Goal: Task Accomplishment & Management: Use online tool/utility

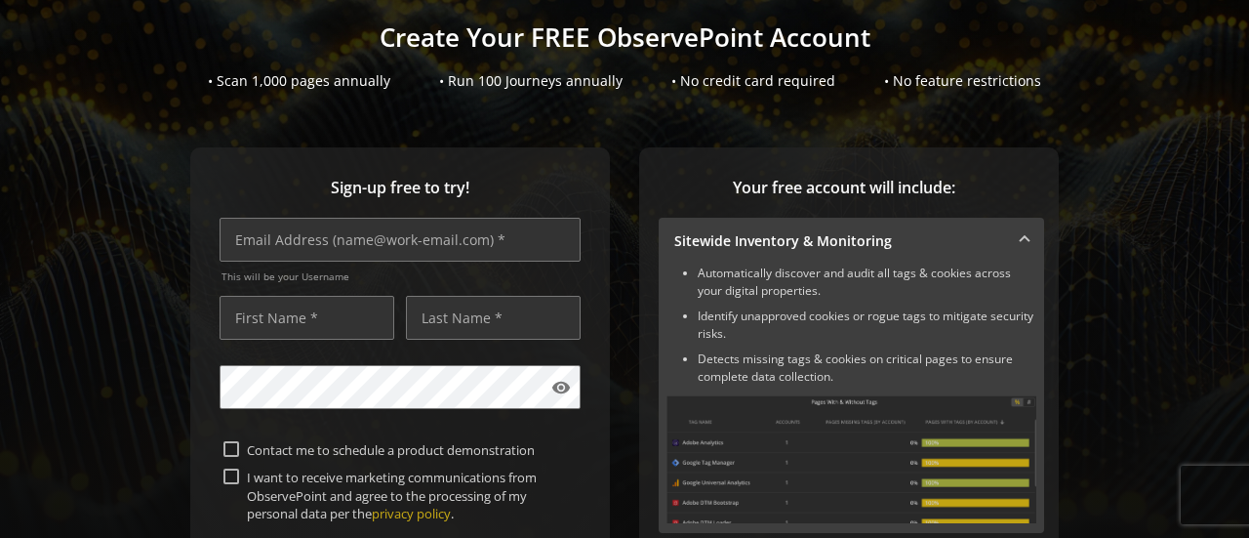
scroll to position [128, 0]
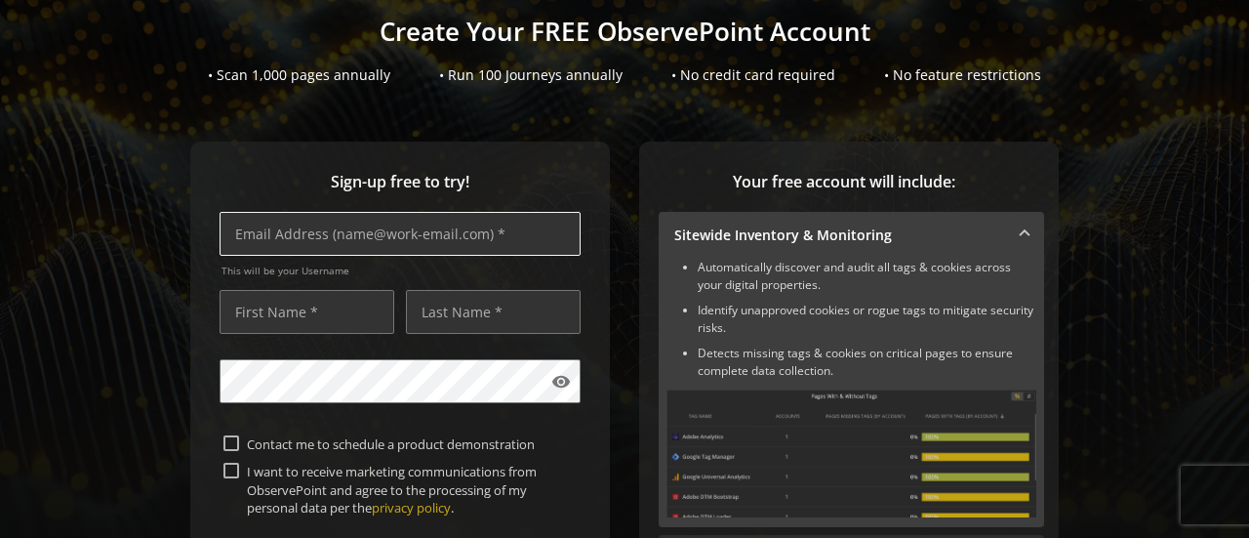
click at [462, 222] on input "text" at bounding box center [400, 234] width 361 height 44
type input "[EMAIL_ADDRESS][DOMAIN_NAME]"
type input "[PERSON_NAME]"
type input "[DEMOGRAPHIC_DATA]"
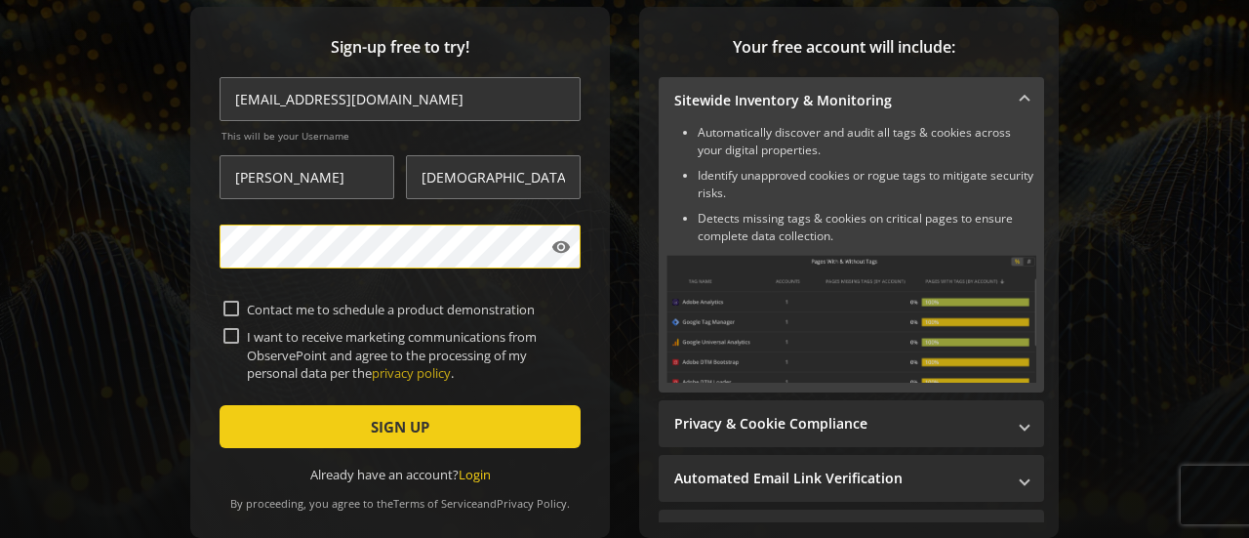
scroll to position [298, 0]
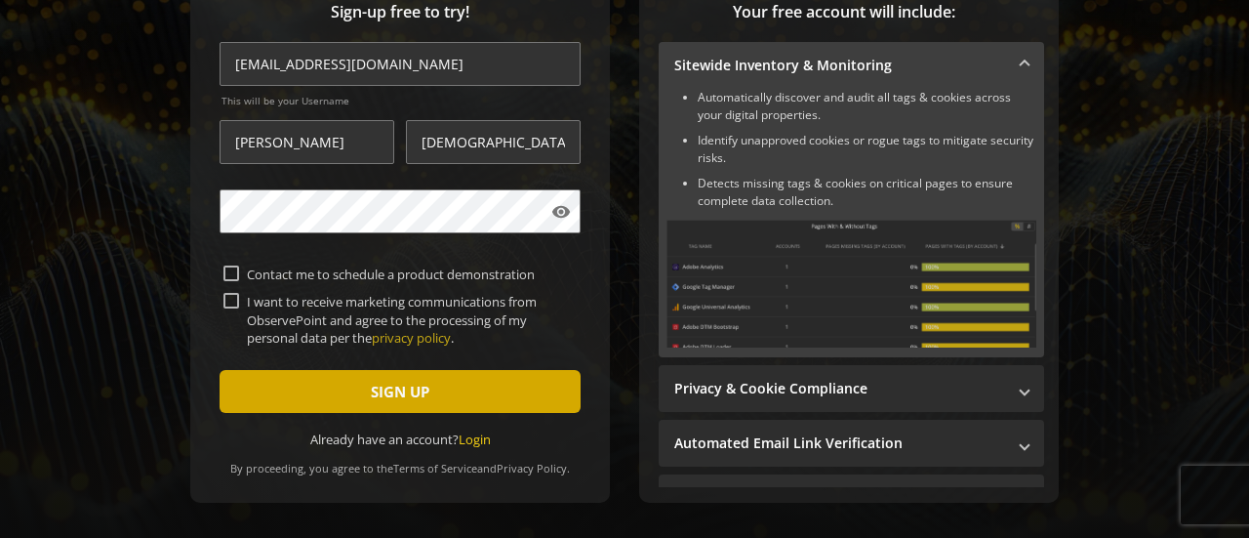
click at [520, 395] on span "submit" at bounding box center [400, 391] width 361 height 47
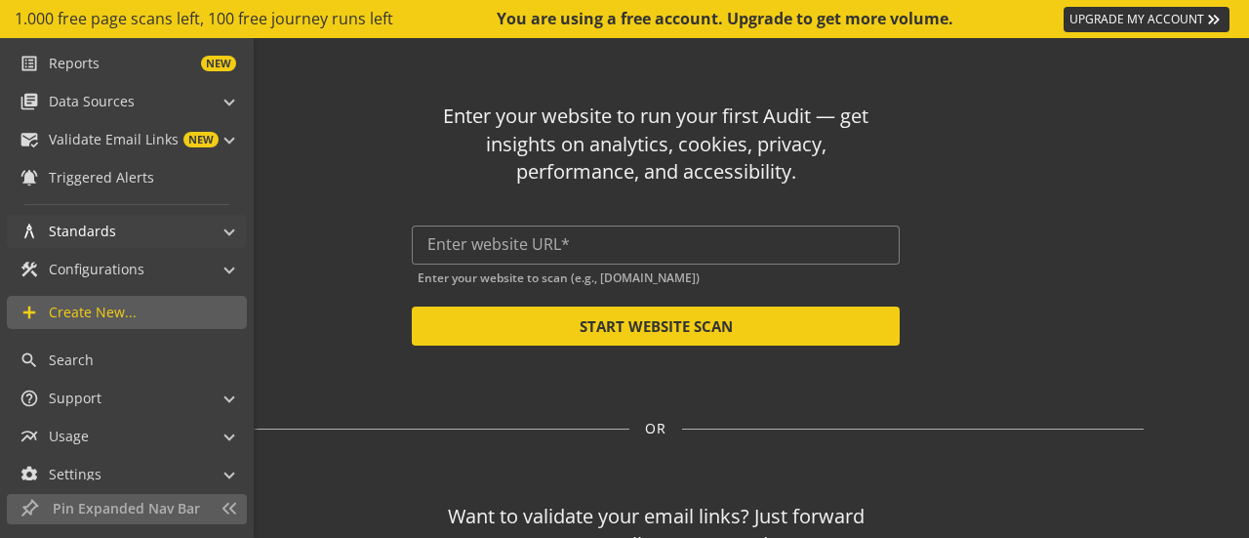
scroll to position [140, 0]
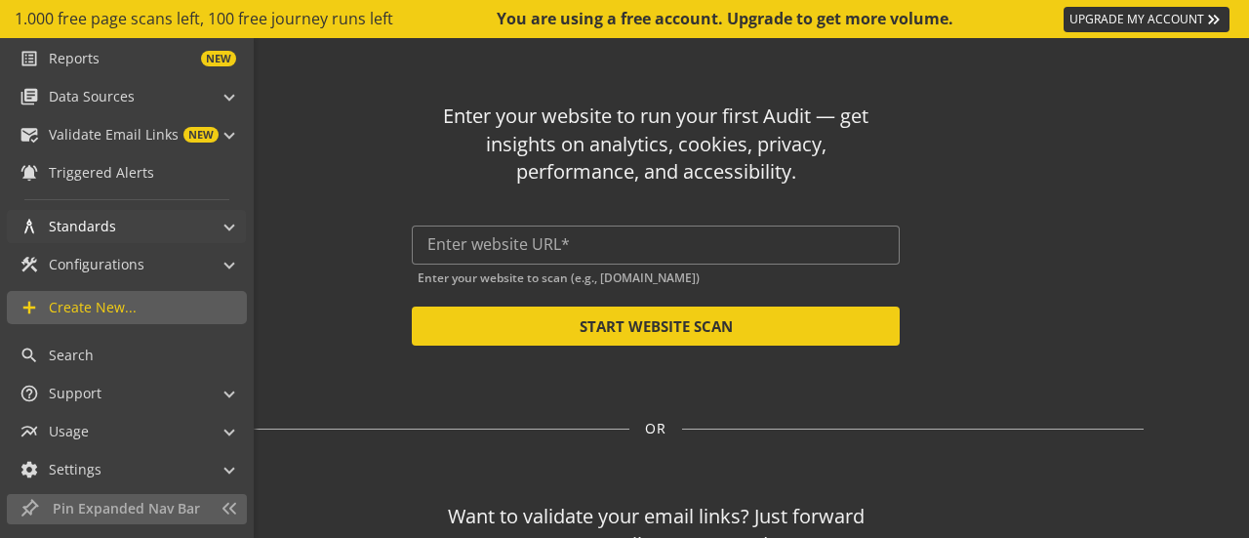
click at [225, 226] on span at bounding box center [229, 224] width 8 height 20
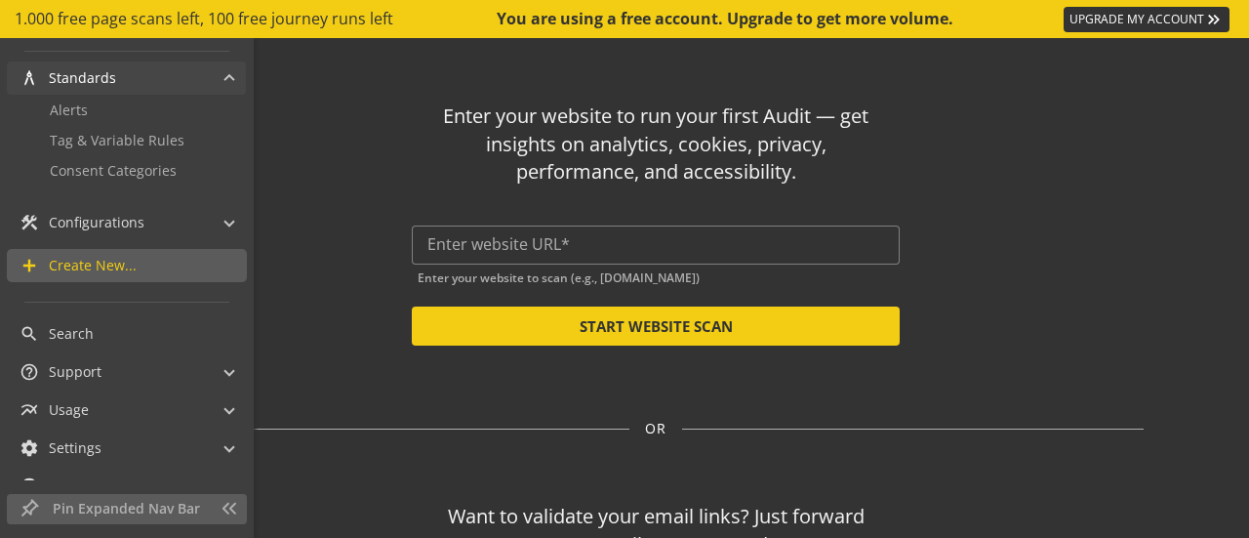
scroll to position [291, 0]
click at [225, 211] on span at bounding box center [229, 218] width 8 height 20
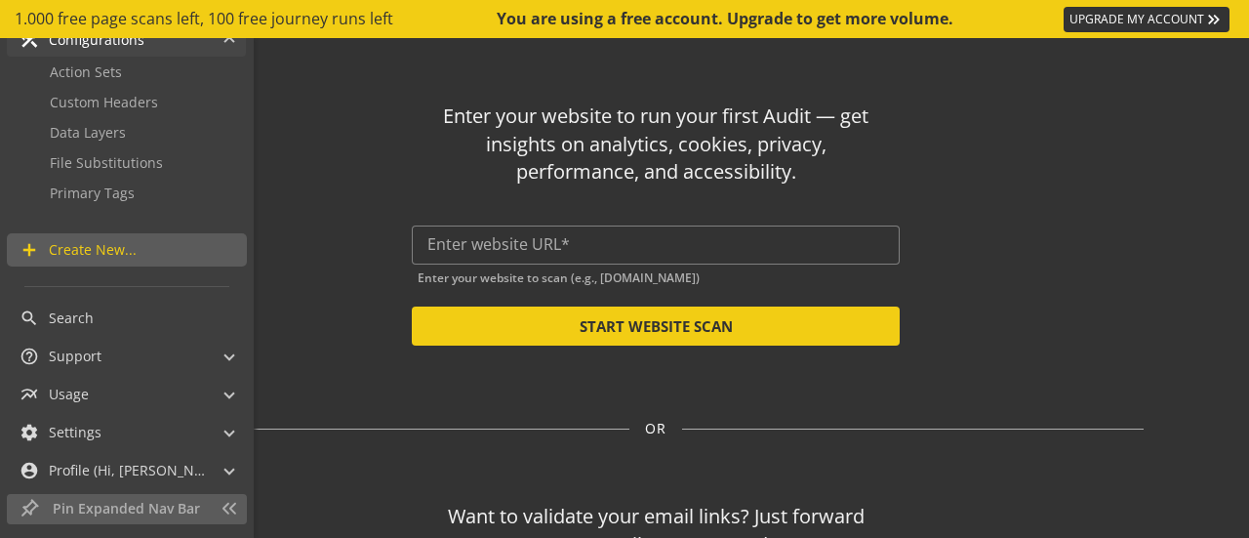
scroll to position [482, 0]
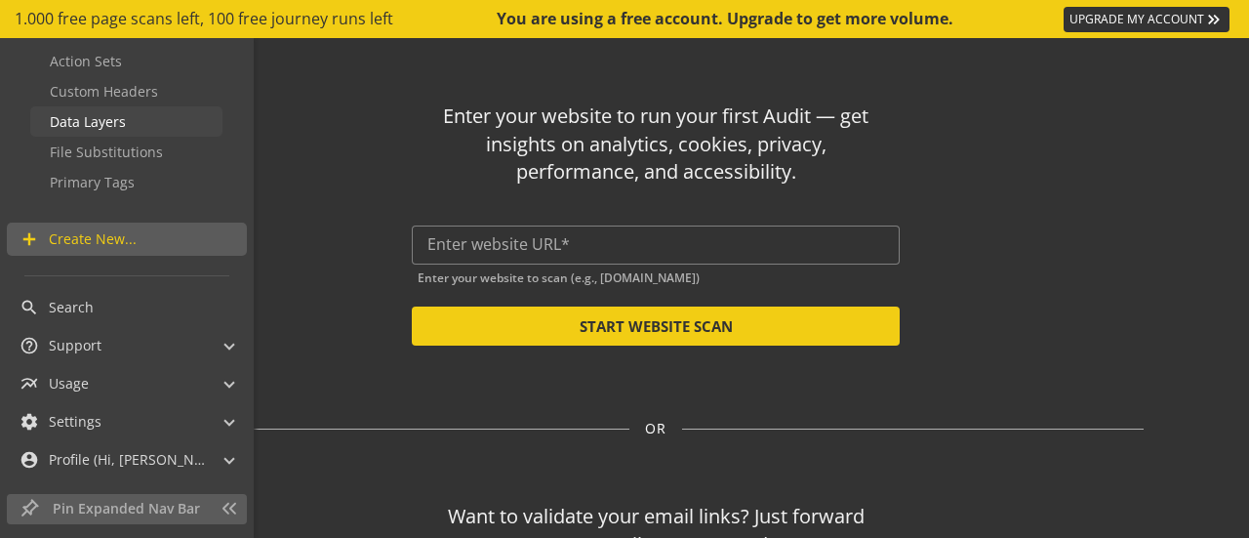
click at [133, 124] on link "Data Layers" at bounding box center [126, 121] width 192 height 30
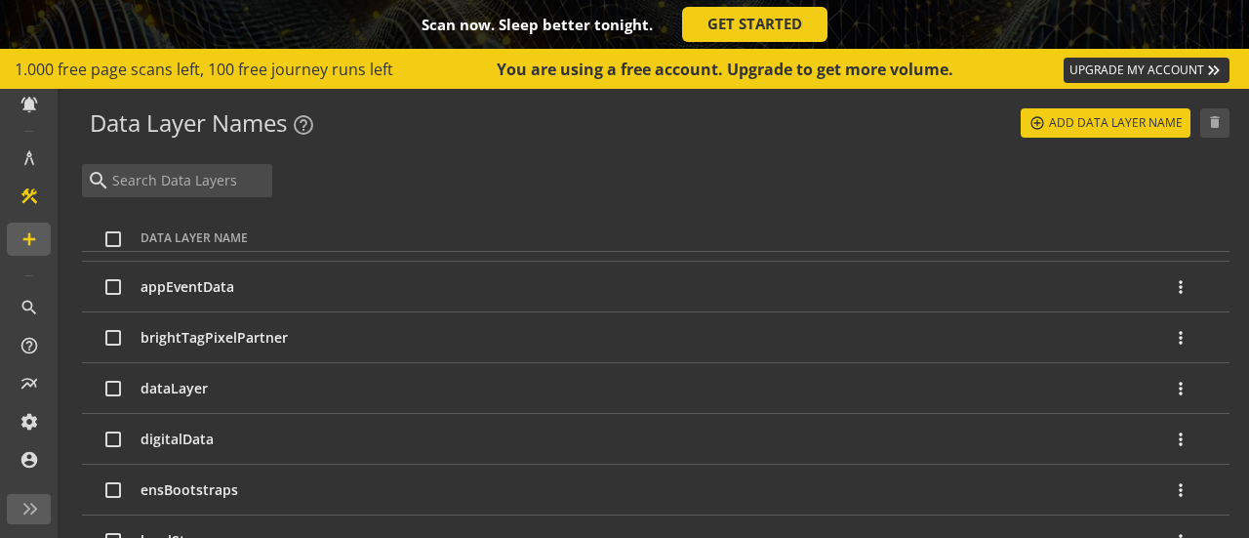
scroll to position [94, 0]
click at [119, 383] on input "checkbox" at bounding box center [113, 387] width 16 height 16
checkbox input "true"
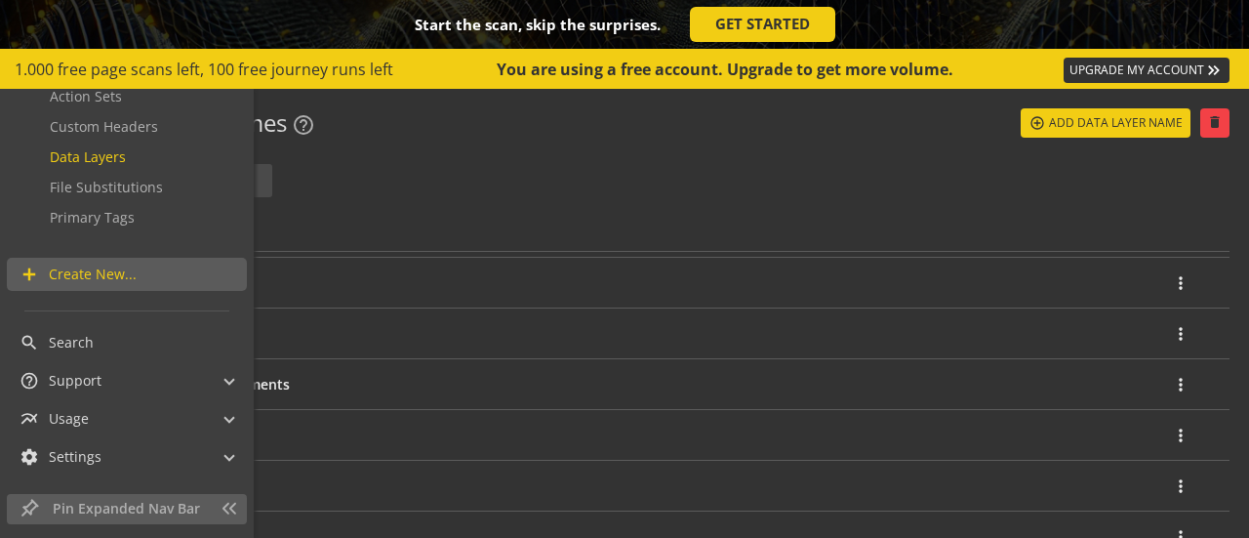
scroll to position [498, 0]
click at [105, 192] on span "File Substitutions" at bounding box center [106, 187] width 113 height 19
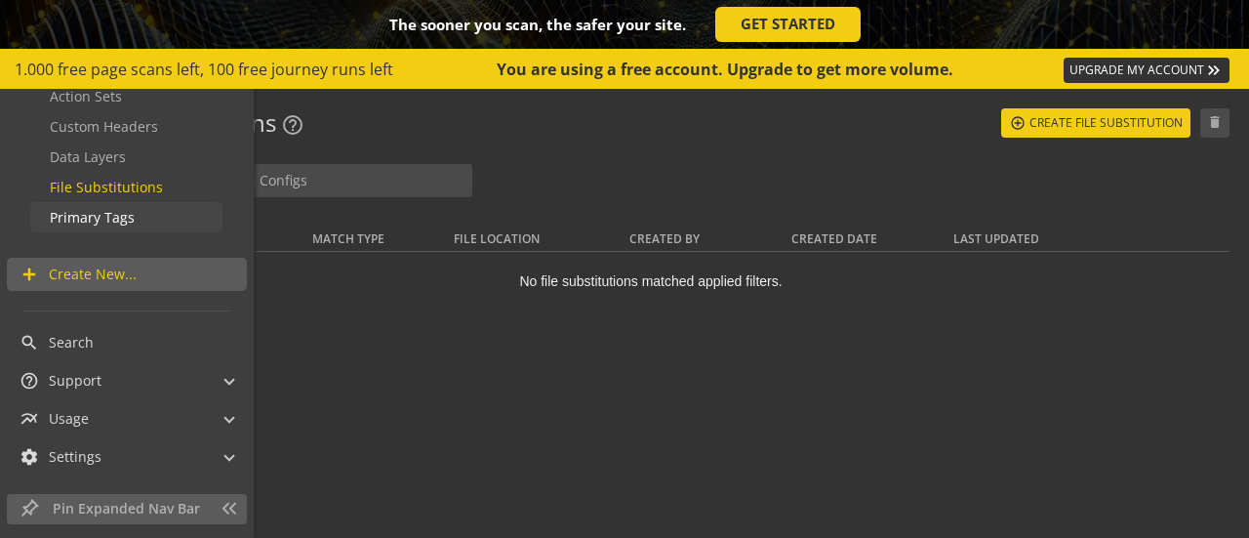
click at [96, 210] on span "Primary Tags" at bounding box center [92, 217] width 85 height 19
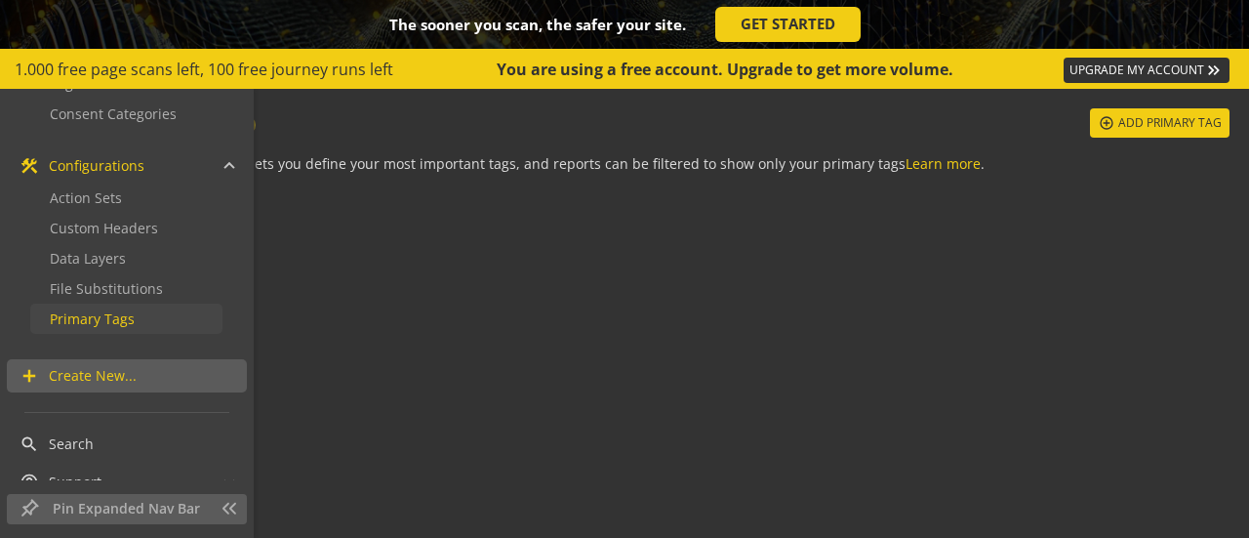
scroll to position [379, 0]
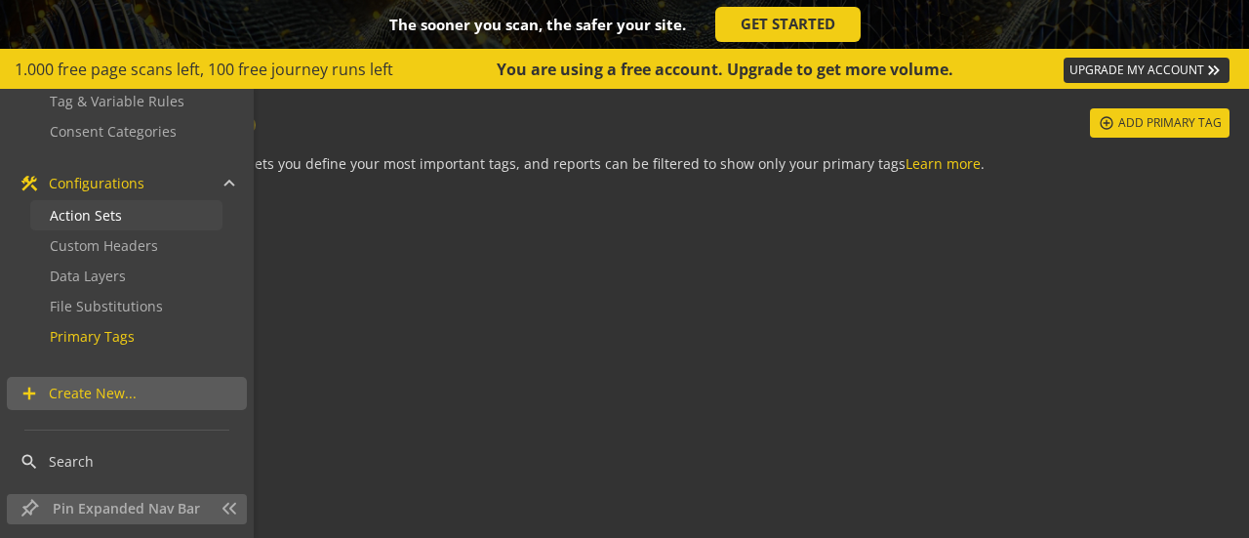
click at [99, 211] on span "Action Sets" at bounding box center [86, 215] width 72 height 19
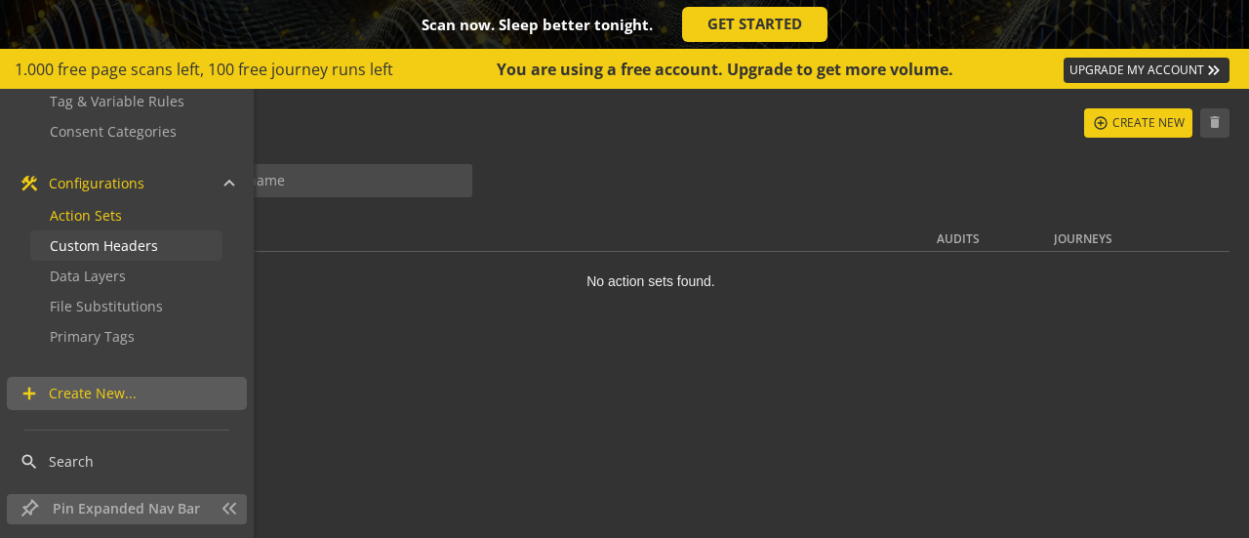
click at [99, 240] on span "Custom Headers" at bounding box center [104, 245] width 108 height 19
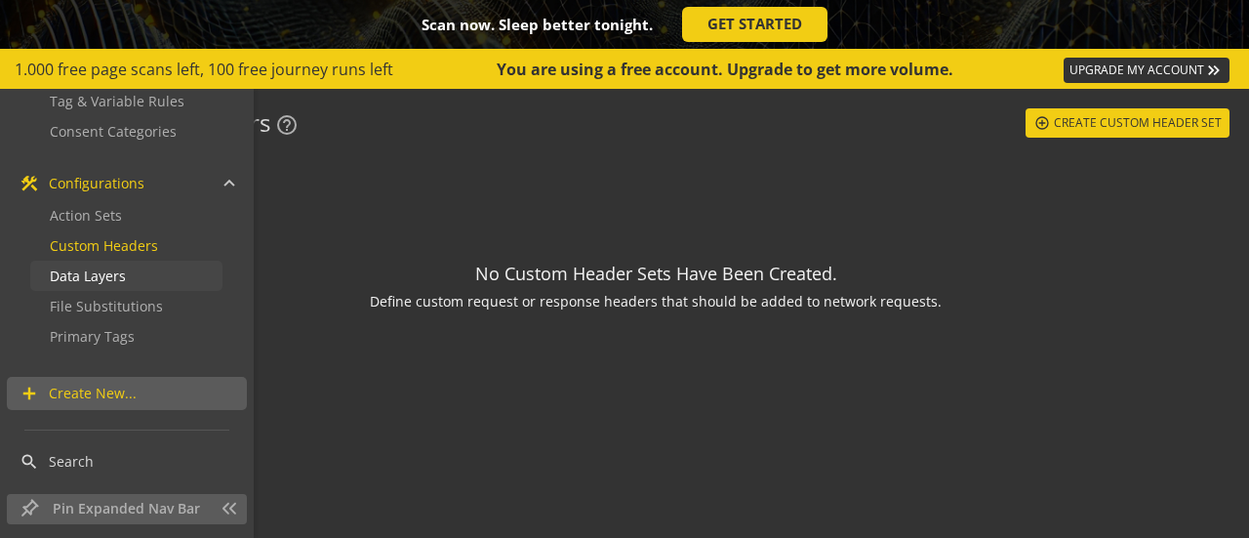
click at [130, 272] on link "Data Layers" at bounding box center [126, 275] width 192 height 30
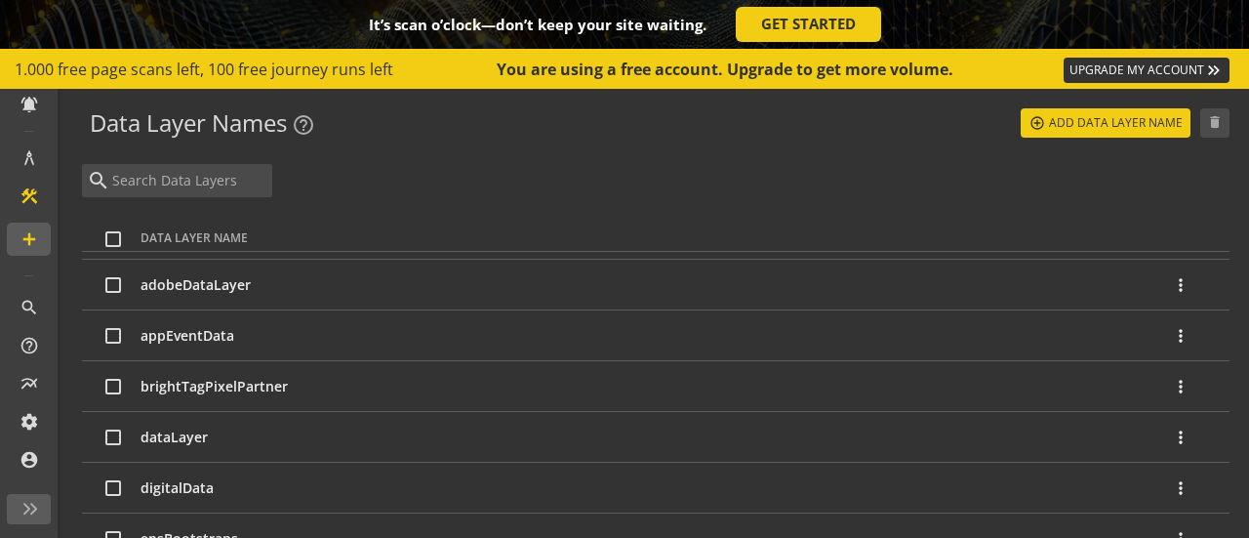
scroll to position [53, 0]
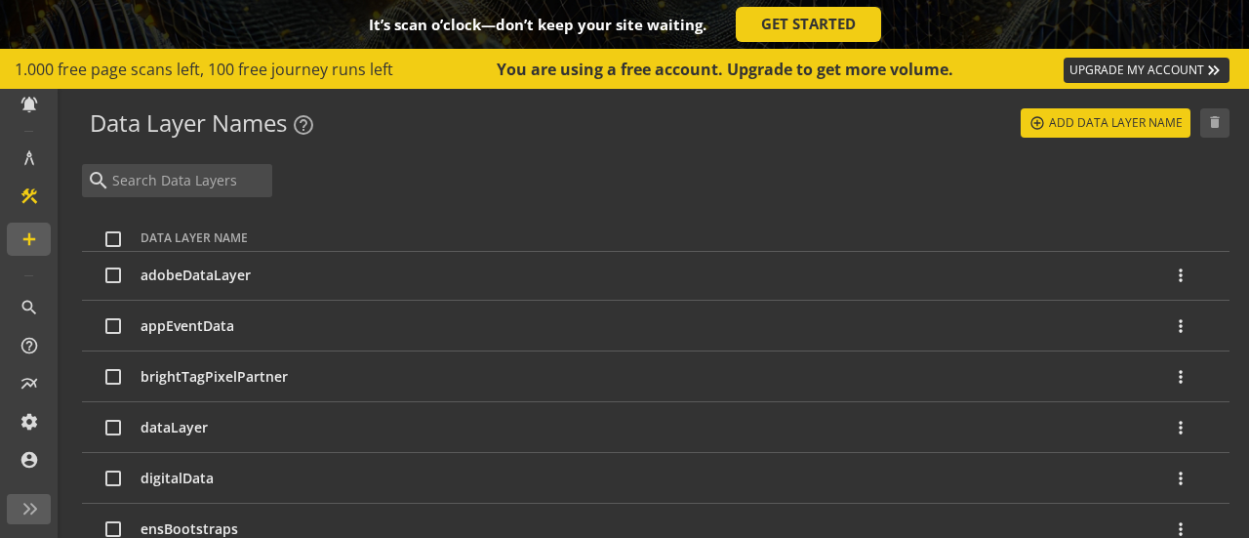
click at [180, 434] on td "dataLayer" at bounding box center [655, 427] width 1030 height 51
click at [123, 422] on div at bounding box center [117, 427] width 25 height 16
checkbox input "true"
click at [1172, 428] on mat-icon "more_vert" at bounding box center [1181, 428] width 20 height 20
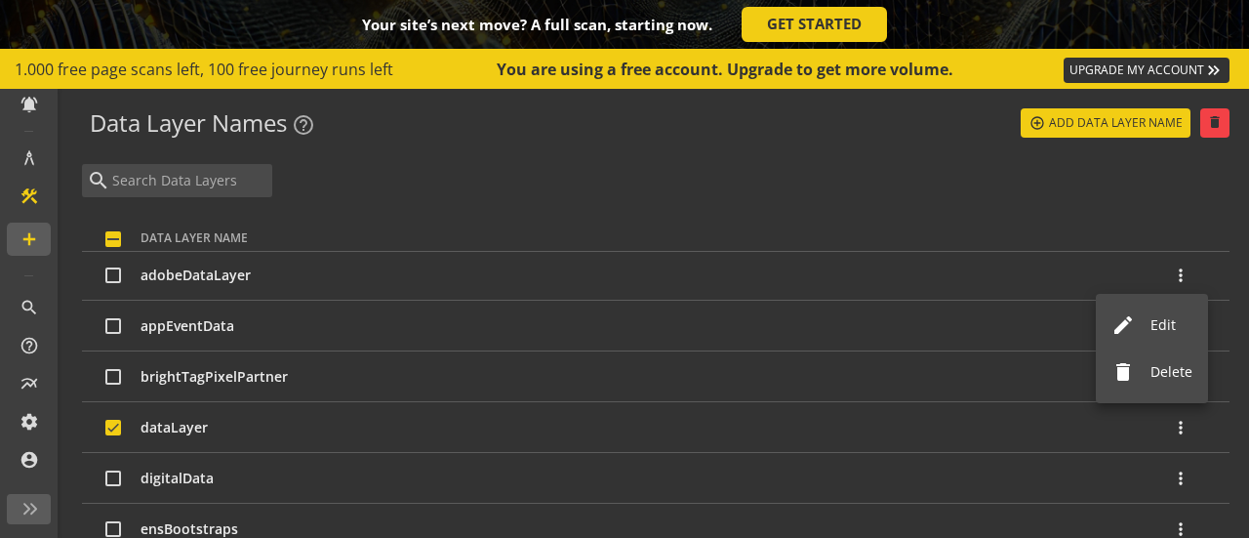
click at [544, 173] on div at bounding box center [624, 269] width 1249 height 538
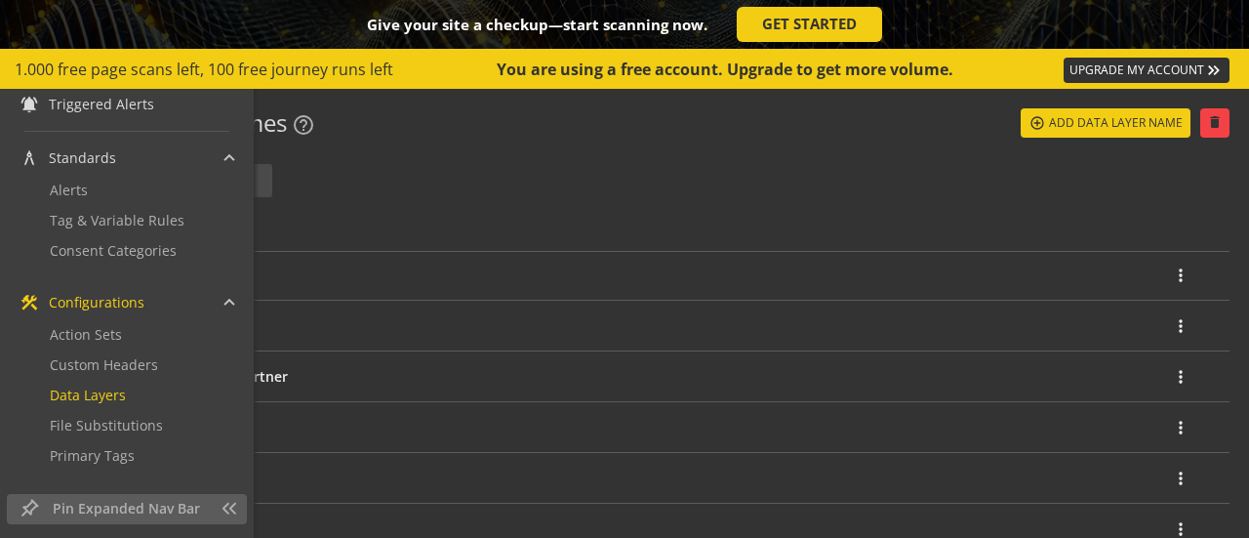
scroll to position [0, 0]
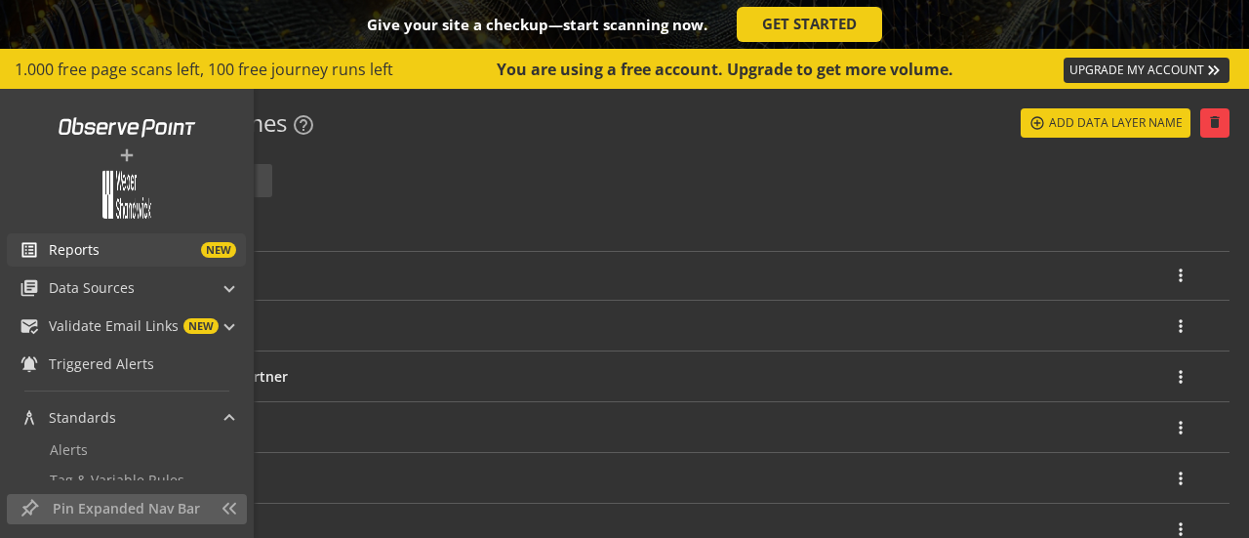
click at [121, 258] on span "Reports NEW" at bounding box center [147, 250] width 197 height 20
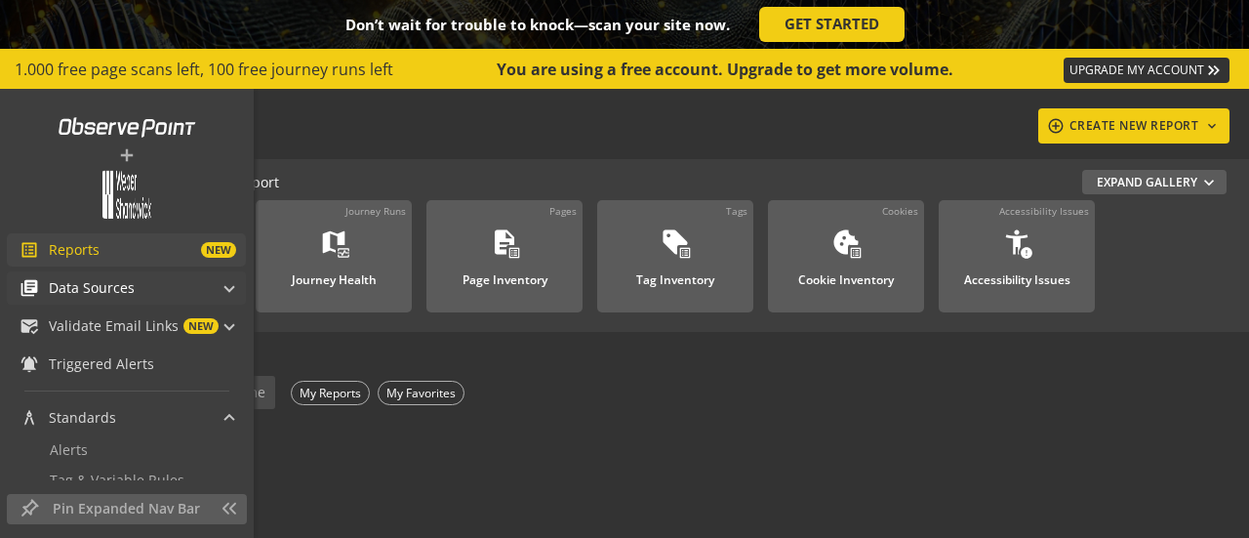
click at [90, 284] on span "Data Sources" at bounding box center [92, 288] width 86 height 20
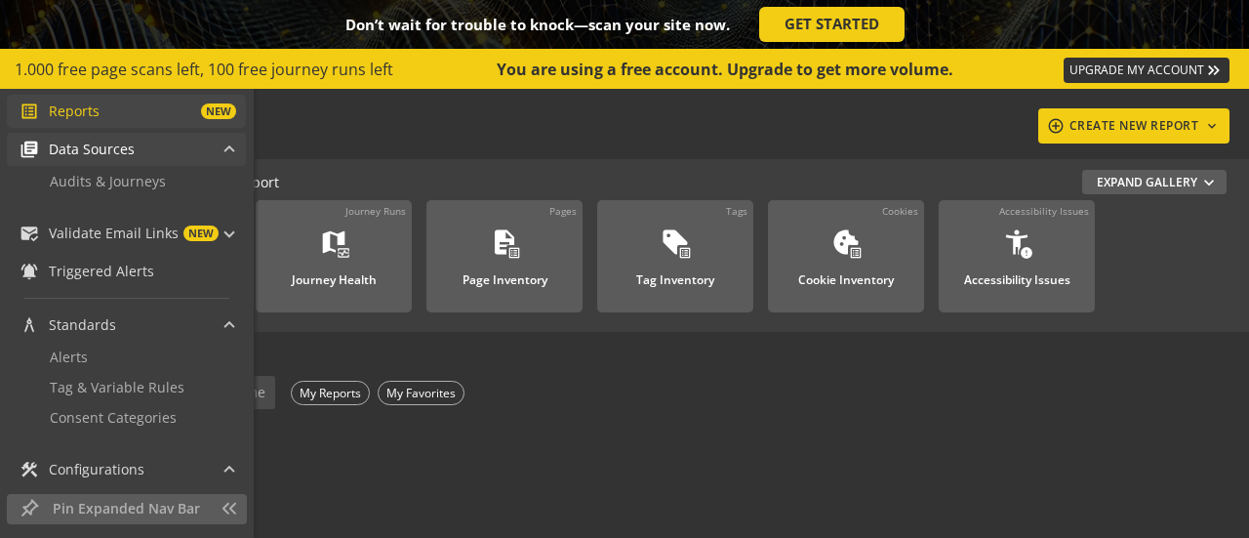
scroll to position [138, 0]
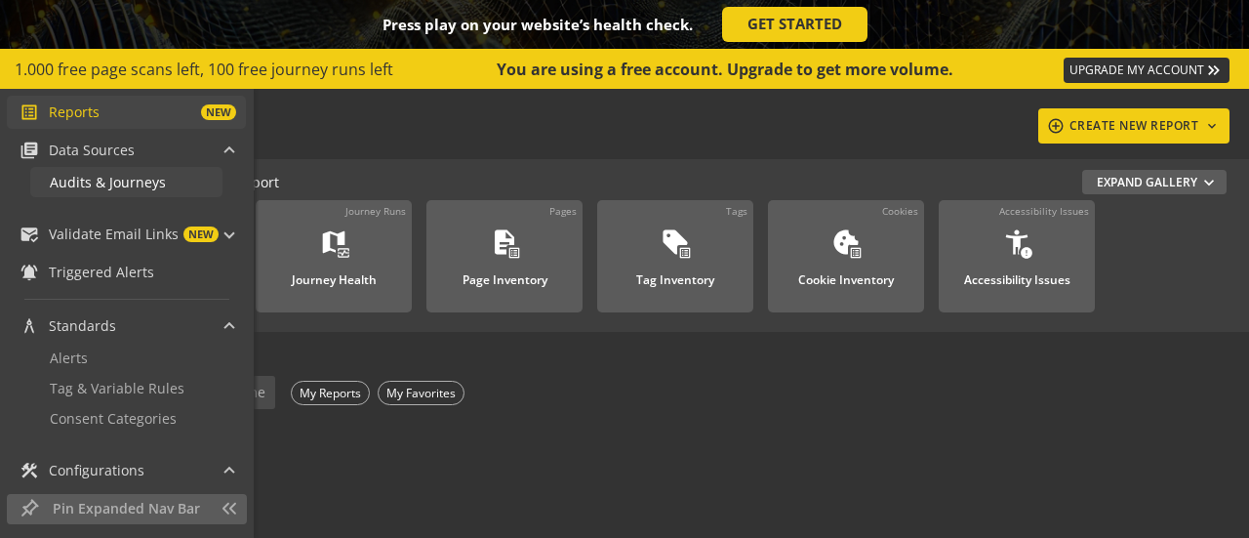
click at [120, 183] on span "Audits & Journeys" at bounding box center [108, 182] width 116 height 19
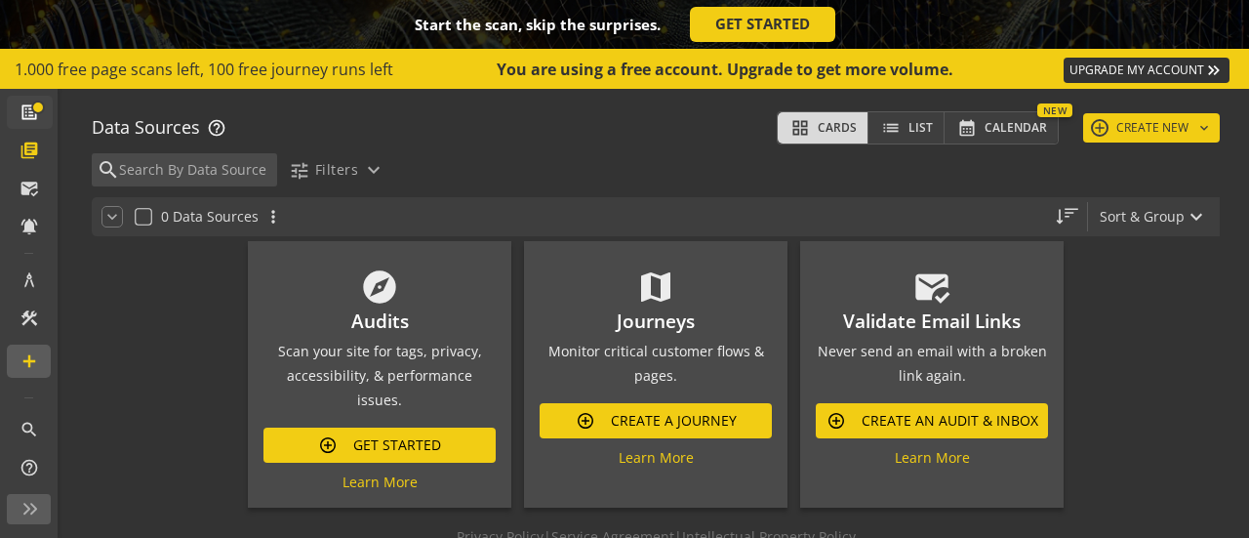
scroll to position [203, 0]
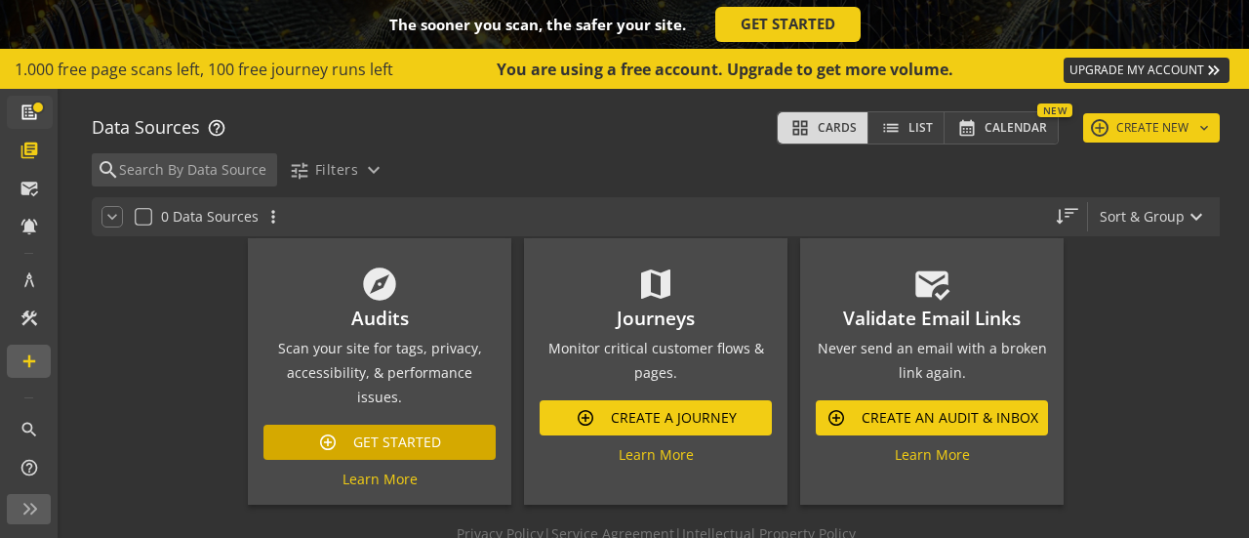
click at [407, 424] on span "Get Started" at bounding box center [397, 441] width 88 height 35
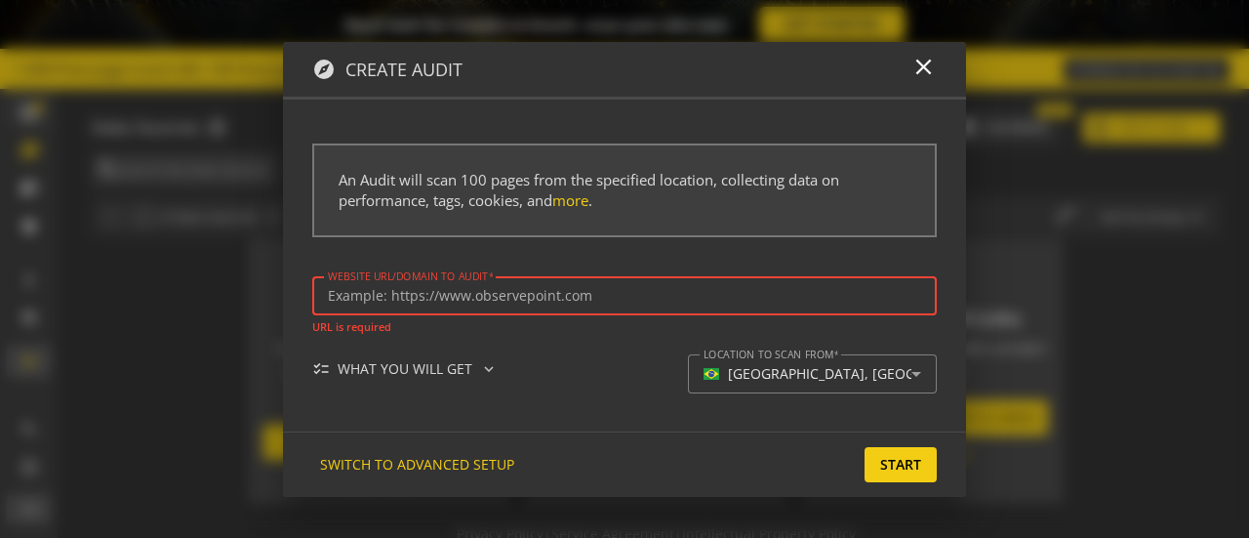
paste input "[URL][DOMAIN_NAME]"
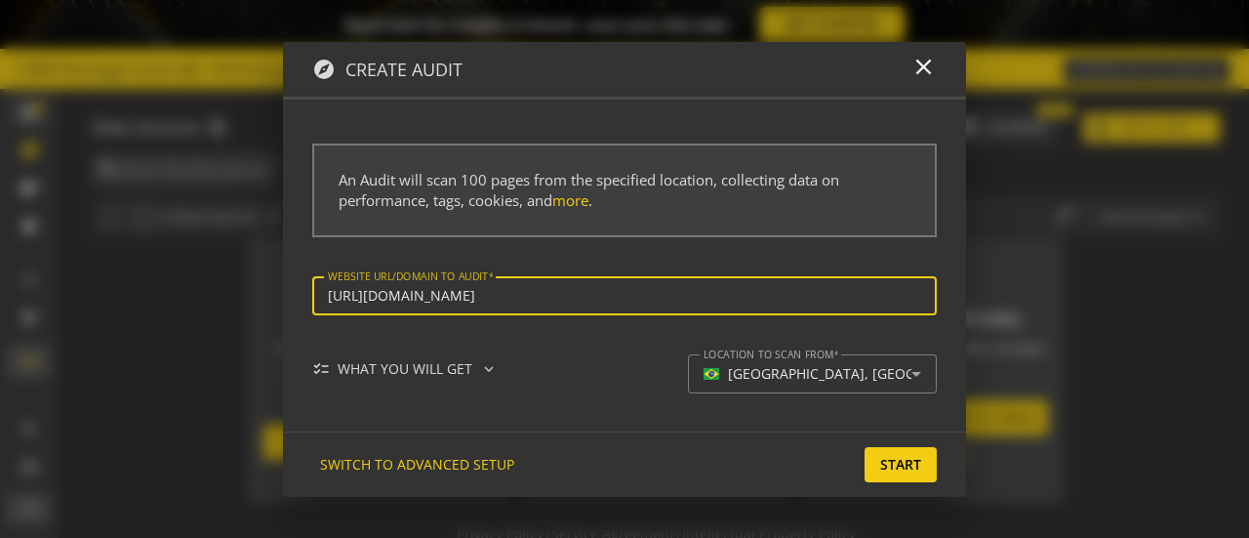
type input "[URL][DOMAIN_NAME]"
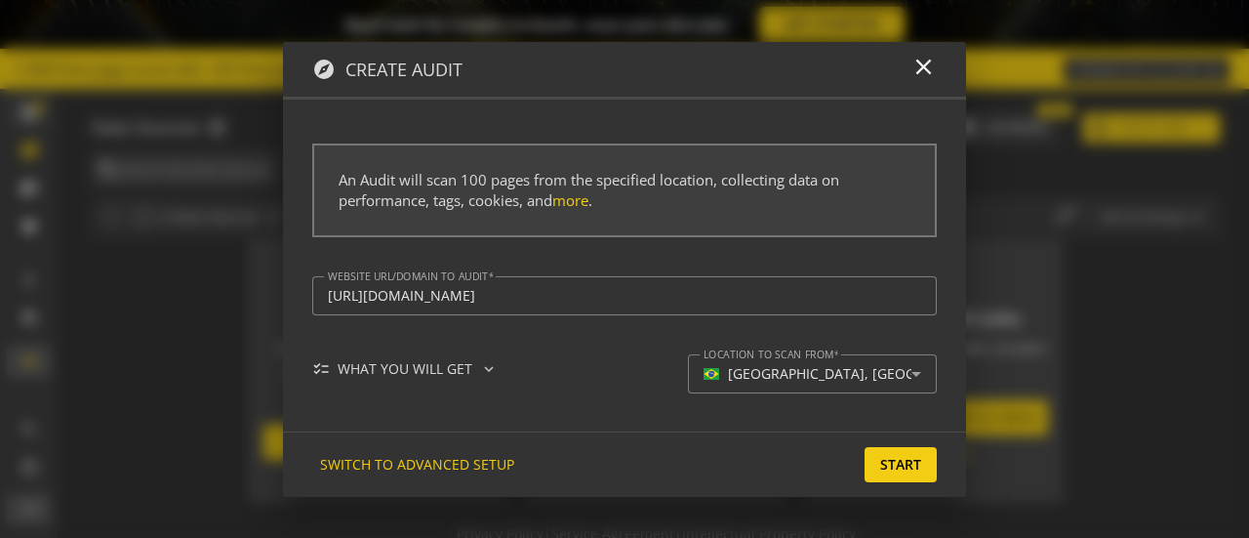
click at [565, 326] on div at bounding box center [624, 325] width 624 height 20
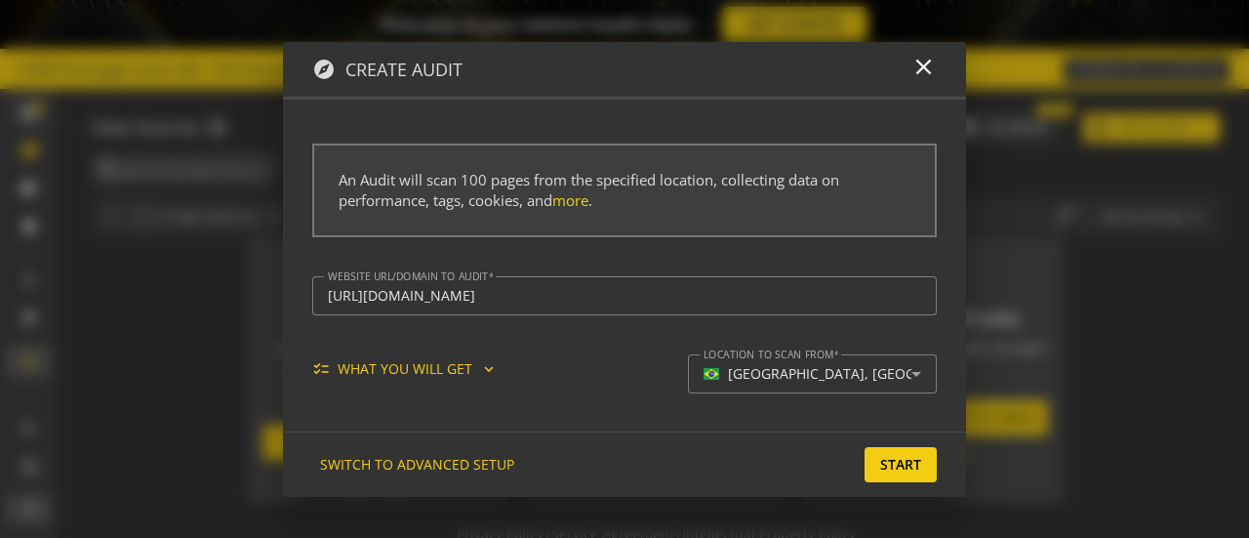
click at [484, 370] on mat-icon "expand_more" at bounding box center [489, 369] width 18 height 18
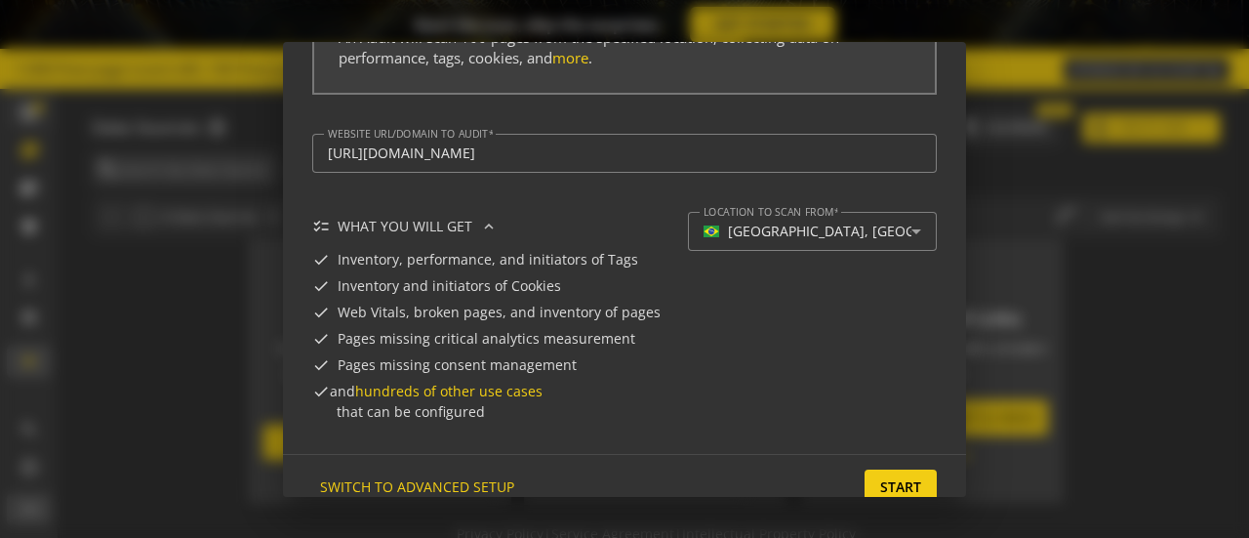
scroll to position [164, 0]
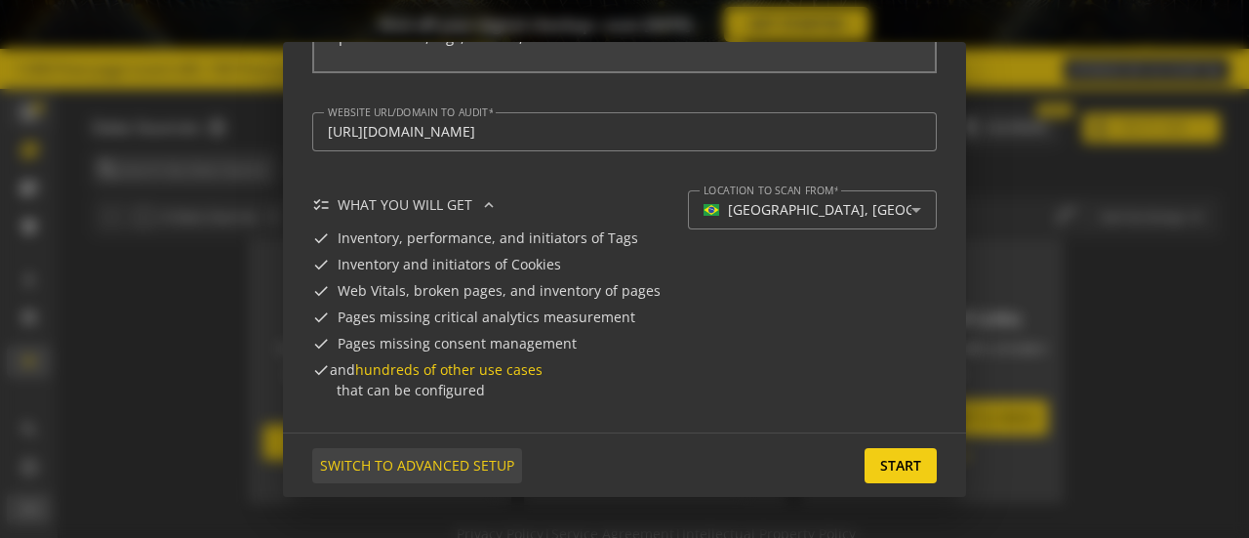
click at [488, 457] on span "SWITCH TO ADVANCED SETUP" at bounding box center [417, 465] width 194 height 35
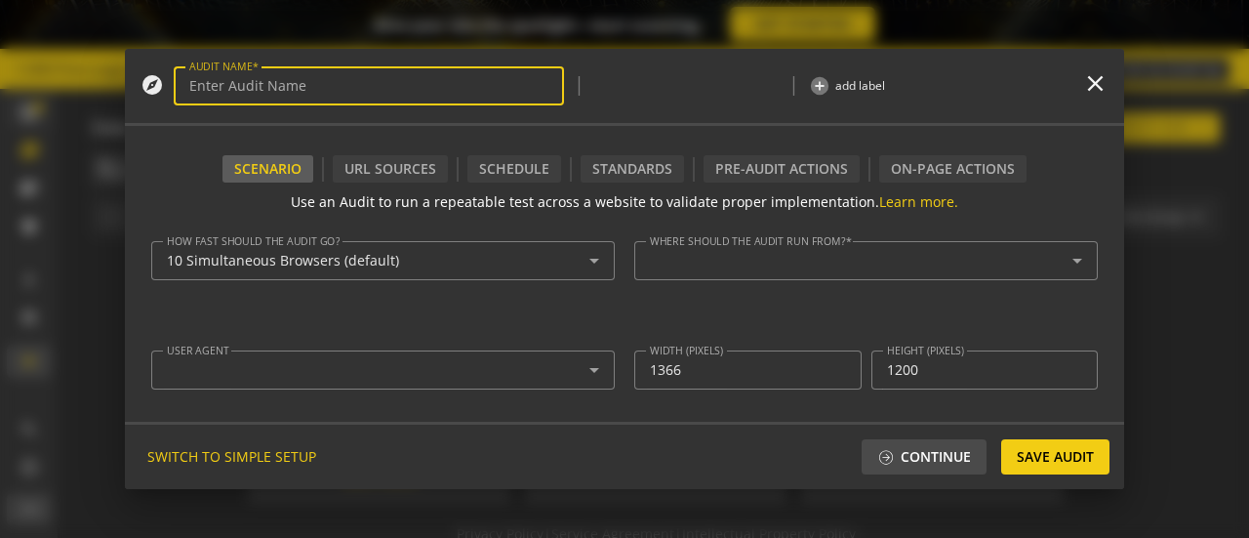
type input "Simple Audit - [DATE] 10:51am"
type textarea "[EMAIL_ADDRESS][DOMAIN_NAME]"
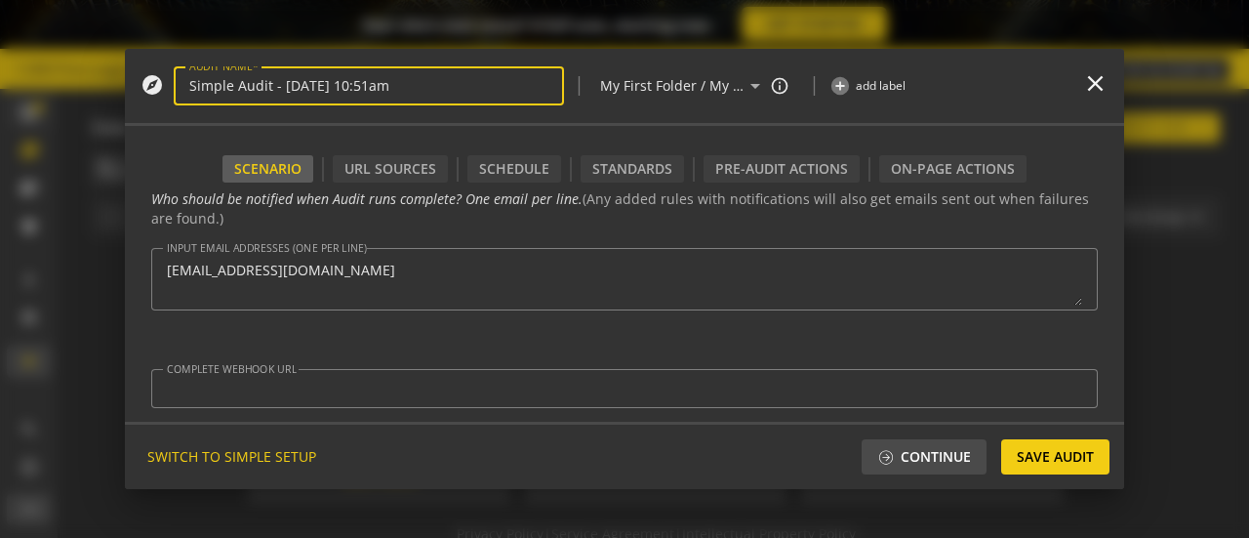
scroll to position [676, 0]
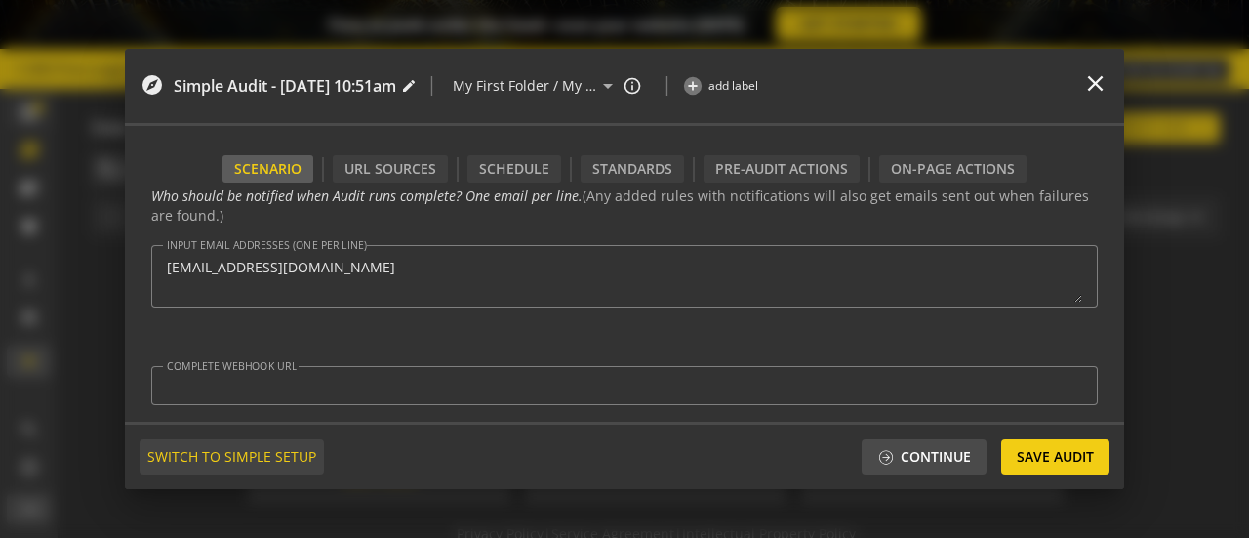
click at [270, 450] on span "SWITCH TO SIMPLE SETUP" at bounding box center [231, 456] width 169 height 35
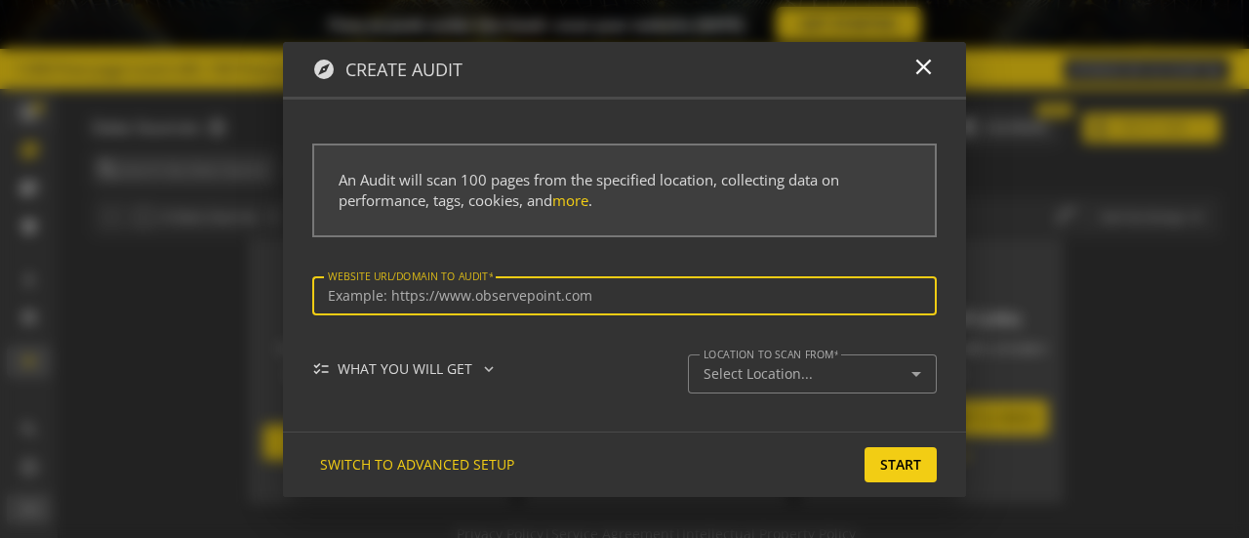
type input "[URL][DOMAIN_NAME]"
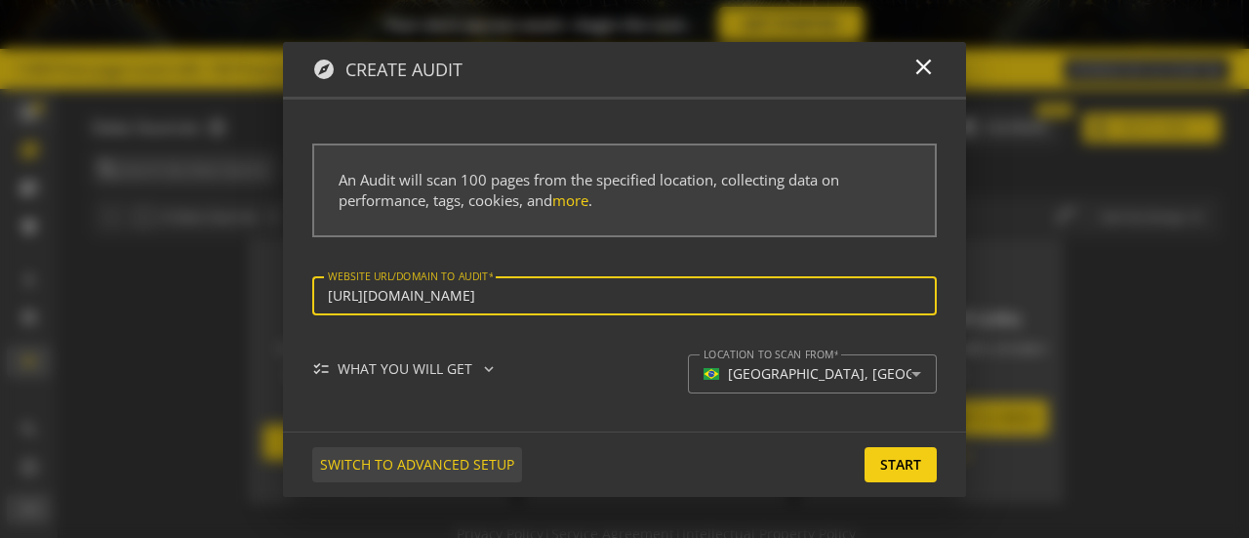
click at [452, 458] on span "SWITCH TO ADVANCED SETUP" at bounding box center [417, 464] width 194 height 35
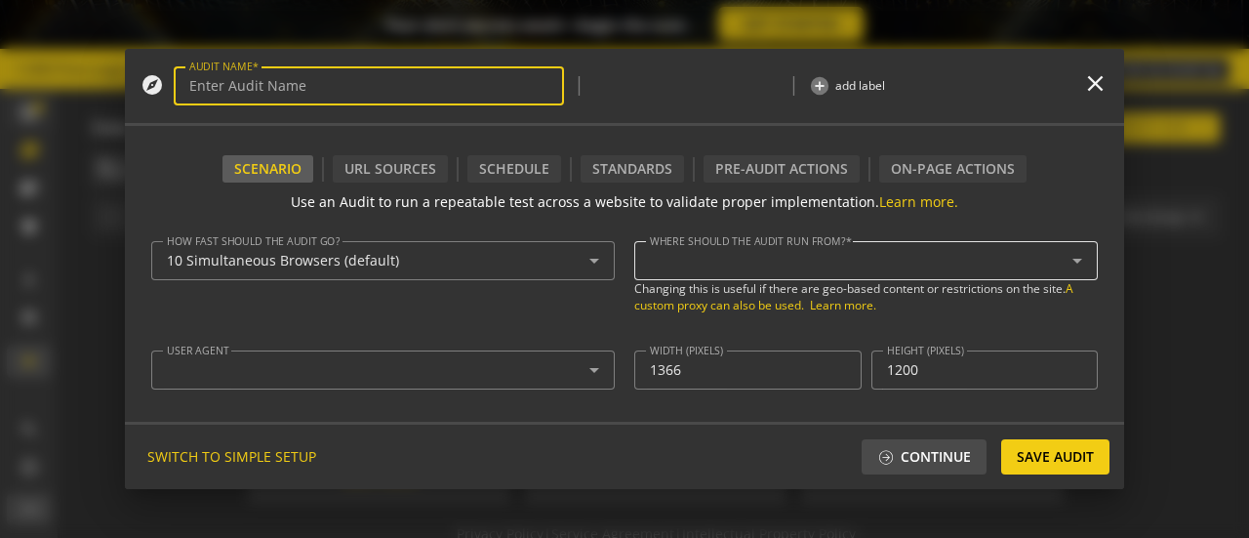
type input "Simple Audit - [DATE] 10:51am"
type textarea "[EMAIL_ADDRESS][DOMAIN_NAME]"
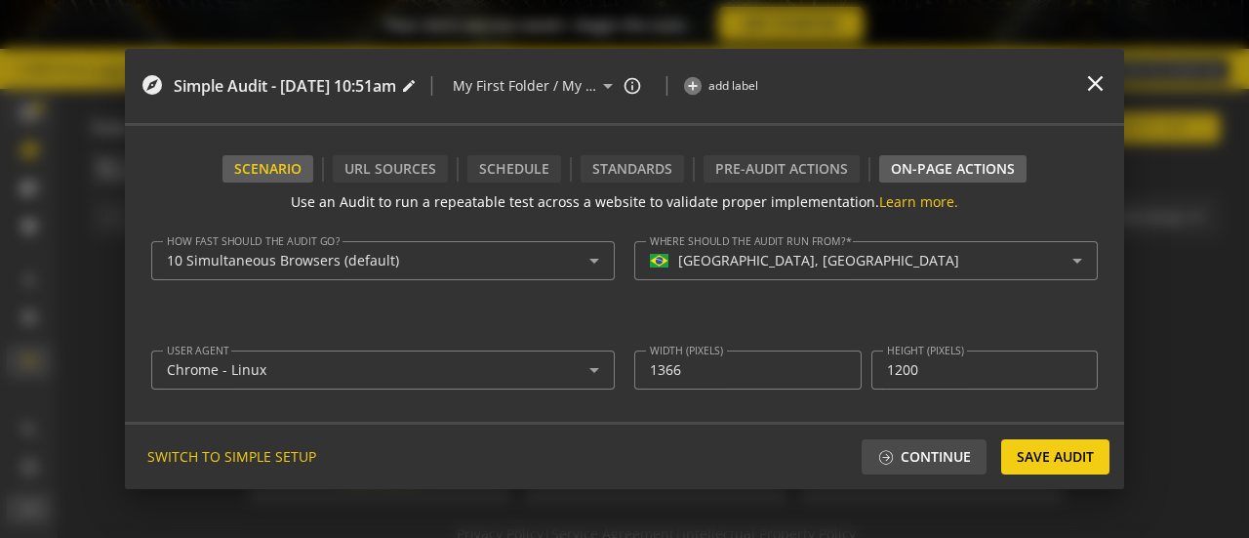
click at [937, 160] on div "On-Page Actions" at bounding box center [952, 168] width 147 height 27
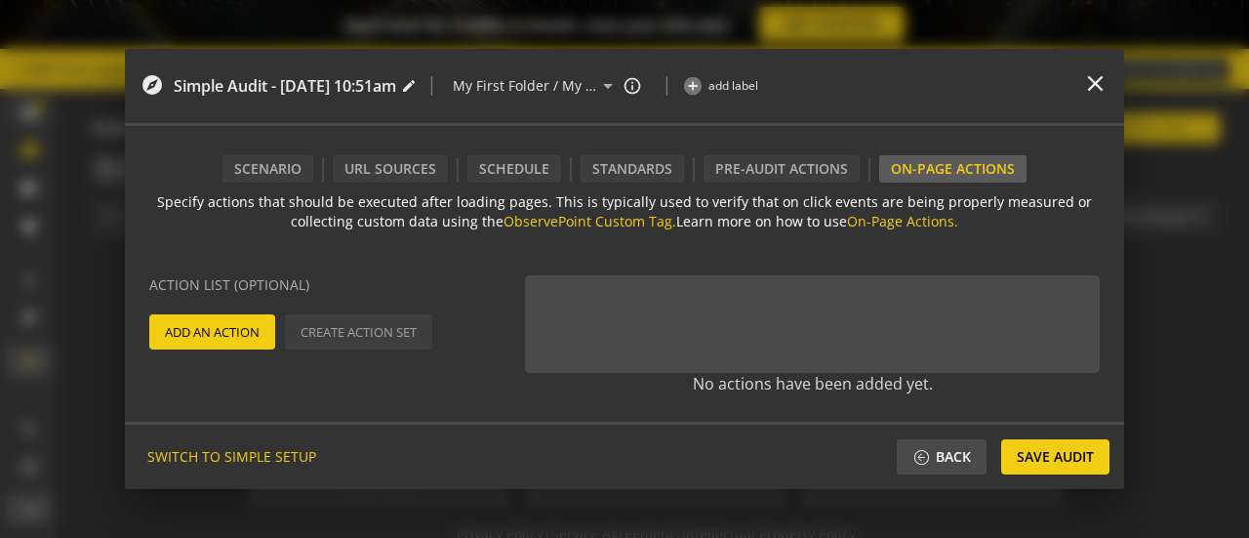
click at [251, 317] on span "Add An Action" at bounding box center [212, 331] width 95 height 35
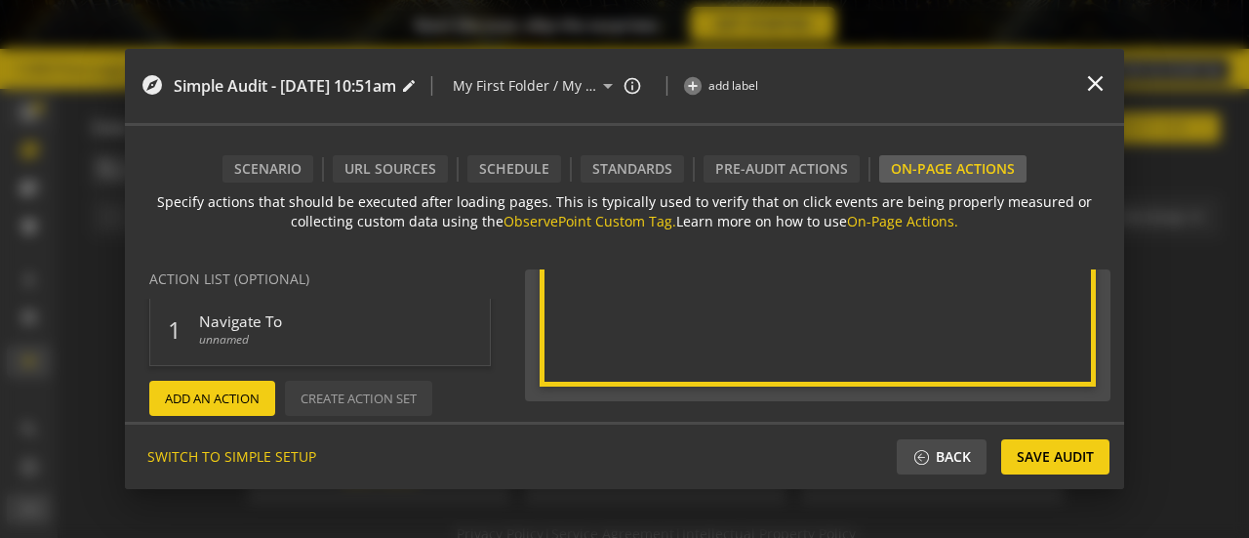
scroll to position [394, 0]
click at [930, 431] on div "SWITCH TO SIMPLE SETUP Back Continue Save Audit" at bounding box center [624, 454] width 999 height 67
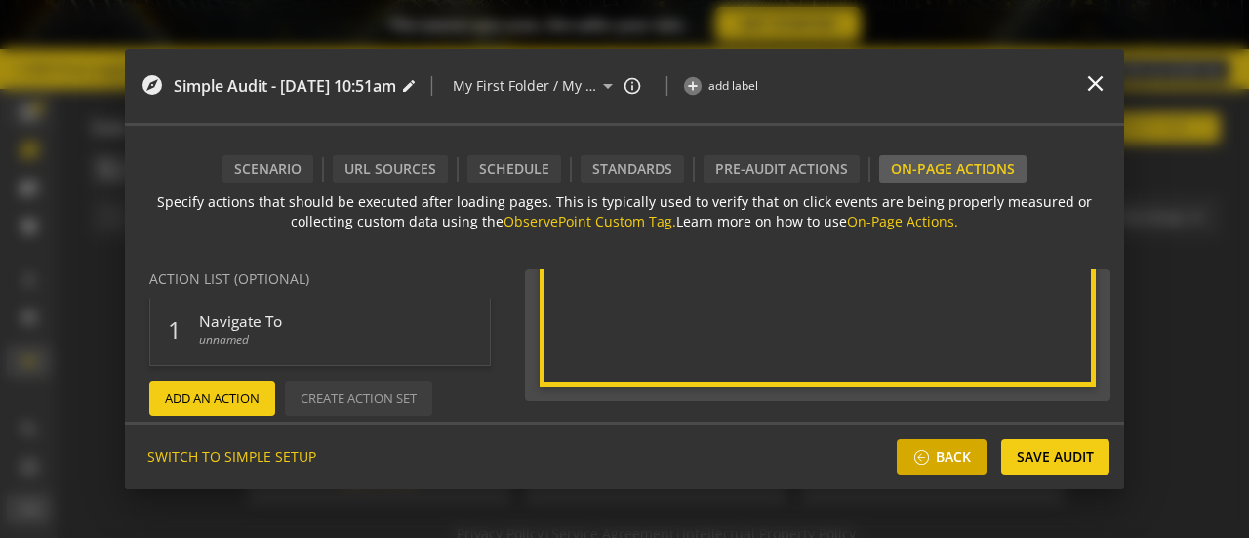
click at [925, 441] on span "Back" at bounding box center [941, 456] width 59 height 35
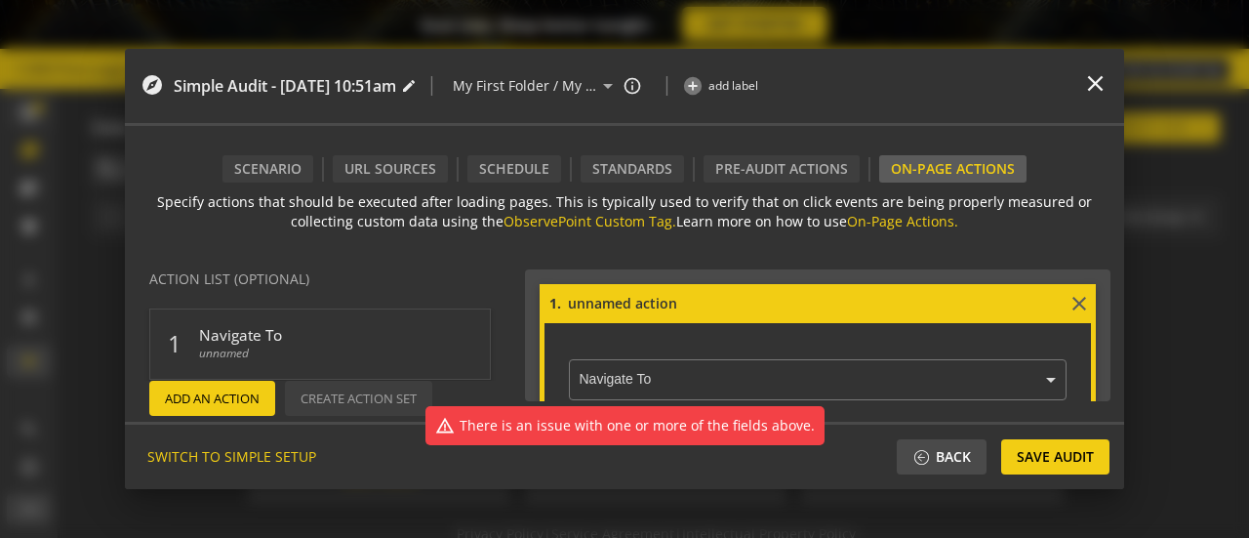
scroll to position [0, 0]
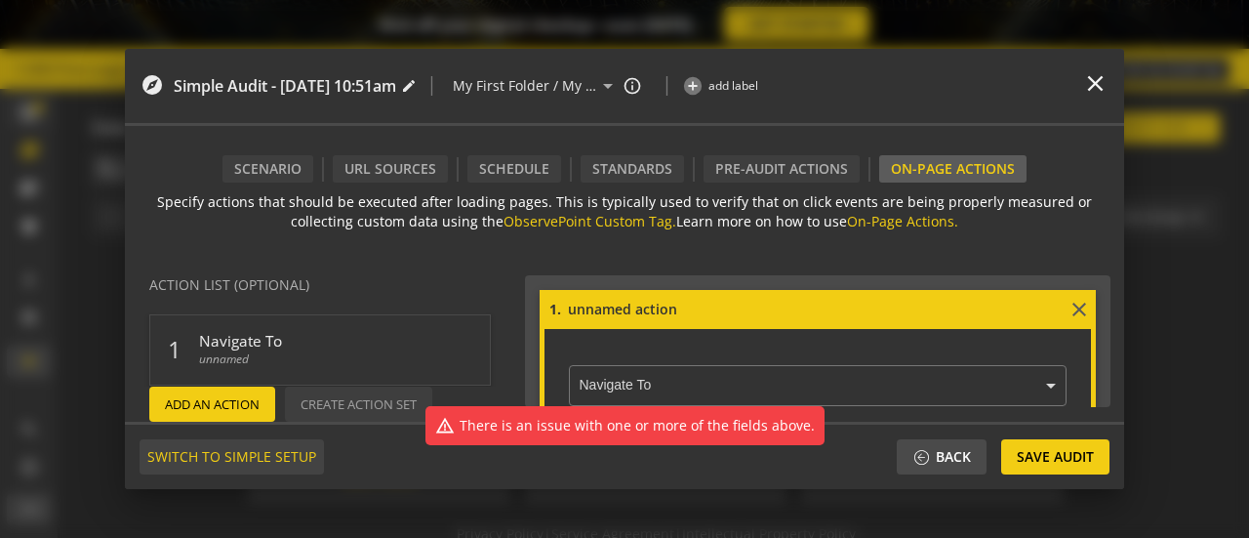
click at [265, 450] on span "SWITCH TO SIMPLE SETUP" at bounding box center [231, 456] width 169 height 35
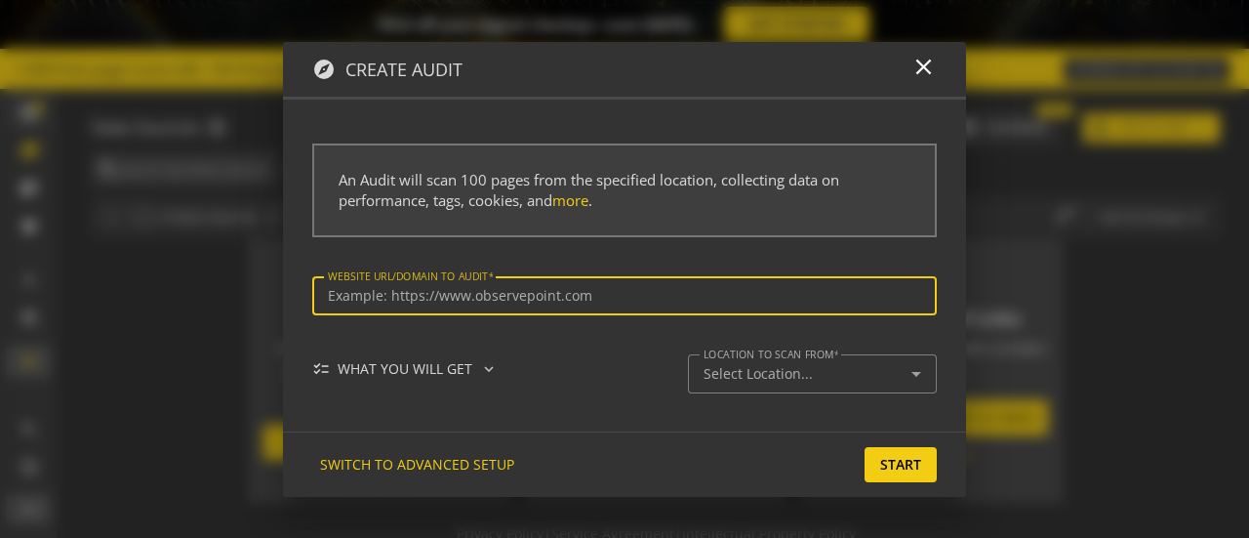
type input "[URL][DOMAIN_NAME]"
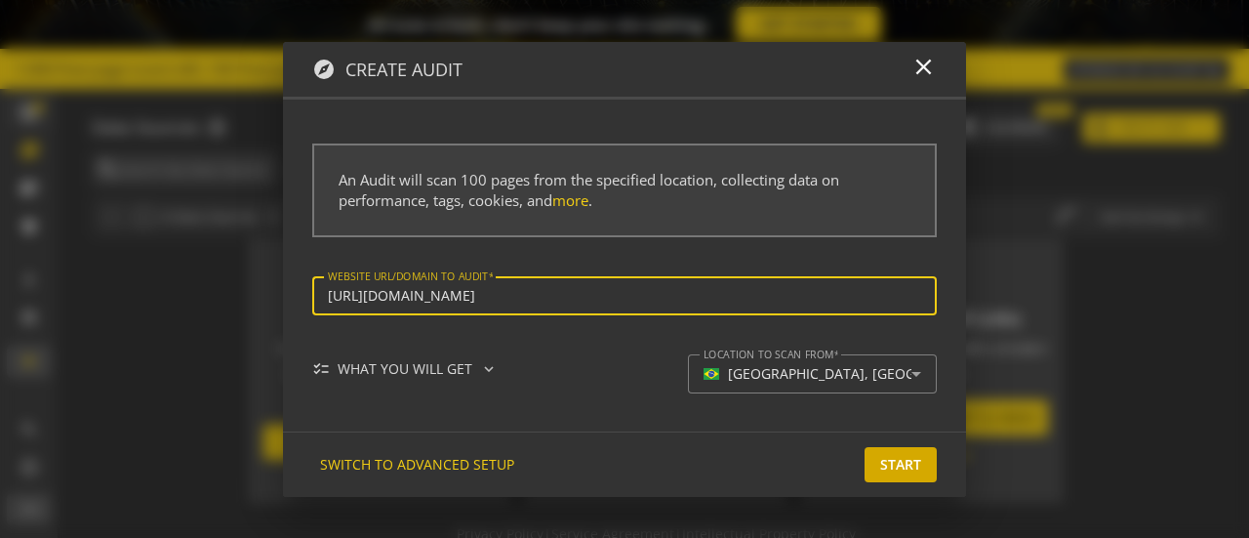
click at [894, 467] on span "Start" at bounding box center [900, 464] width 41 height 35
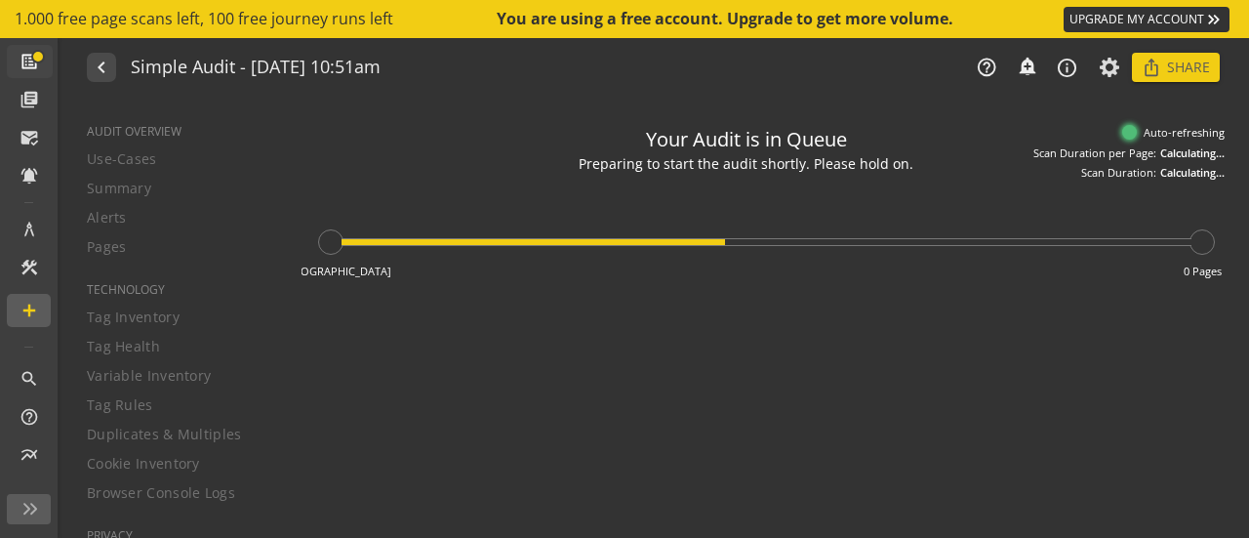
type textarea "Notes can include: -a description of what this audit is validating -changes in …"
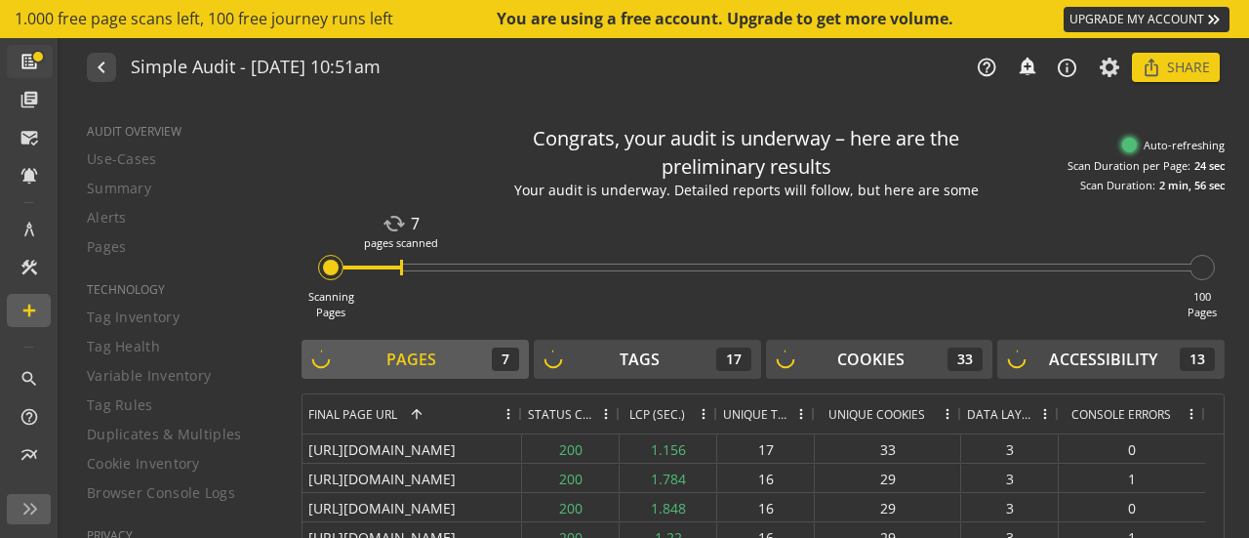
scroll to position [100, 0]
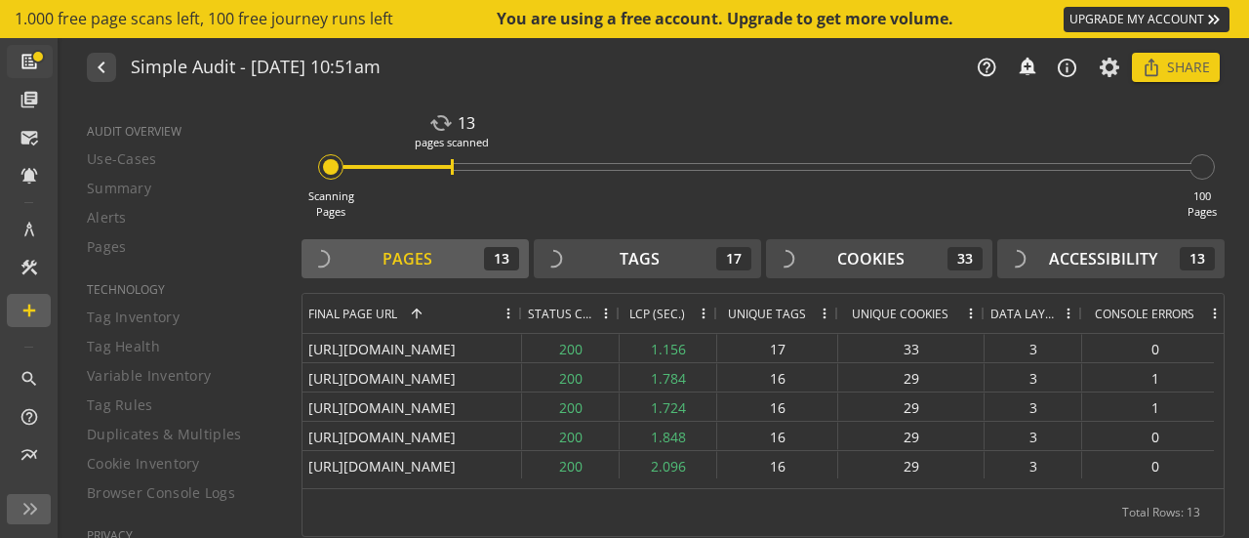
drag, startPoint x: 812, startPoint y: 315, endPoint x: 833, endPoint y: 318, distance: 21.7
click at [833, 318] on div at bounding box center [837, 313] width 8 height 39
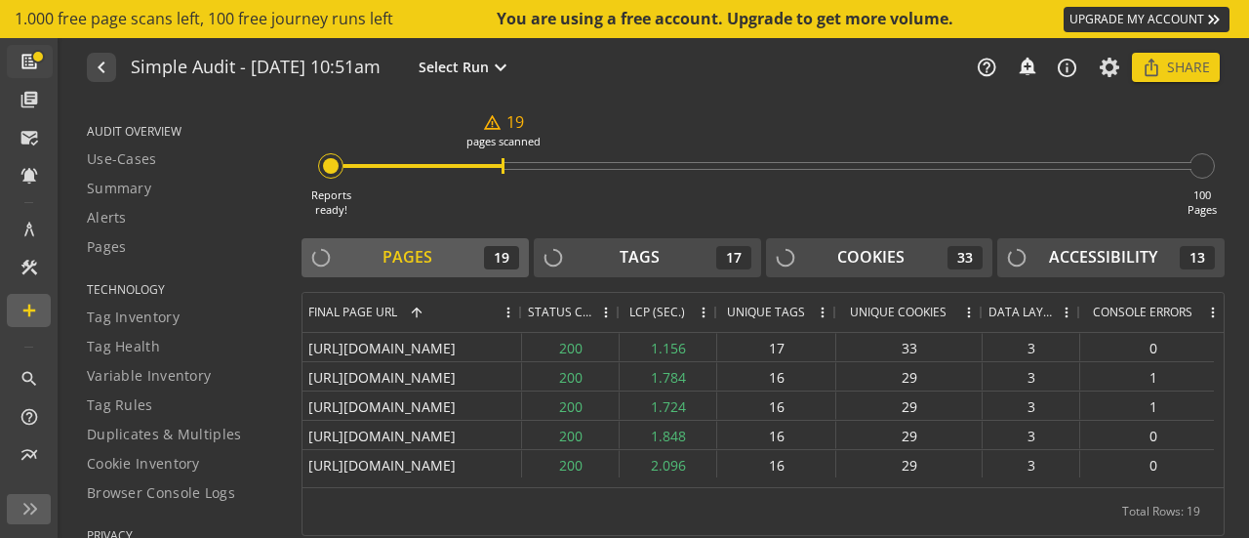
scroll to position [86, 0]
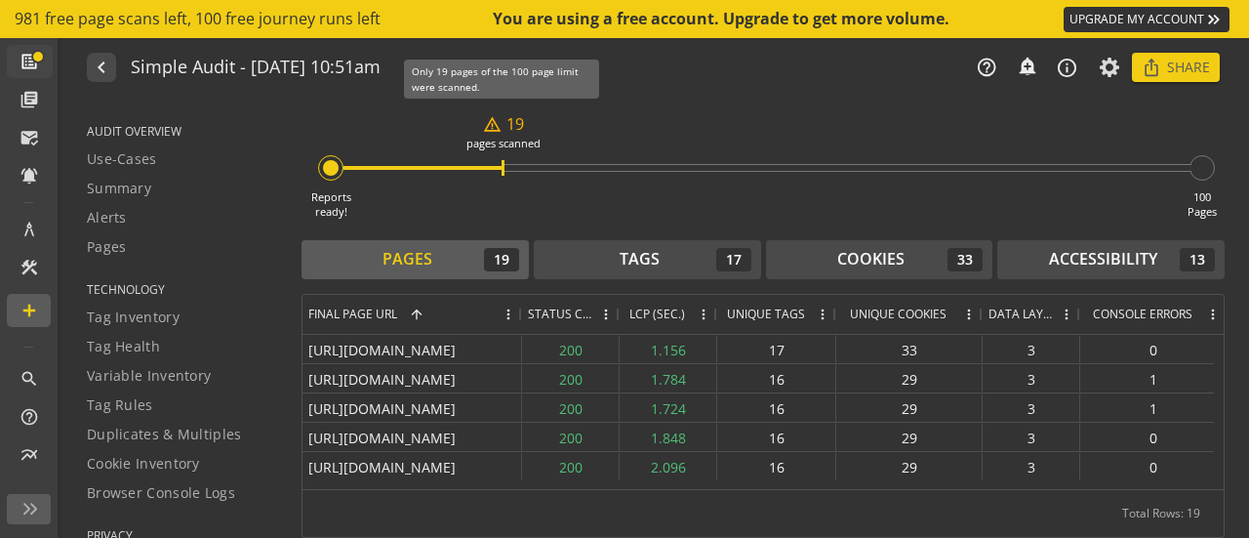
click at [494, 128] on mat-icon "warning_amber" at bounding box center [492, 124] width 19 height 19
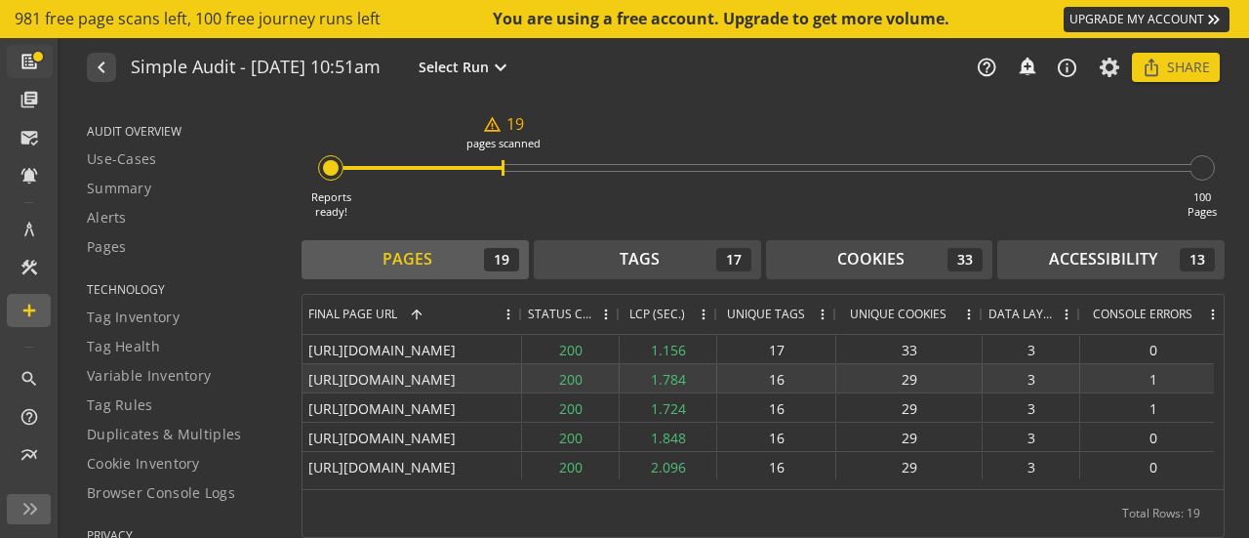
scroll to position [0, 0]
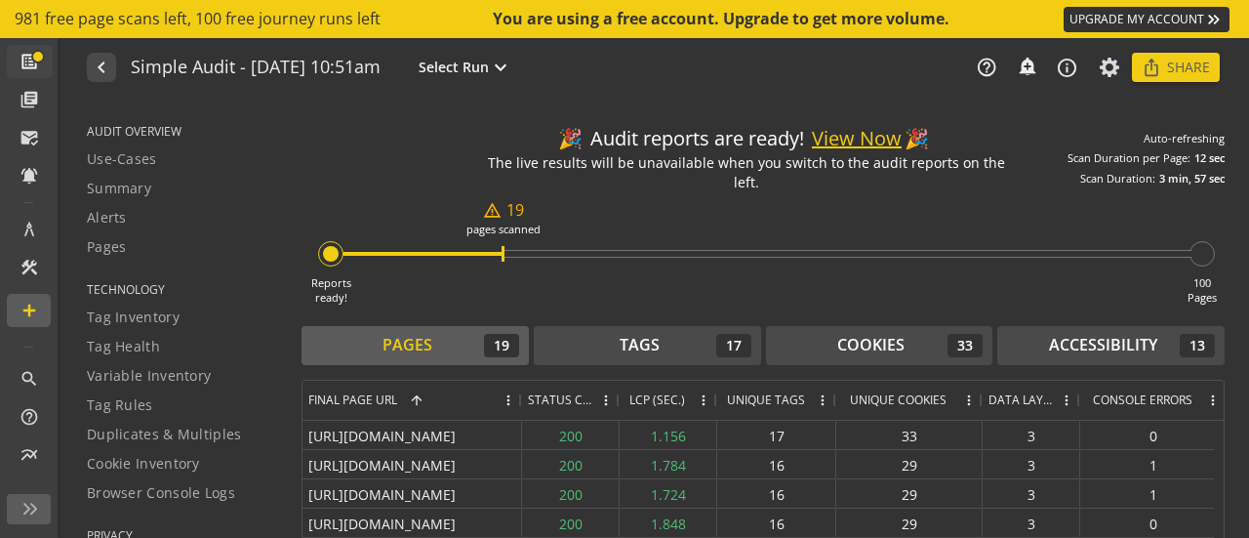
click at [845, 132] on button "View Now" at bounding box center [857, 139] width 90 height 28
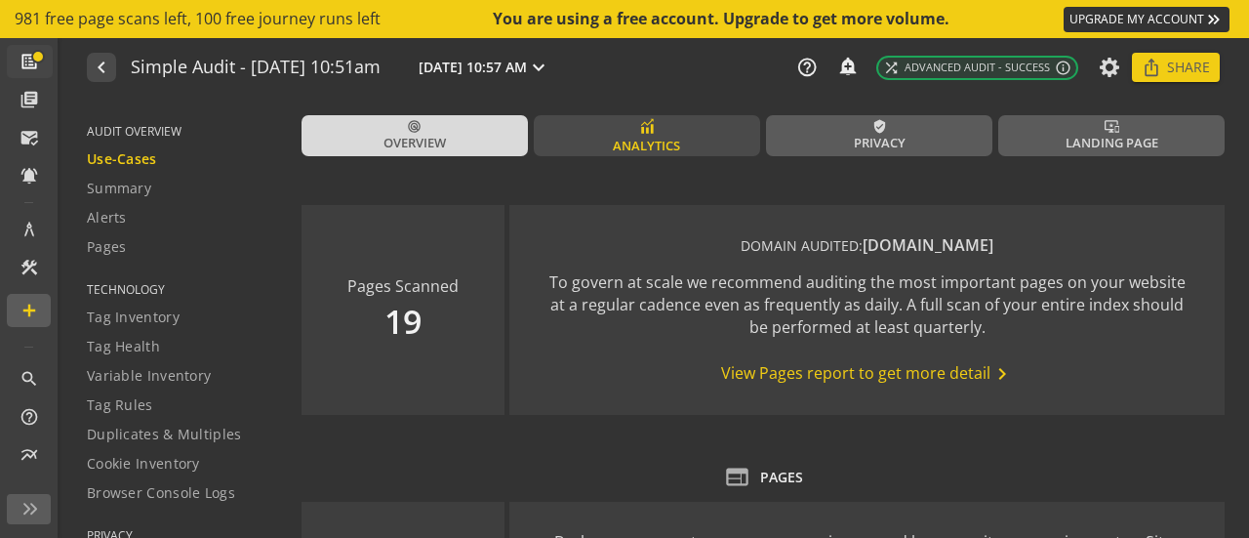
click at [616, 148] on span "Analytics" at bounding box center [646, 146] width 67 height 19
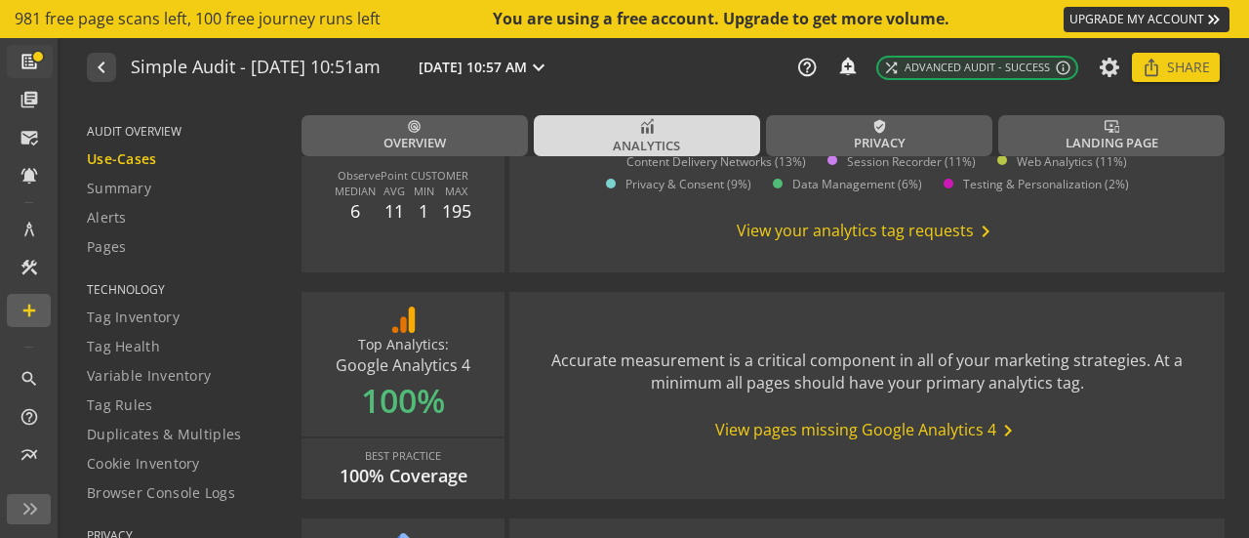
scroll to position [591, 0]
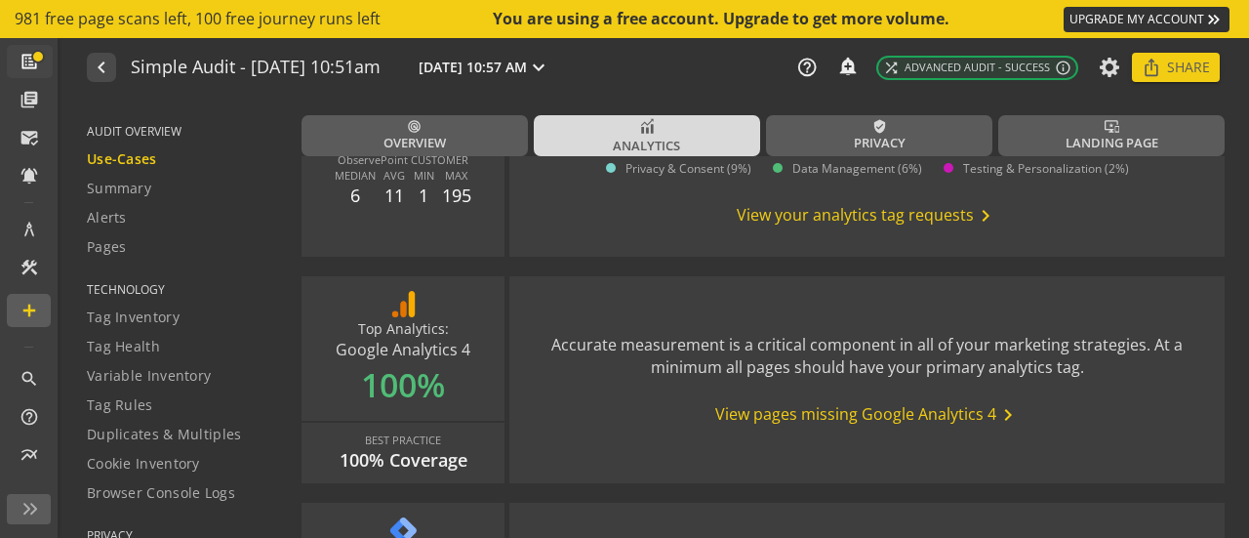
click at [758, 415] on span "View pages missing Google Analytics 4 chevron_right" at bounding box center [867, 414] width 304 height 23
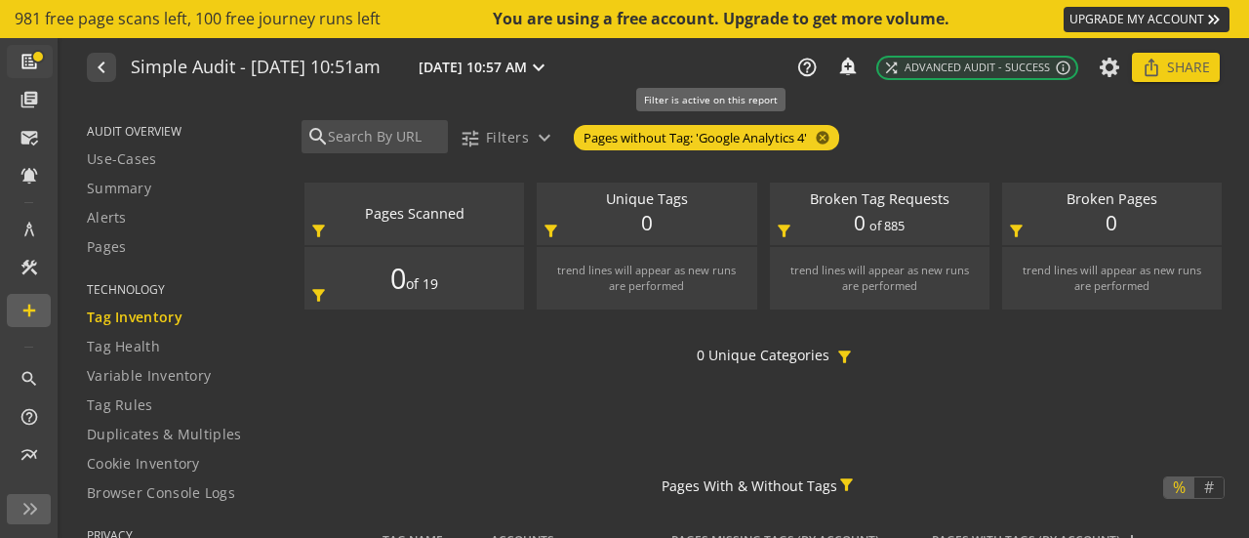
click at [821, 128] on span "cancel" at bounding box center [820, 137] width 27 height 21
click at [820, 140] on mat-icon "cancel" at bounding box center [820, 138] width 27 height 16
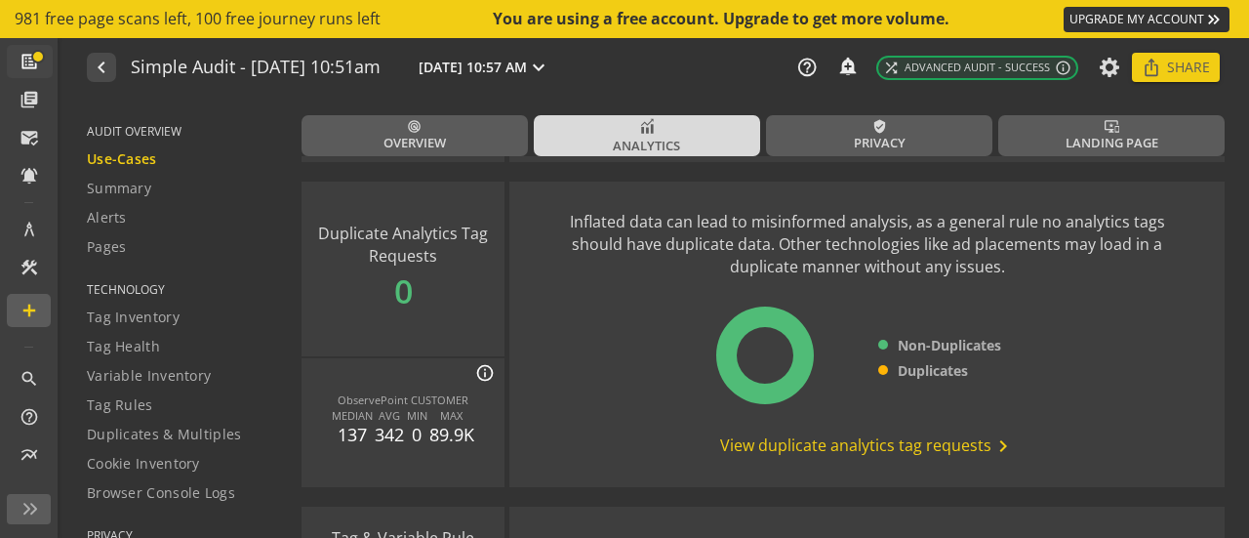
scroll to position [1797, 0]
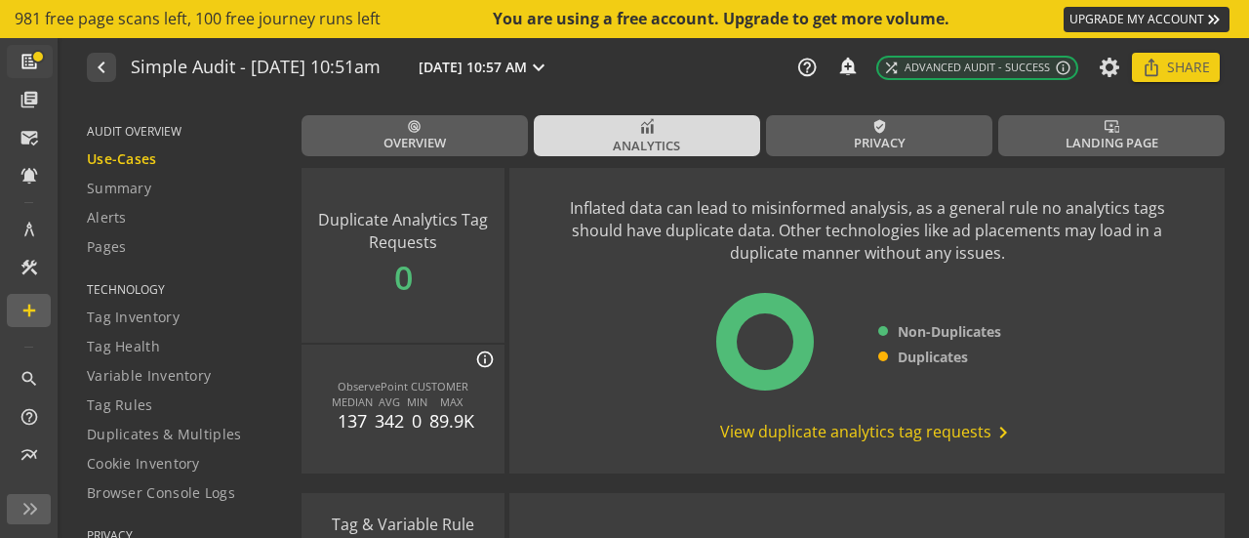
click at [807, 439] on span "View duplicate analytics tag requests chevron_right" at bounding box center [867, 431] width 295 height 23
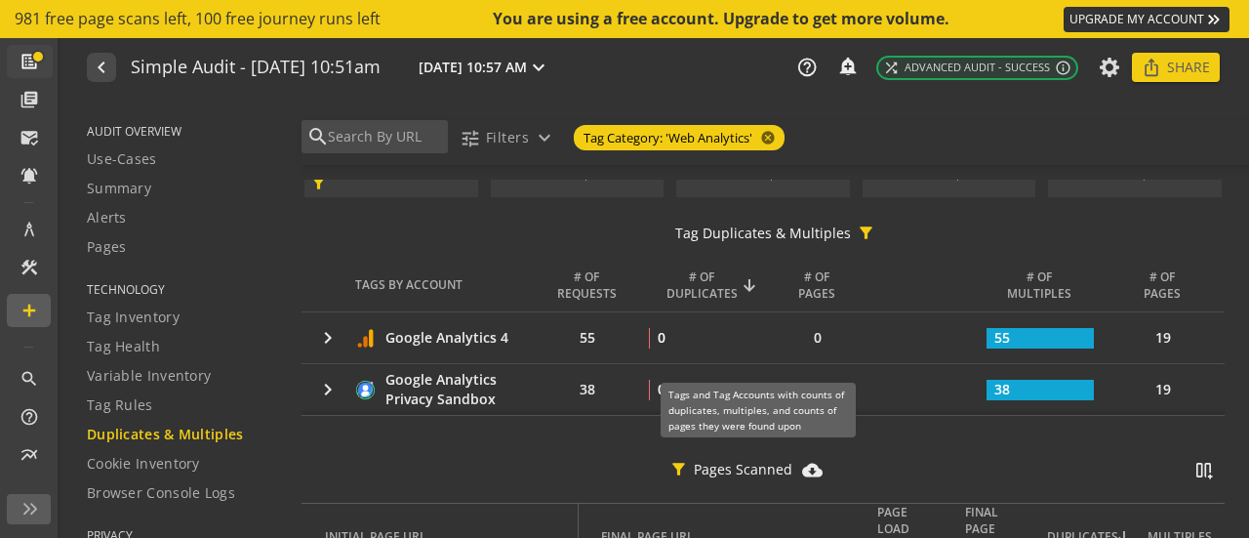
scroll to position [170, 0]
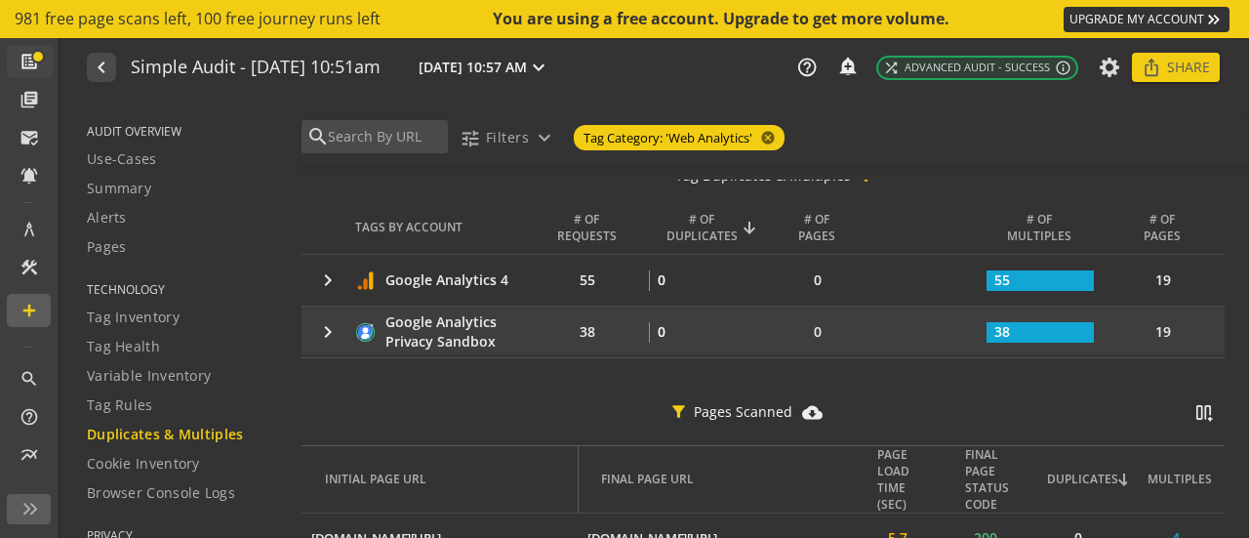
click at [327, 332] on mat-icon "keyboard_arrow_right" at bounding box center [327, 331] width 23 height 23
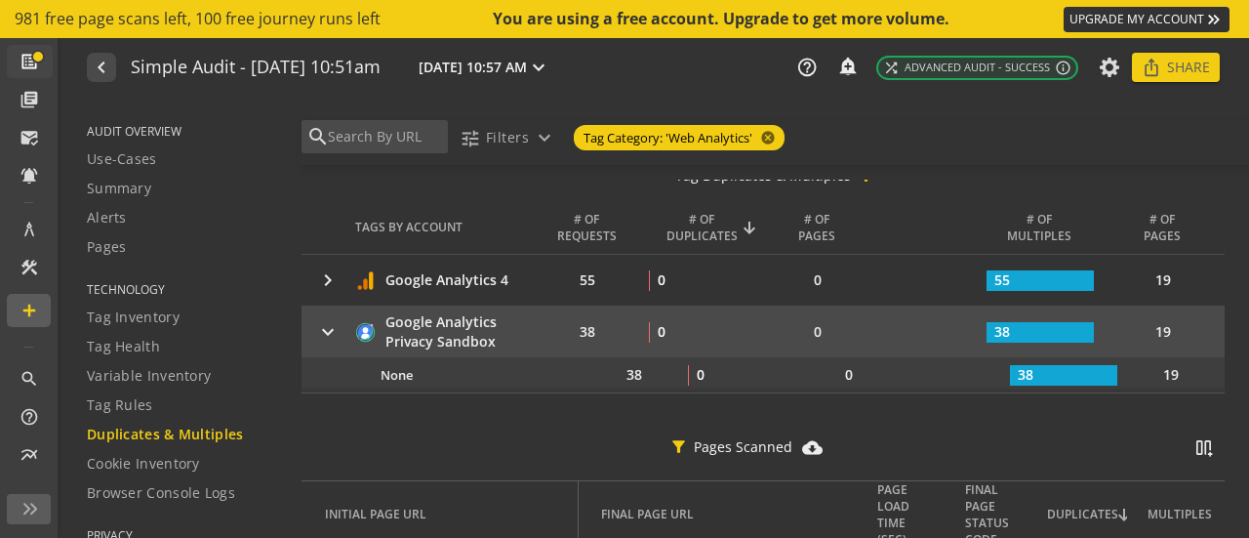
click at [327, 332] on mat-icon "keyboard_arrow_right" at bounding box center [327, 331] width 23 height 23
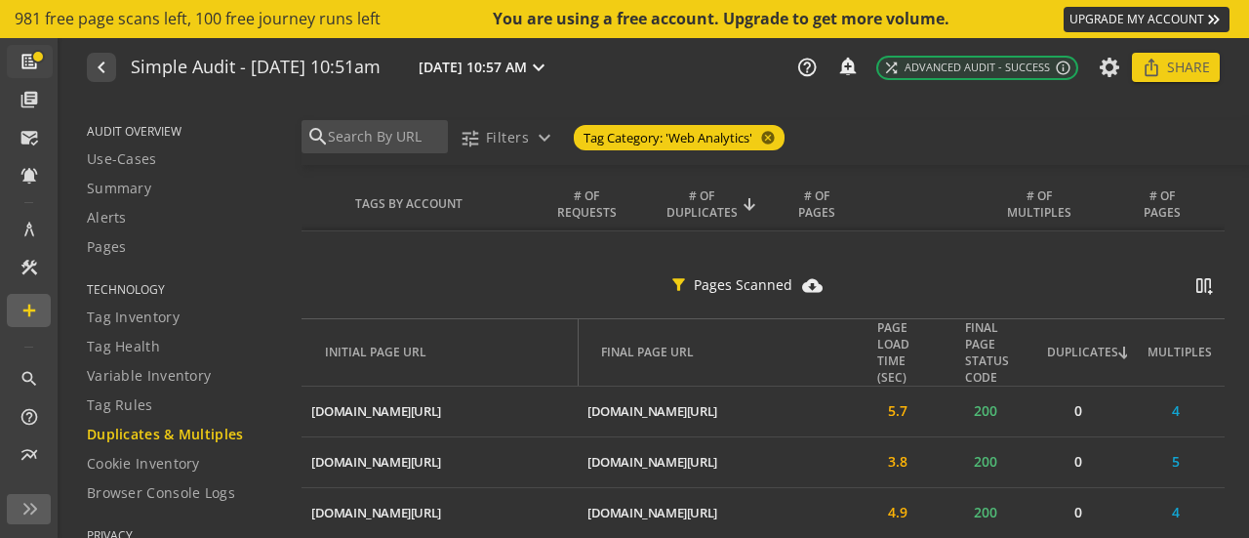
scroll to position [299, 0]
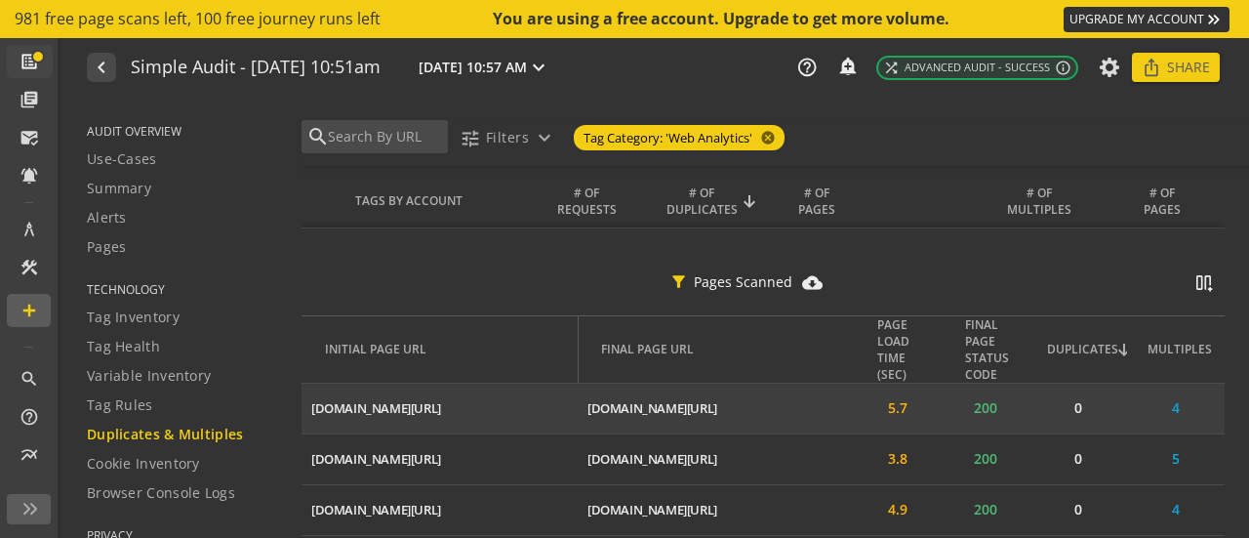
click at [1165, 403] on td "4" at bounding box center [1176, 408] width 98 height 51
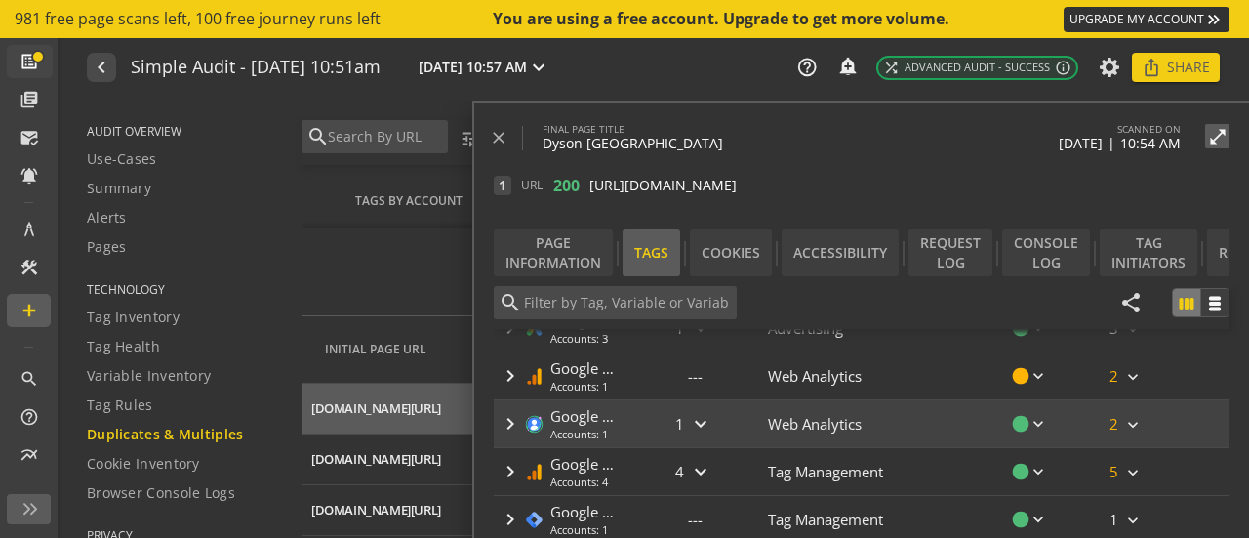
scroll to position [568, 0]
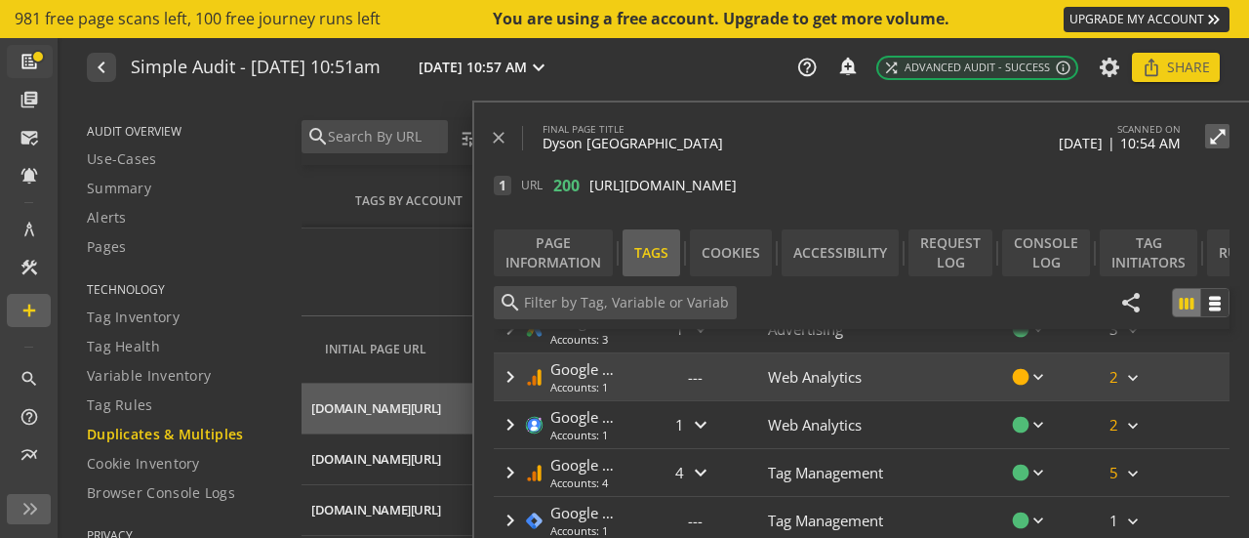
click at [502, 374] on mat-icon "keyboard_arrow_right" at bounding box center [510, 376] width 23 height 23
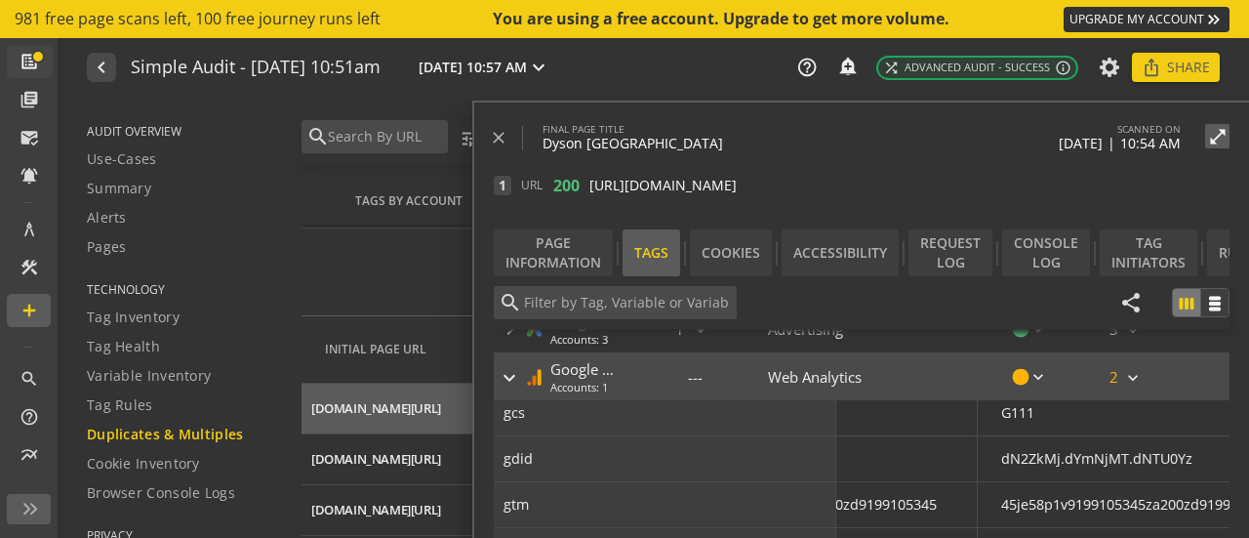
scroll to position [1432, 199]
click at [511, 368] on mat-icon "keyboard_arrow_right" at bounding box center [509, 377] width 23 height 23
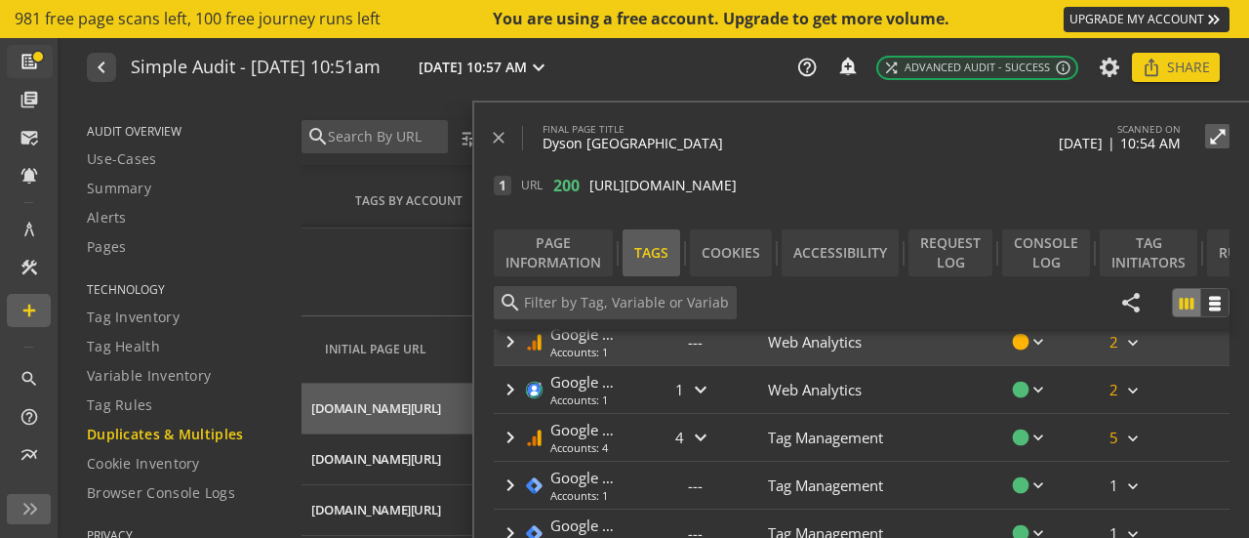
scroll to position [613, 0]
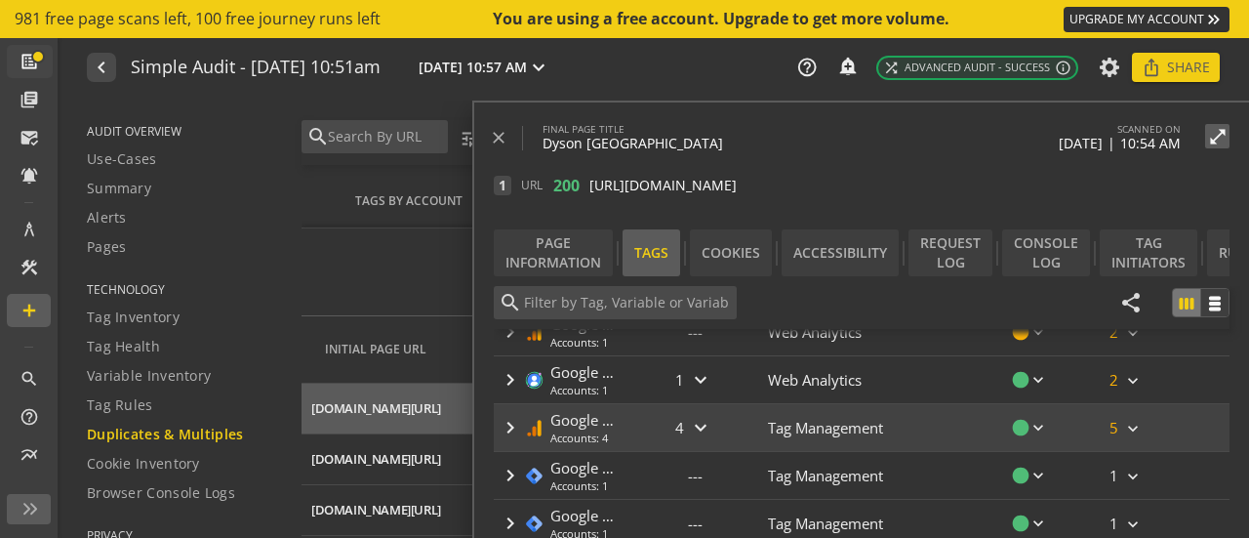
click at [511, 422] on mat-icon "keyboard_arrow_right" at bounding box center [510, 427] width 23 height 23
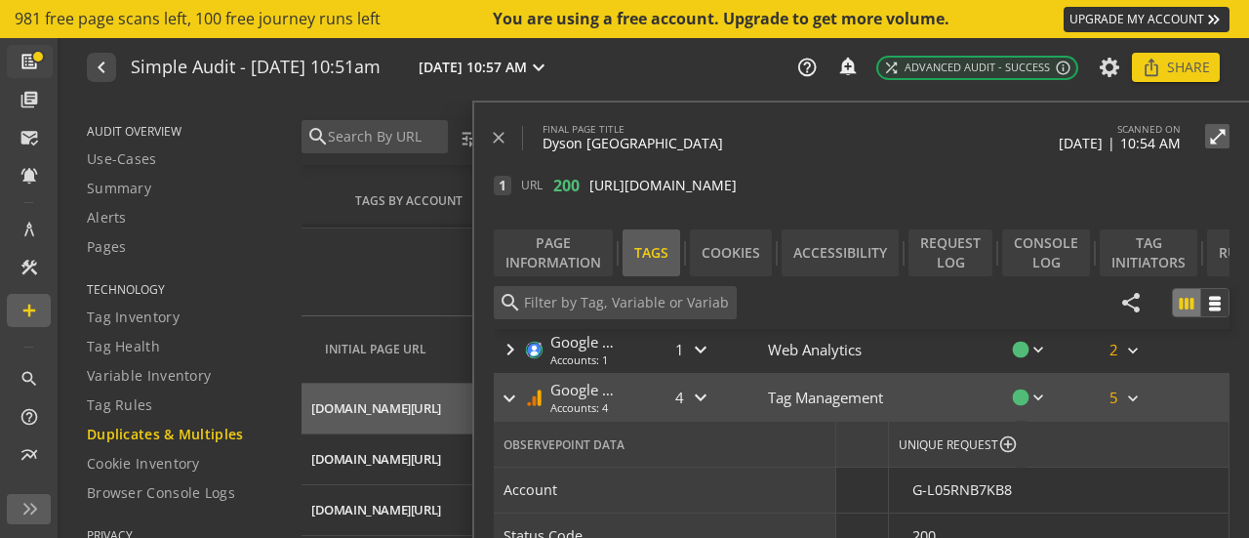
scroll to position [640, 0]
click at [507, 392] on mat-icon "keyboard_arrow_right" at bounding box center [509, 400] width 23 height 23
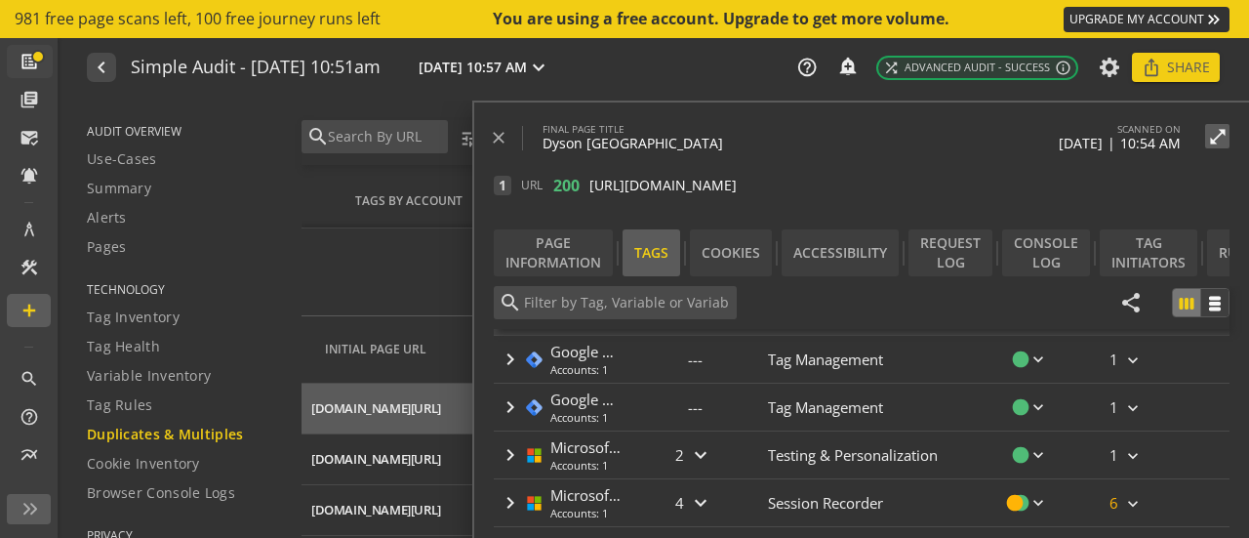
scroll to position [692, 0]
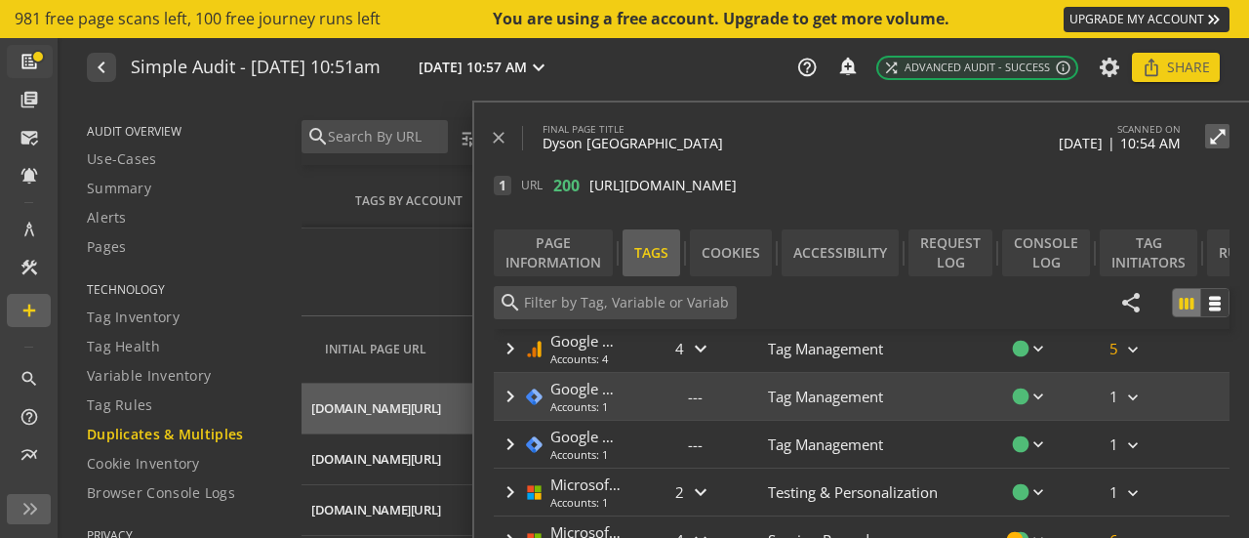
click at [517, 388] on mat-icon "keyboard_arrow_right" at bounding box center [510, 395] width 23 height 23
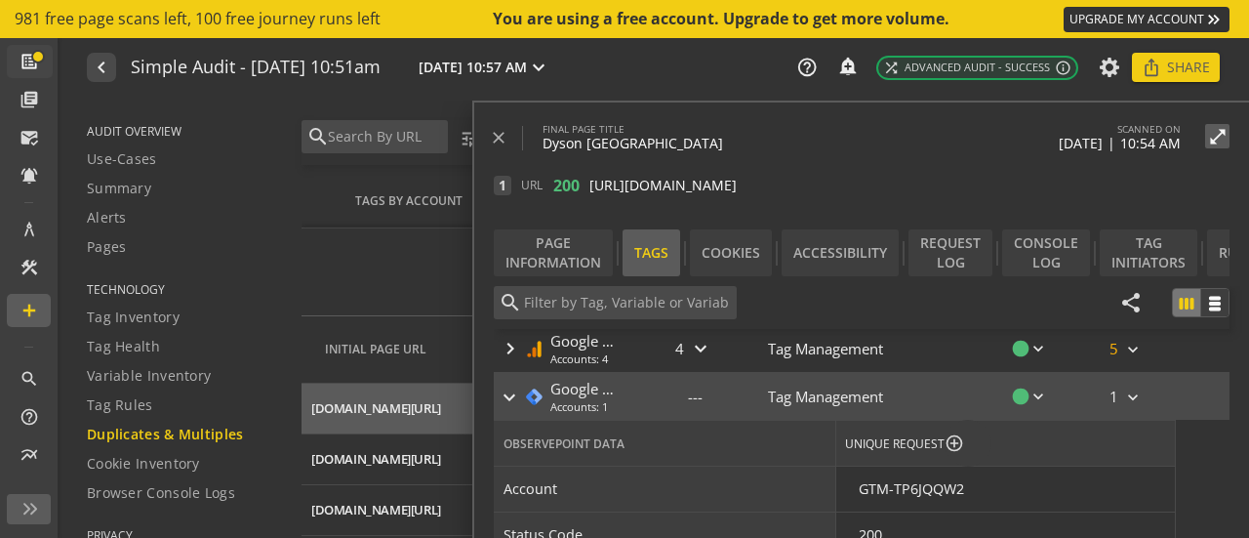
click at [517, 388] on mat-icon "keyboard_arrow_right" at bounding box center [509, 396] width 23 height 23
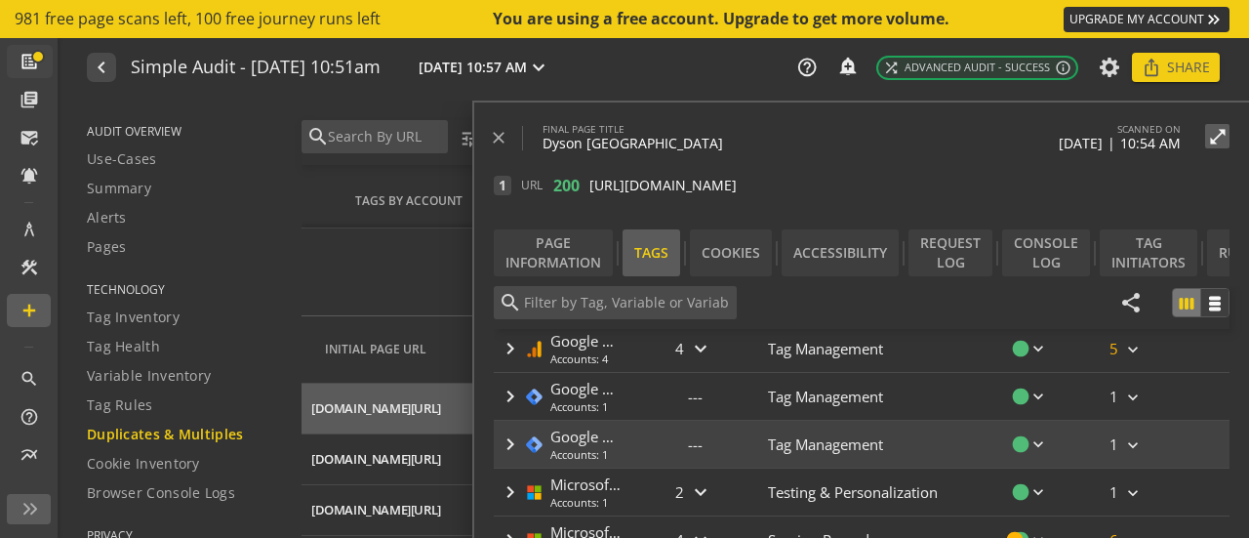
click at [510, 432] on mat-icon "keyboard_arrow_right" at bounding box center [510, 443] width 23 height 23
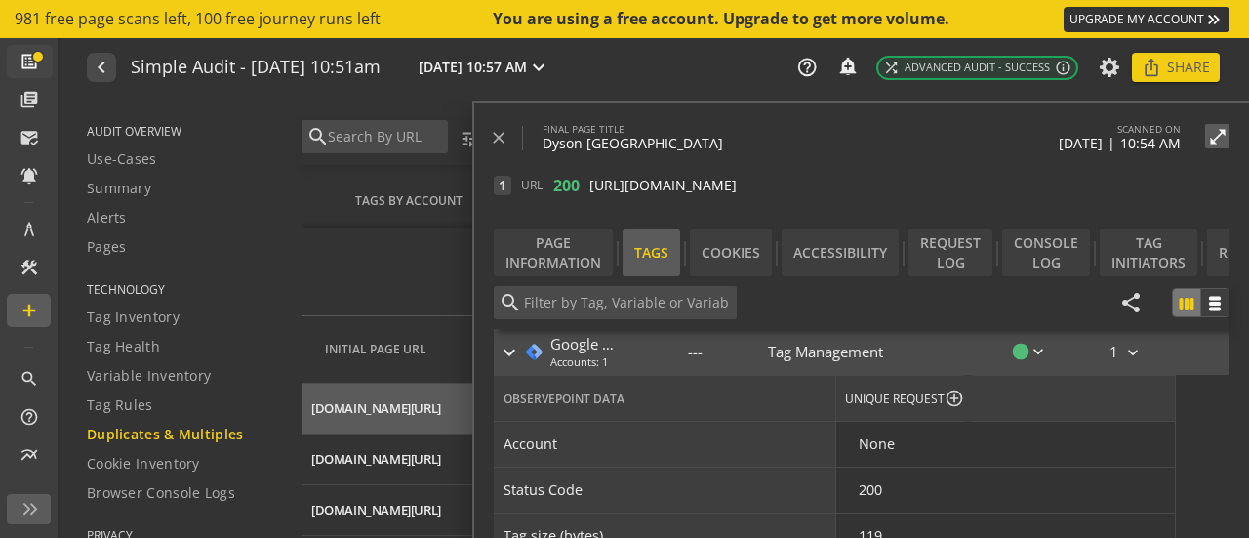
scroll to position [762, 0]
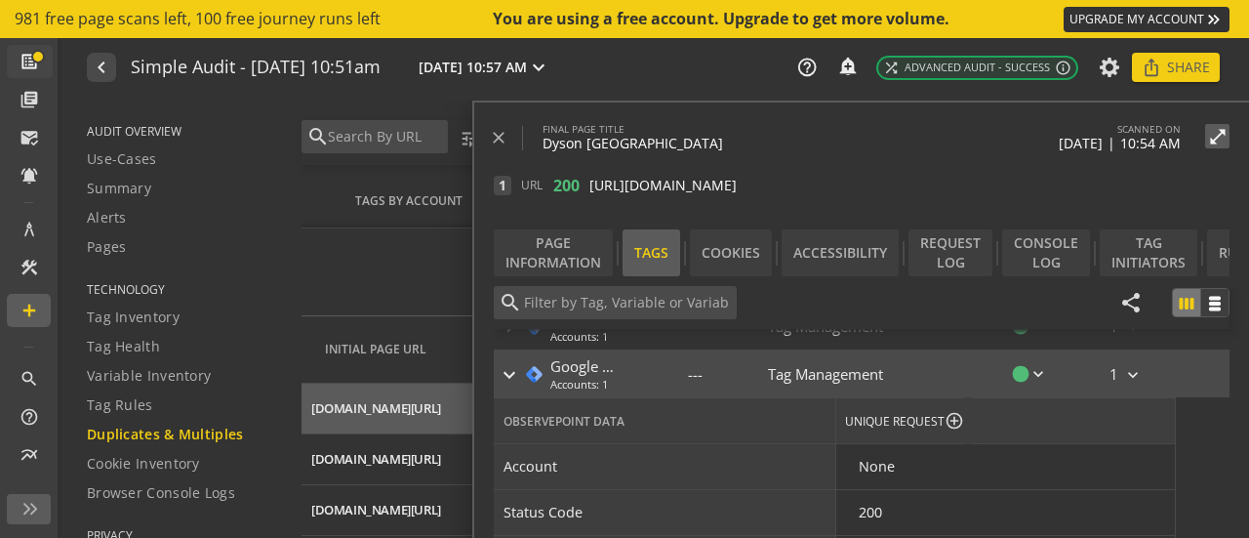
click at [507, 374] on mat-icon "keyboard_arrow_right" at bounding box center [509, 374] width 23 height 23
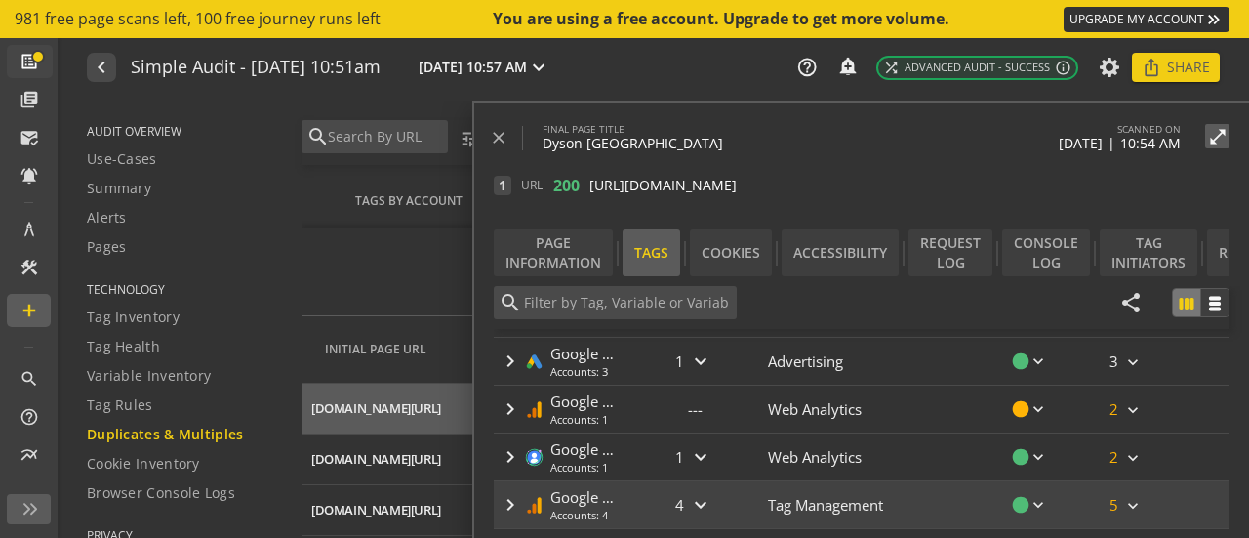
scroll to position [535, 0]
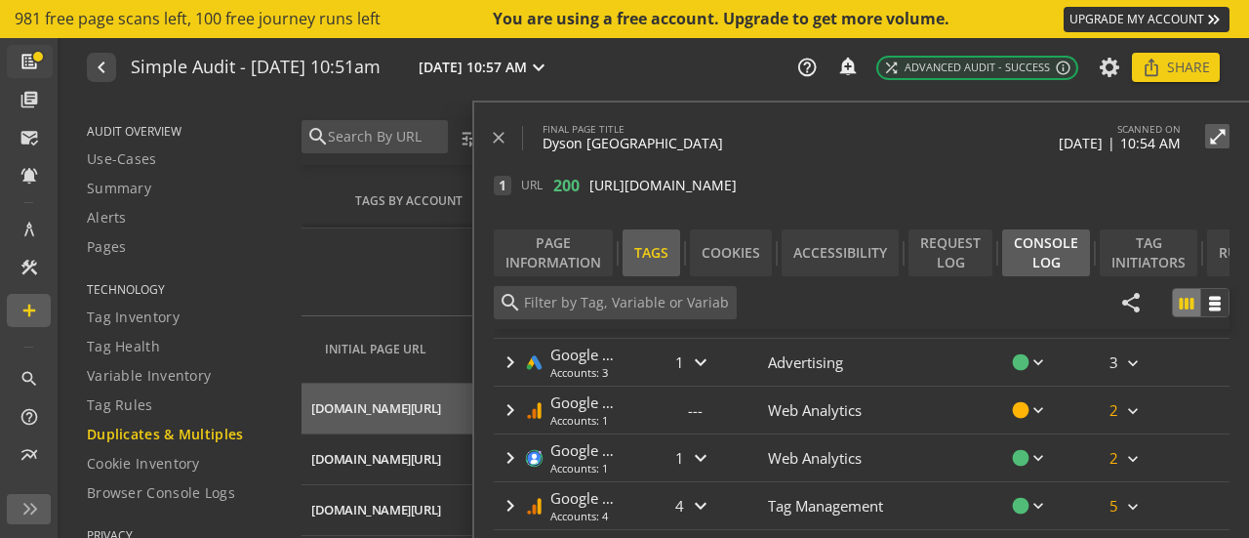
click at [1051, 254] on div "Console Log" at bounding box center [1046, 252] width 88 height 47
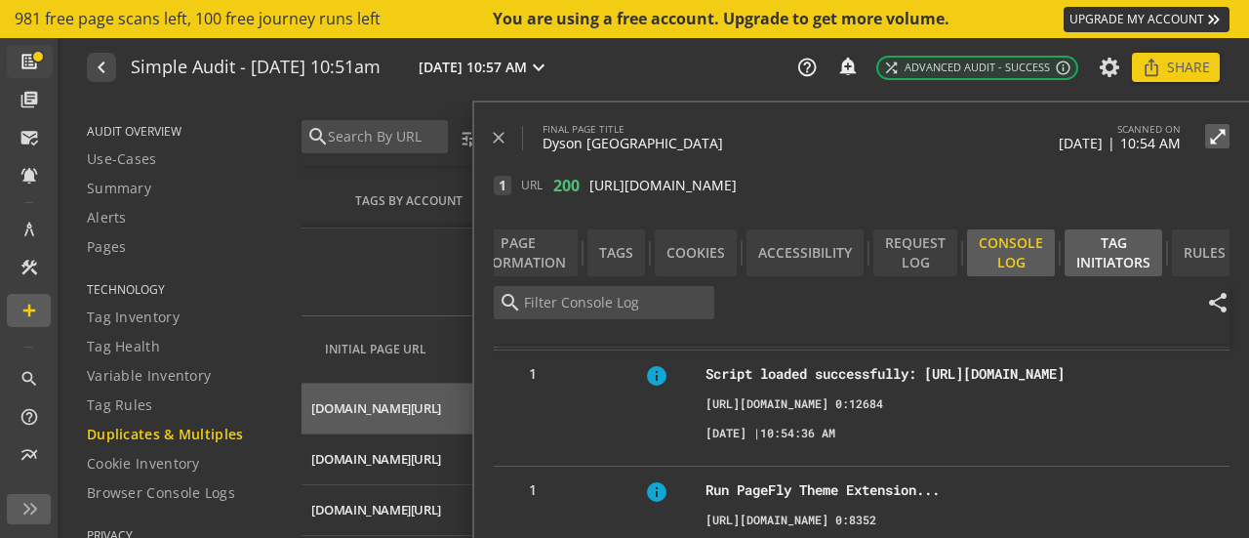
scroll to position [0, 36]
click at [1210, 255] on div "Rules" at bounding box center [1203, 252] width 65 height 47
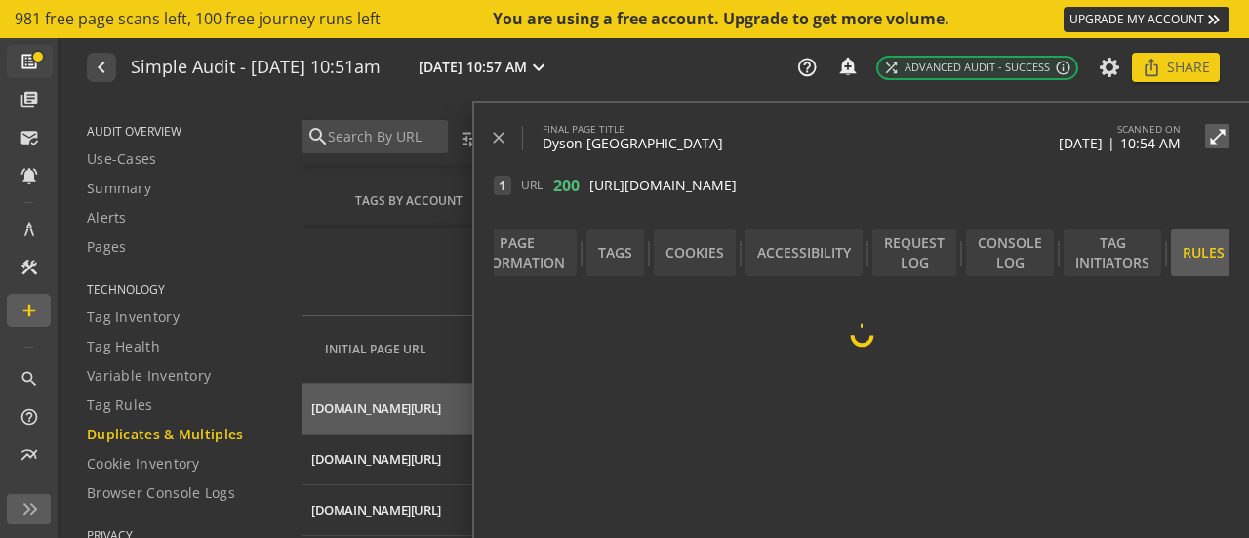
scroll to position [0, 0]
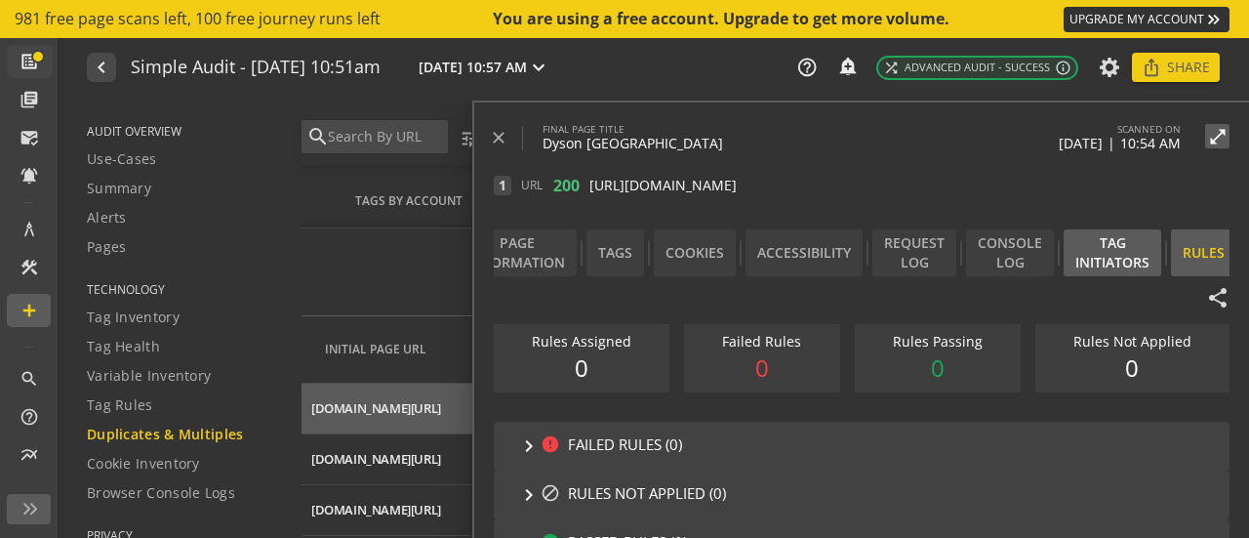
click at [1109, 247] on div "Tag Initiators" at bounding box center [1112, 252] width 98 height 47
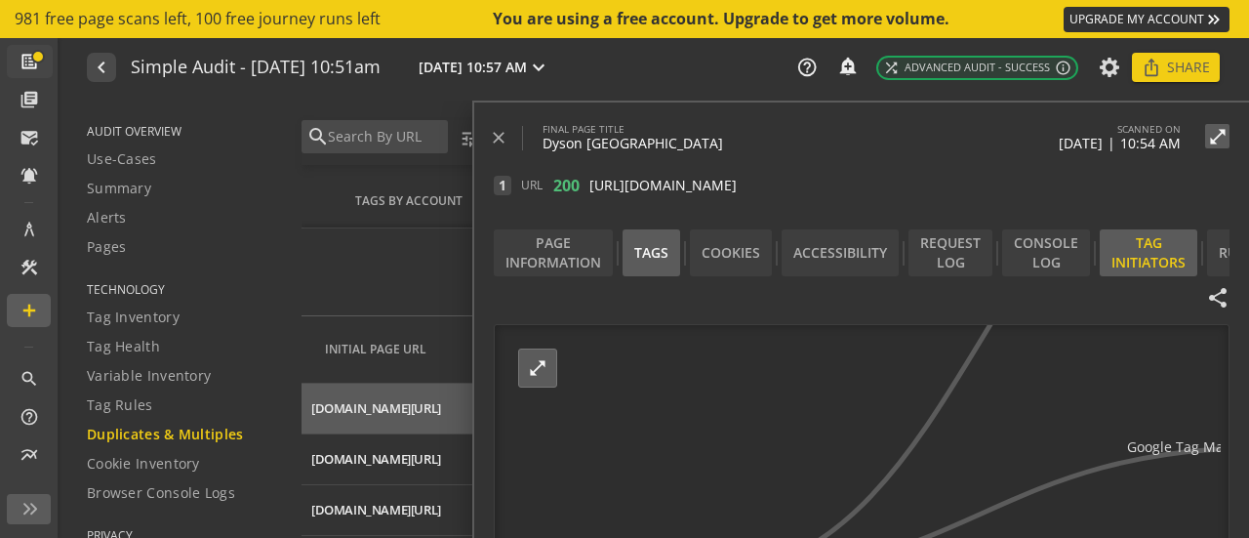
click at [665, 252] on div "Tags" at bounding box center [651, 252] width 58 height 47
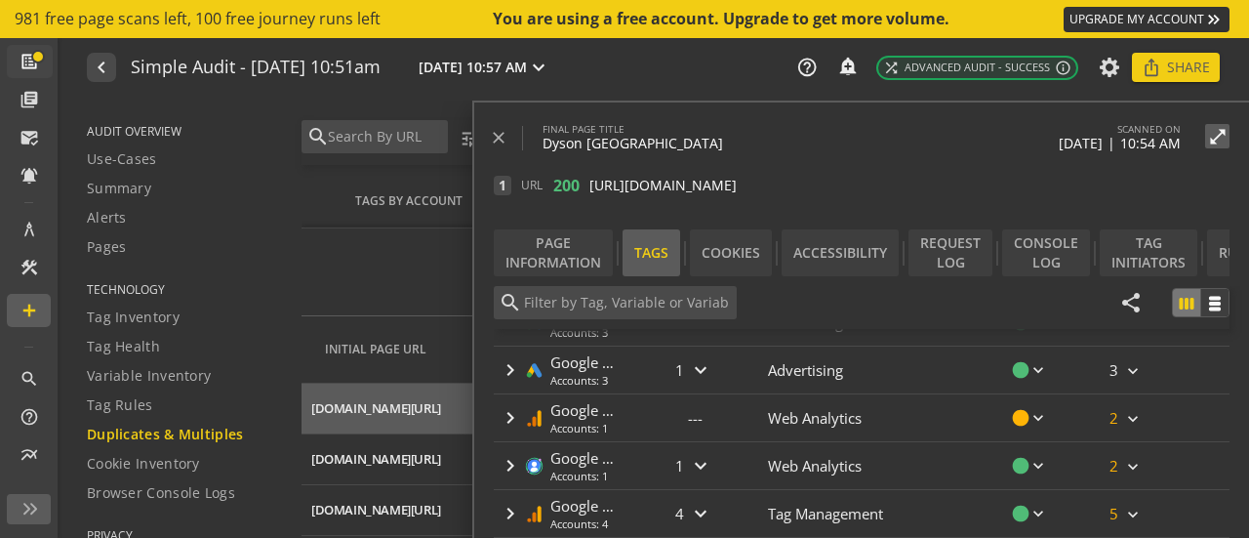
scroll to position [534, 0]
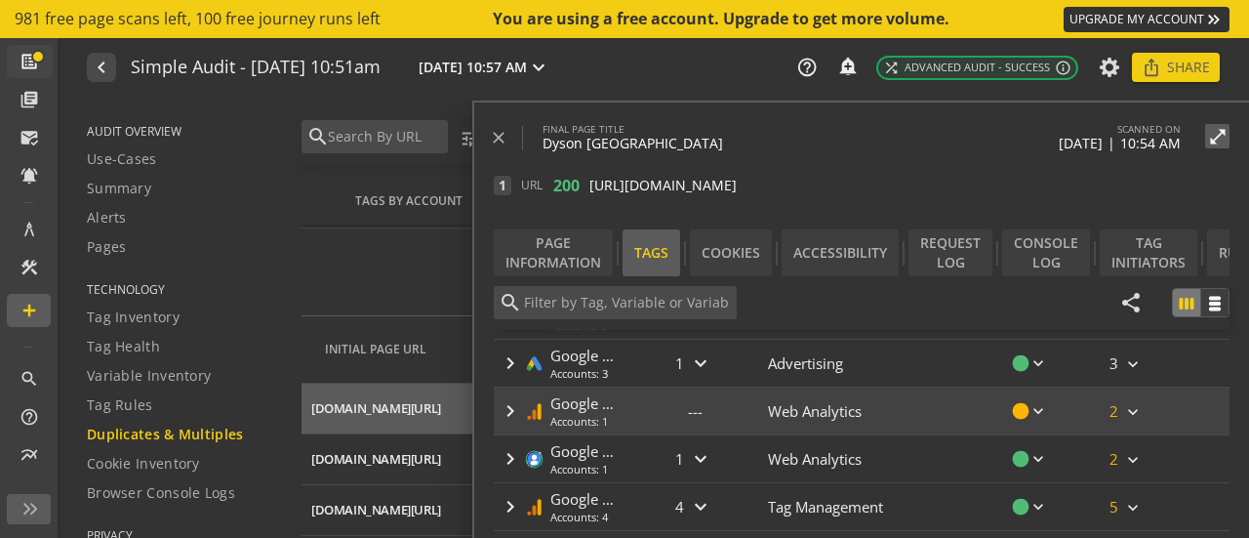
click at [509, 410] on mat-icon "keyboard_arrow_right" at bounding box center [510, 410] width 23 height 23
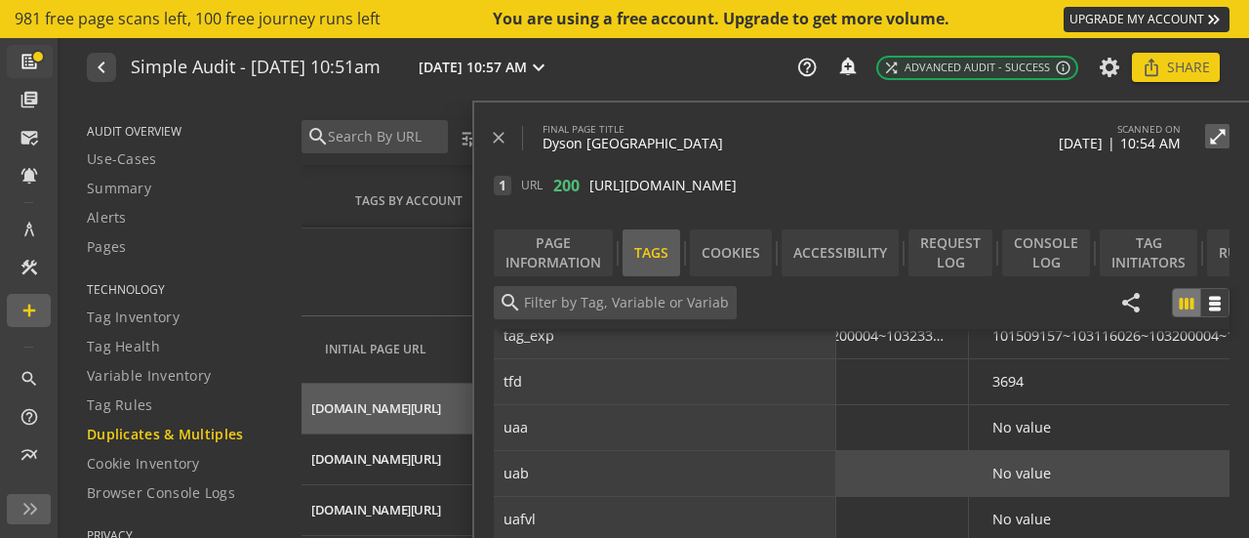
scroll to position [1907, 207]
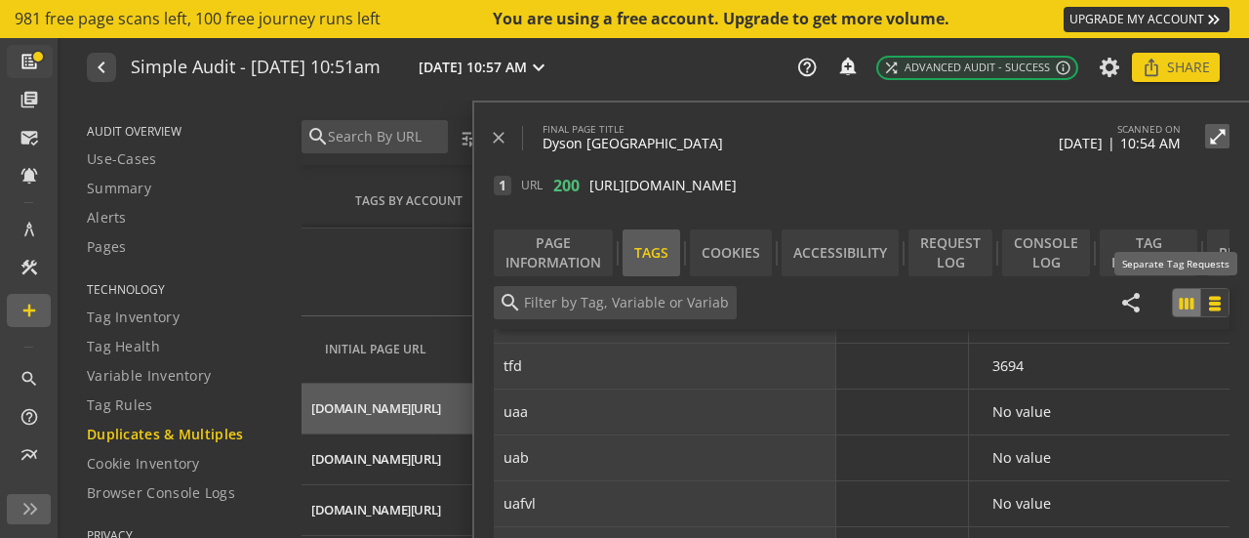
click at [1206, 300] on mat-icon "view_week" at bounding box center [1215, 304] width 18 height 18
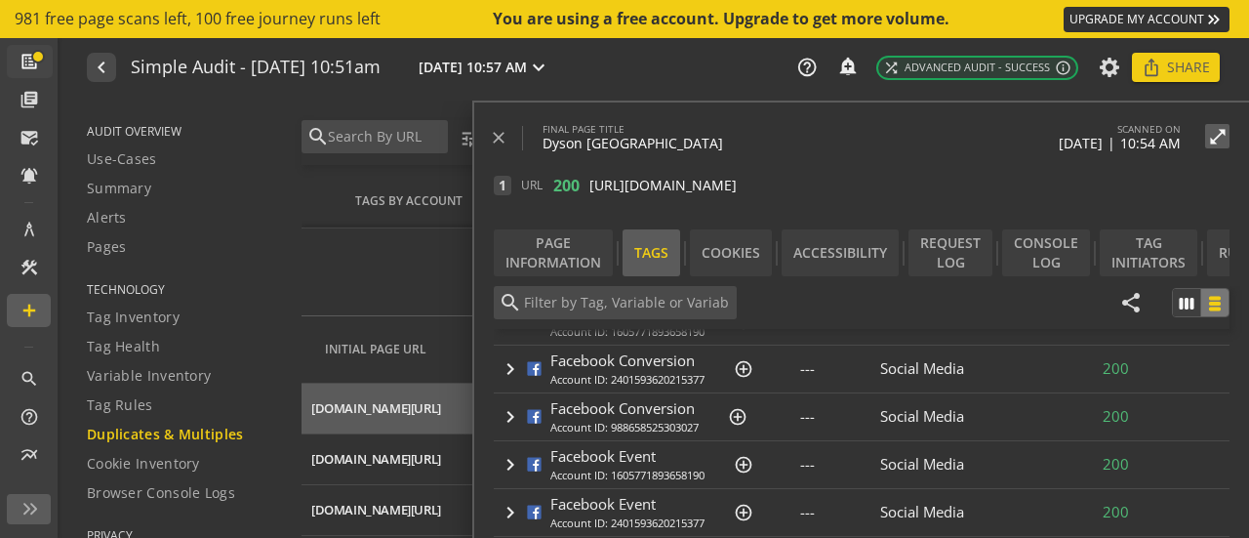
scroll to position [635, 0]
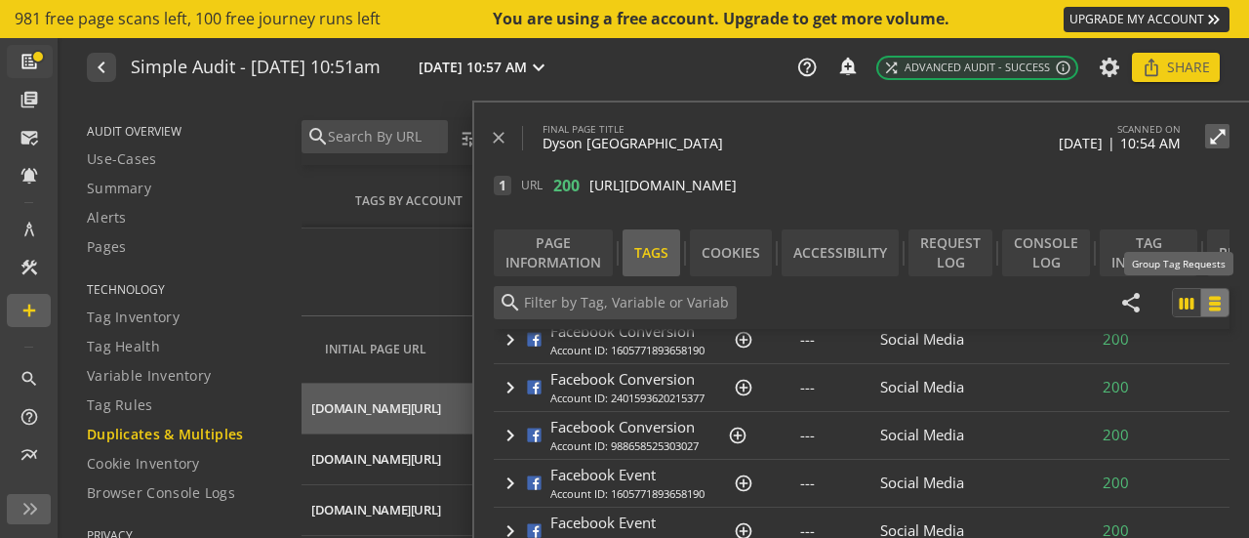
click at [1177, 301] on mat-icon "view_week" at bounding box center [1186, 304] width 18 height 18
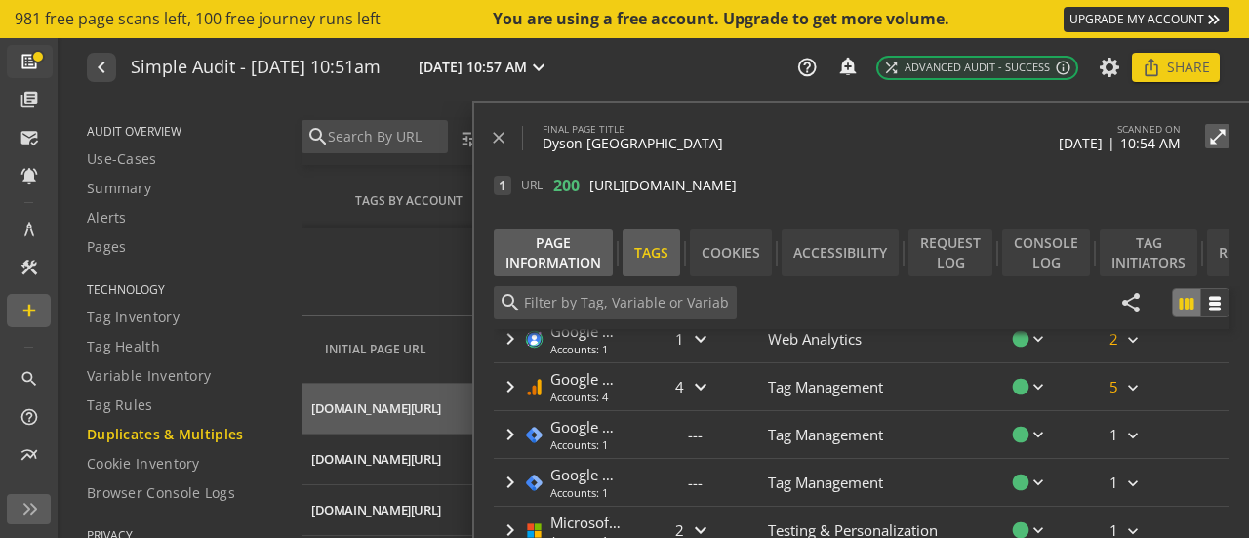
click at [567, 242] on div "Page Information" at bounding box center [553, 252] width 119 height 47
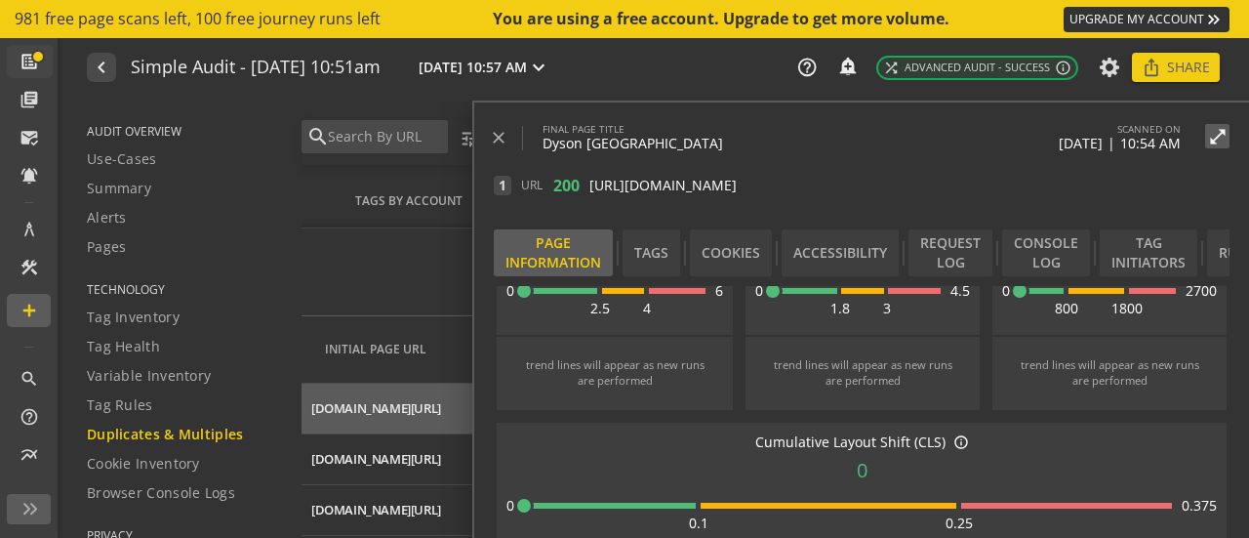
scroll to position [156, 0]
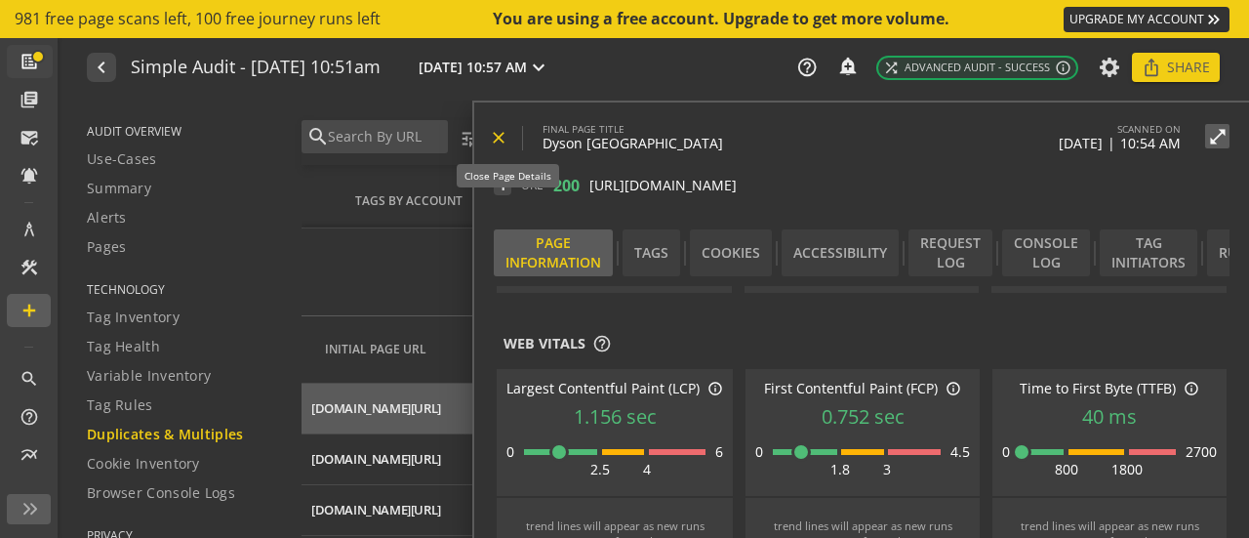
click at [498, 134] on mat-icon "close" at bounding box center [499, 138] width 20 height 20
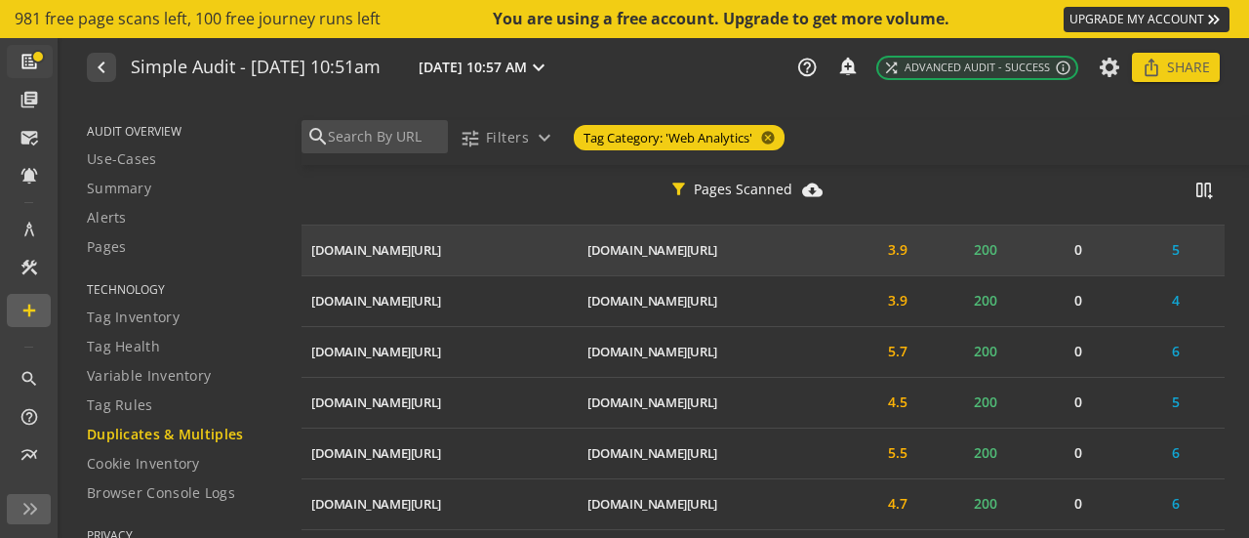
scroll to position [966, 0]
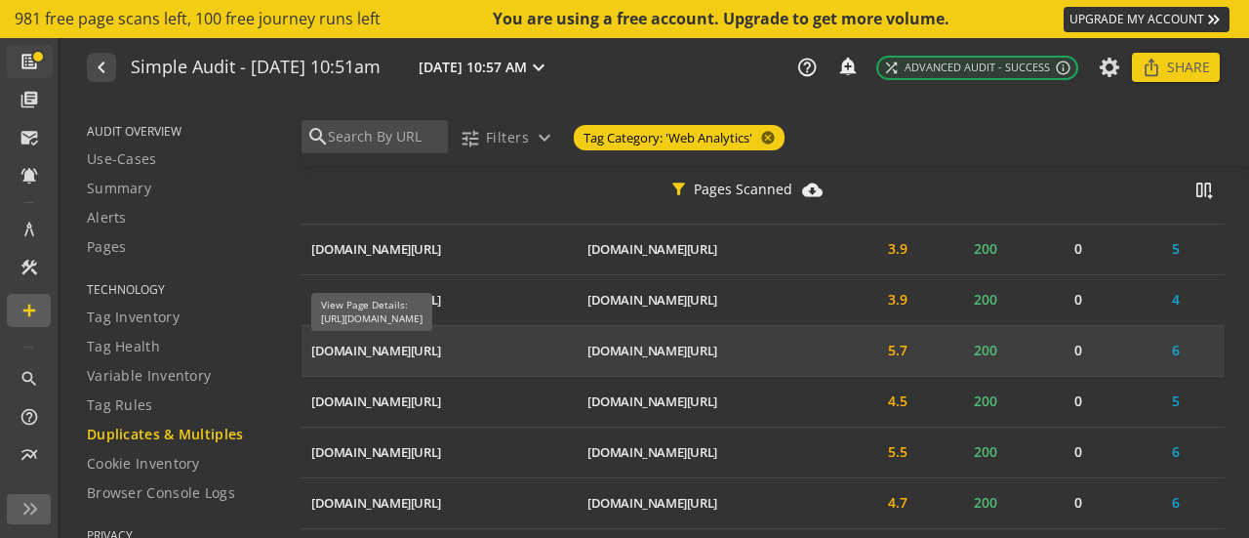
click at [441, 353] on div "[DOMAIN_NAME][URL]" at bounding box center [376, 350] width 130 height 19
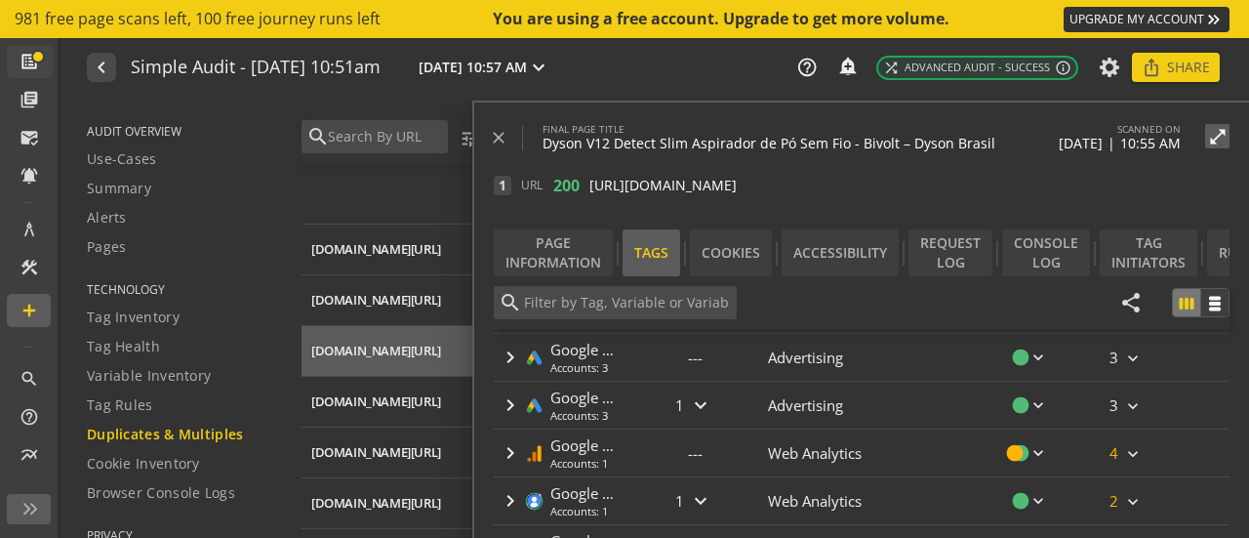
scroll to position [493, 0]
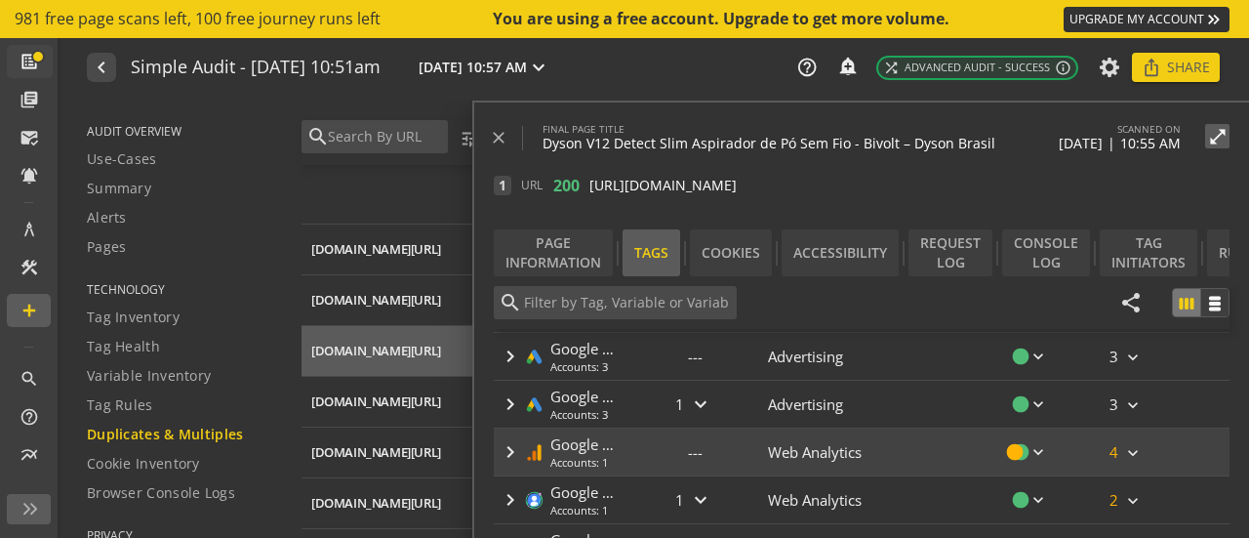
click at [512, 444] on mat-icon "keyboard_arrow_right" at bounding box center [510, 451] width 23 height 23
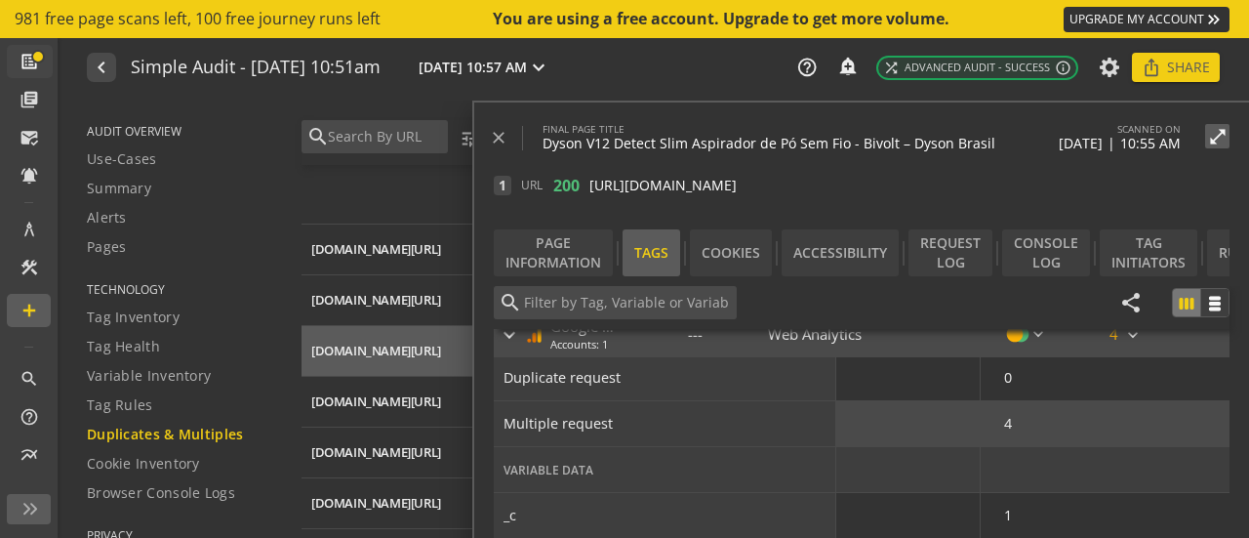
scroll to position [232, 0]
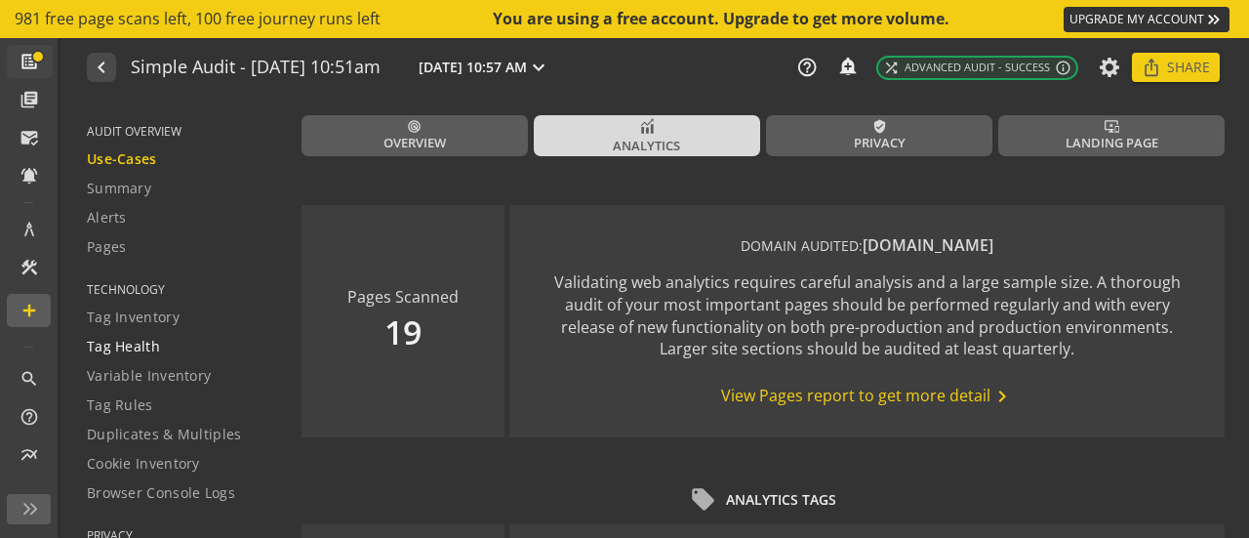
click at [192, 340] on div "Tag Health" at bounding box center [182, 347] width 190 height 20
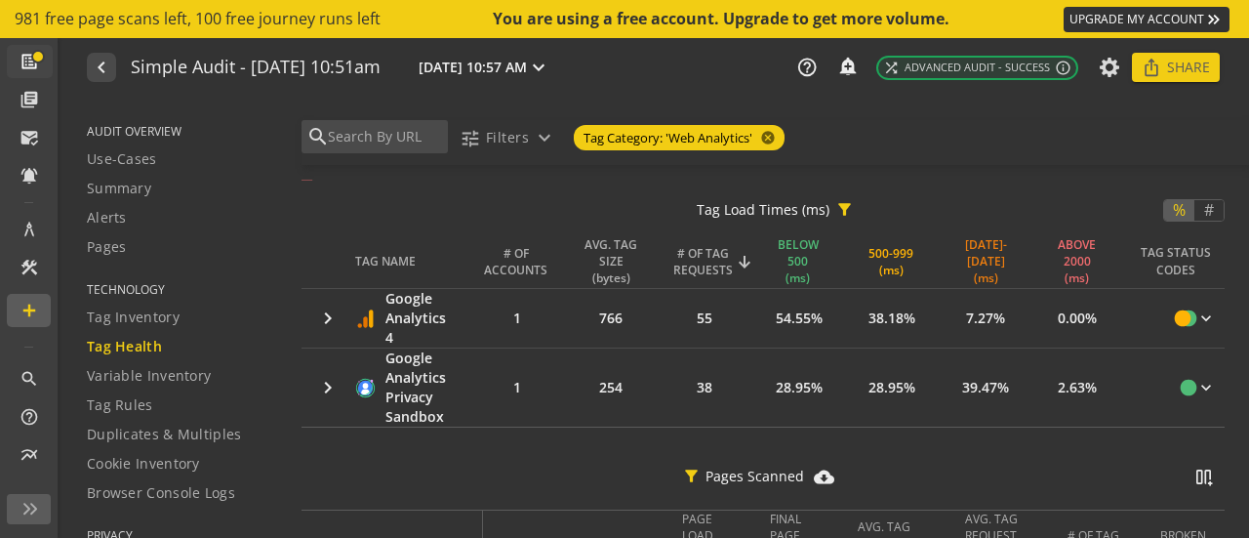
scroll to position [490, 0]
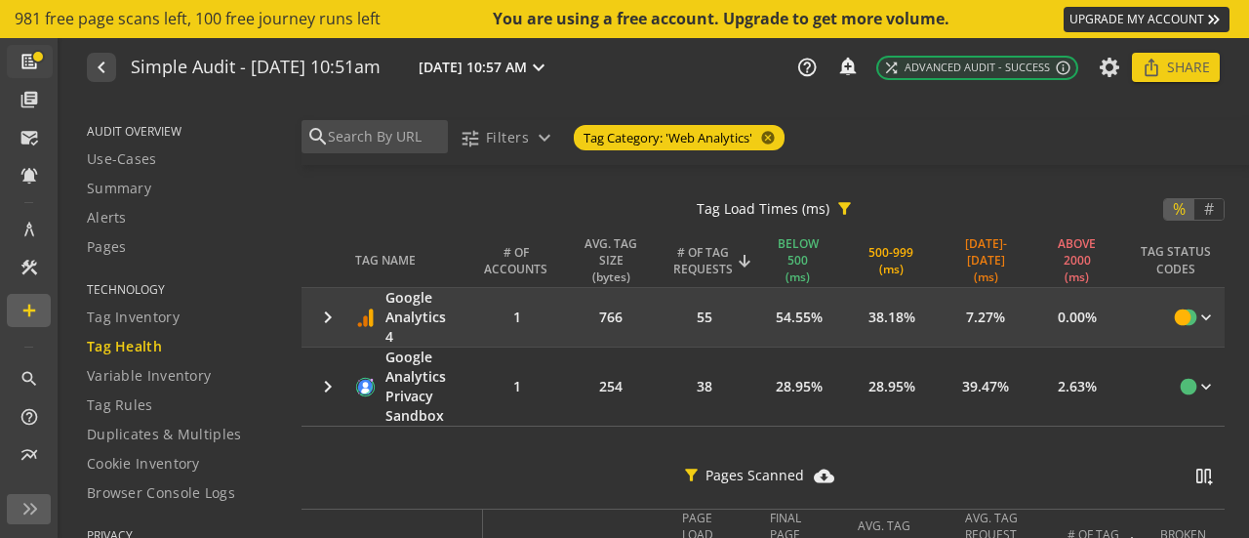
click at [340, 311] on td "keyboard_arrow_right" at bounding box center [328, 317] width 54 height 59
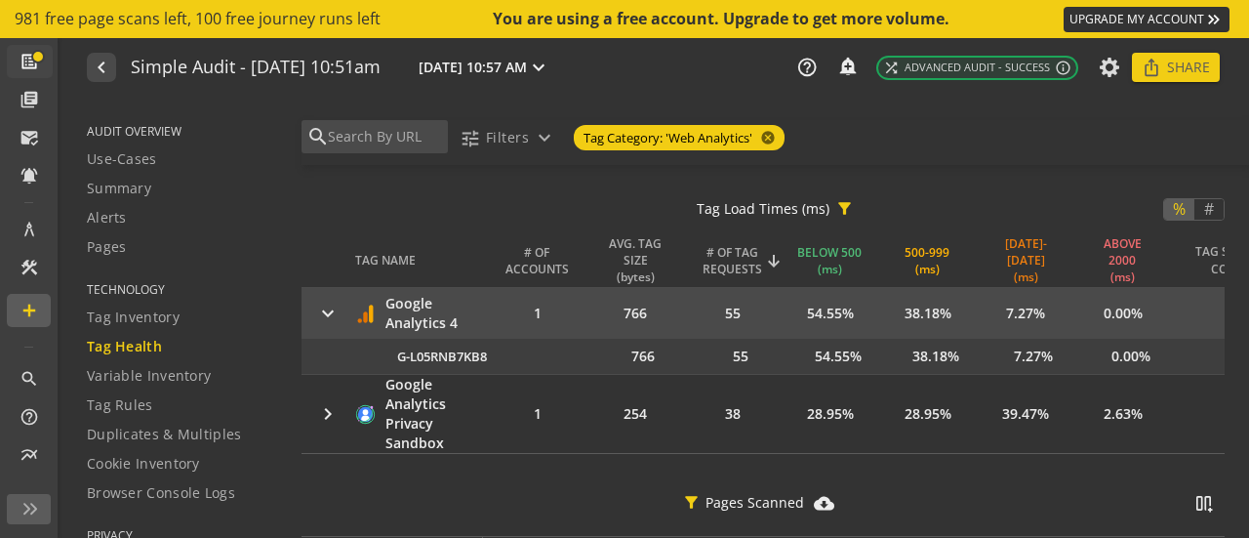
click at [321, 314] on mat-icon "keyboard_arrow_right" at bounding box center [327, 312] width 23 height 23
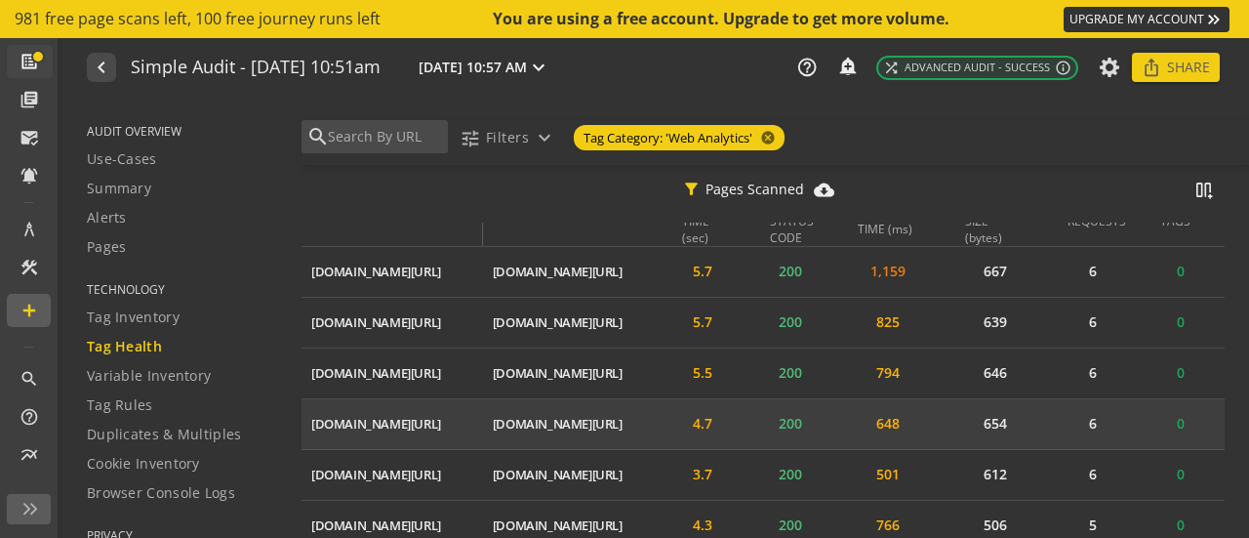
scroll to position [816, 0]
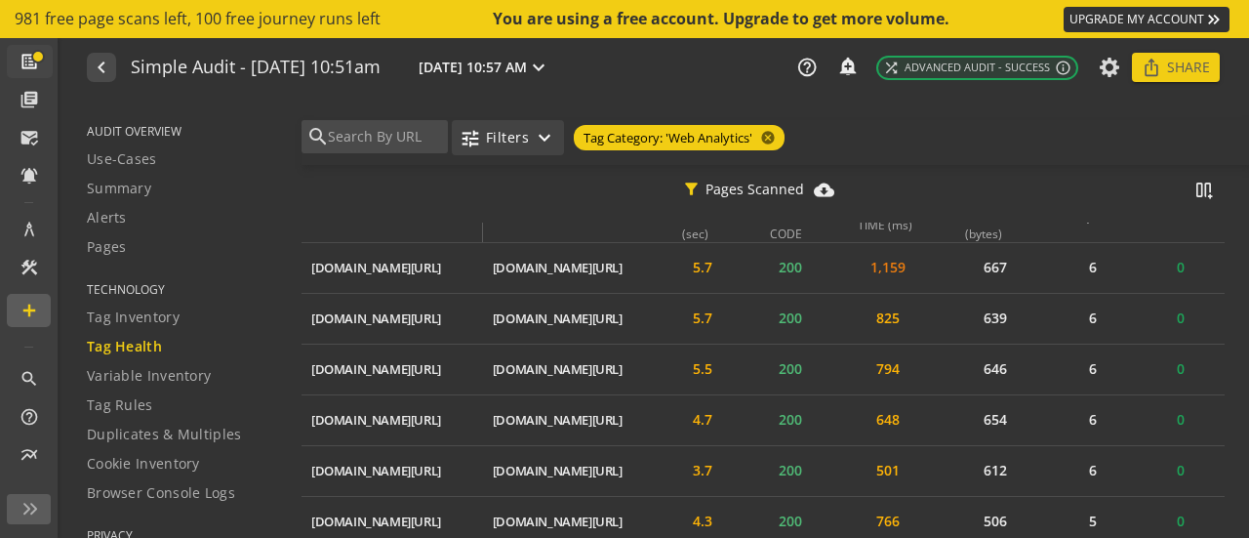
click at [523, 147] on span "Filters" at bounding box center [507, 137] width 43 height 35
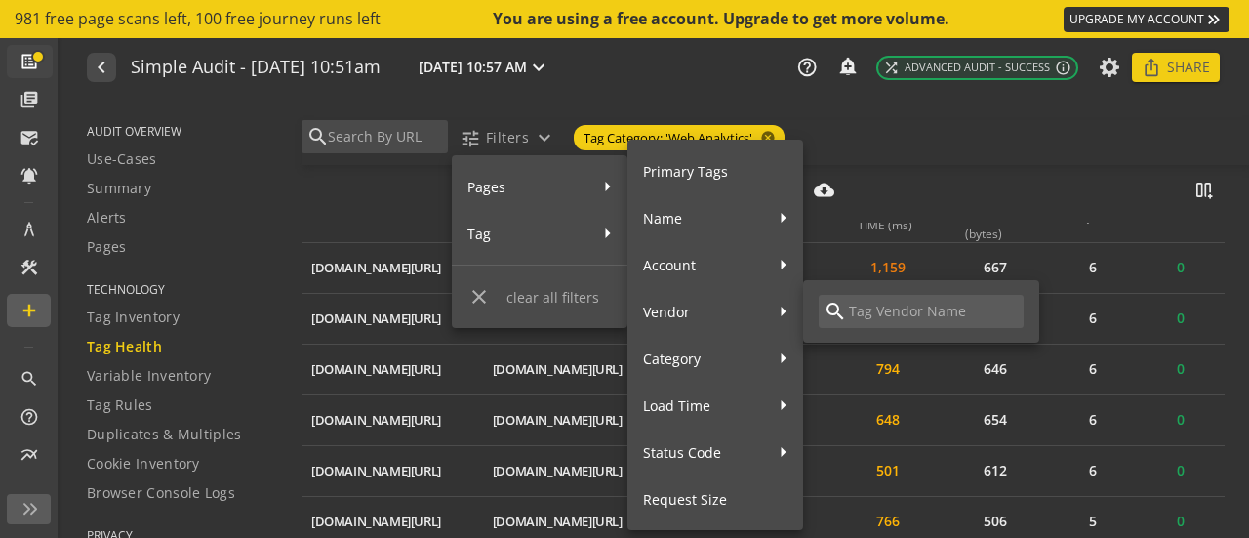
click at [879, 305] on input at bounding box center [933, 310] width 172 height 21
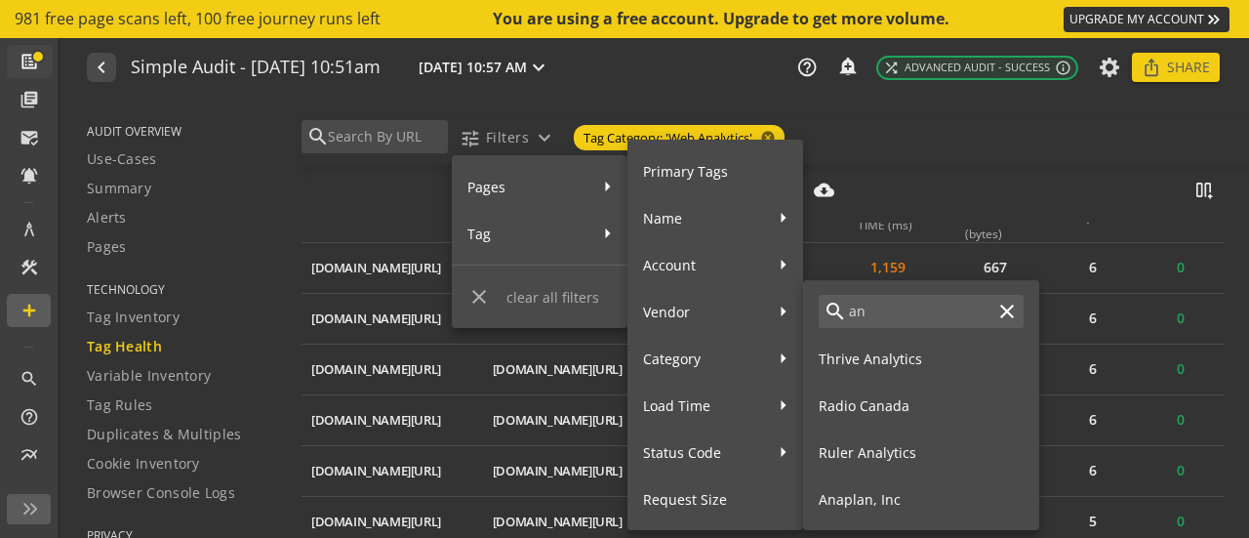
type input "a"
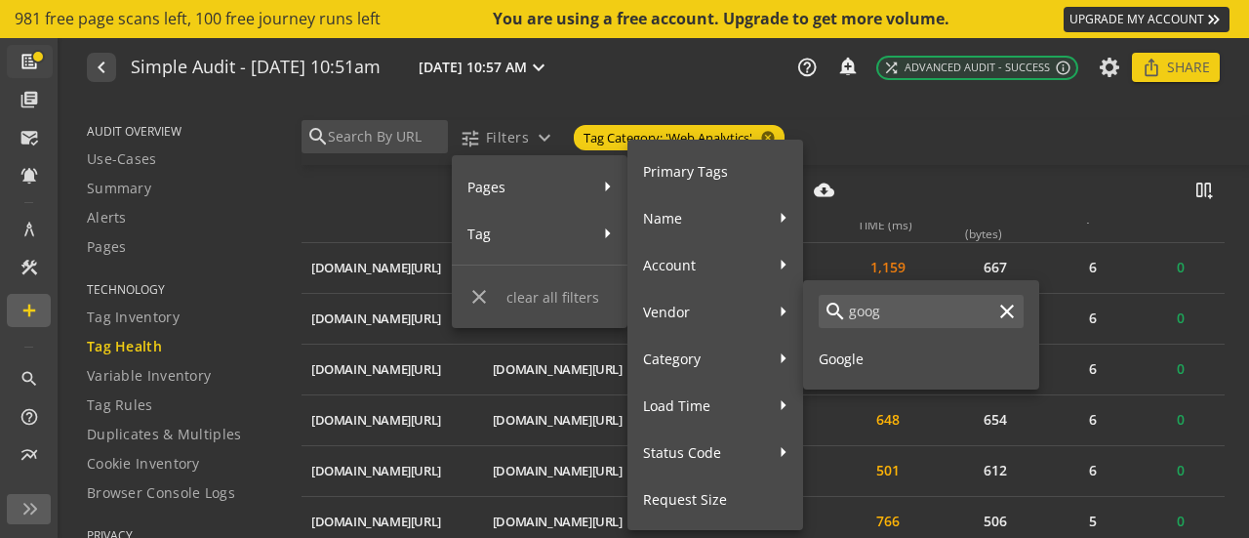
type input "goog"
click at [849, 356] on span "Google" at bounding box center [920, 358] width 205 height 34
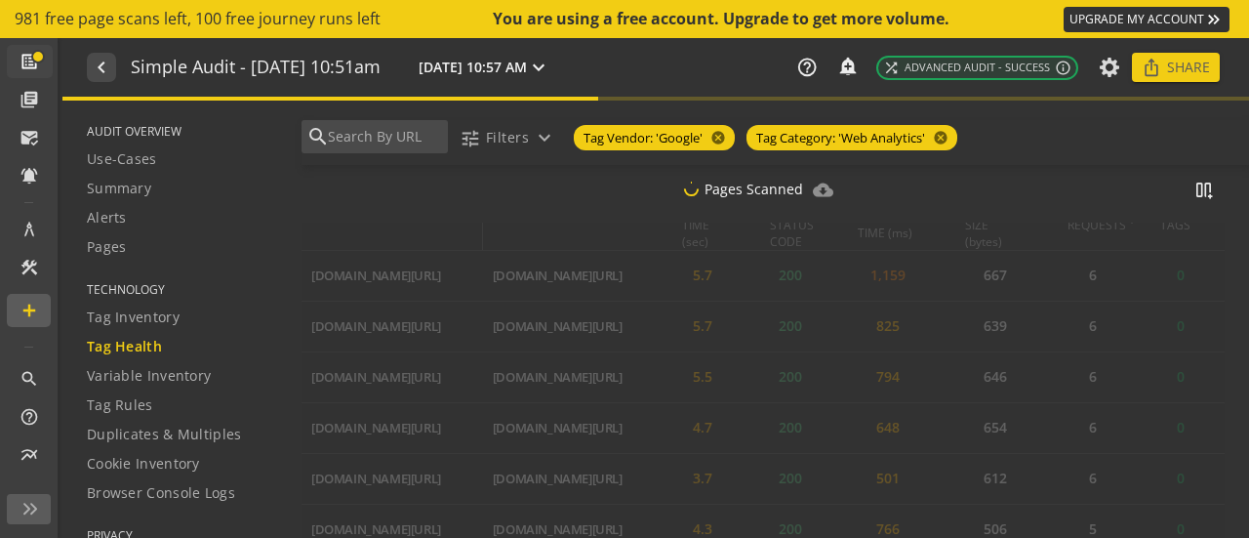
scroll to position [823, 0]
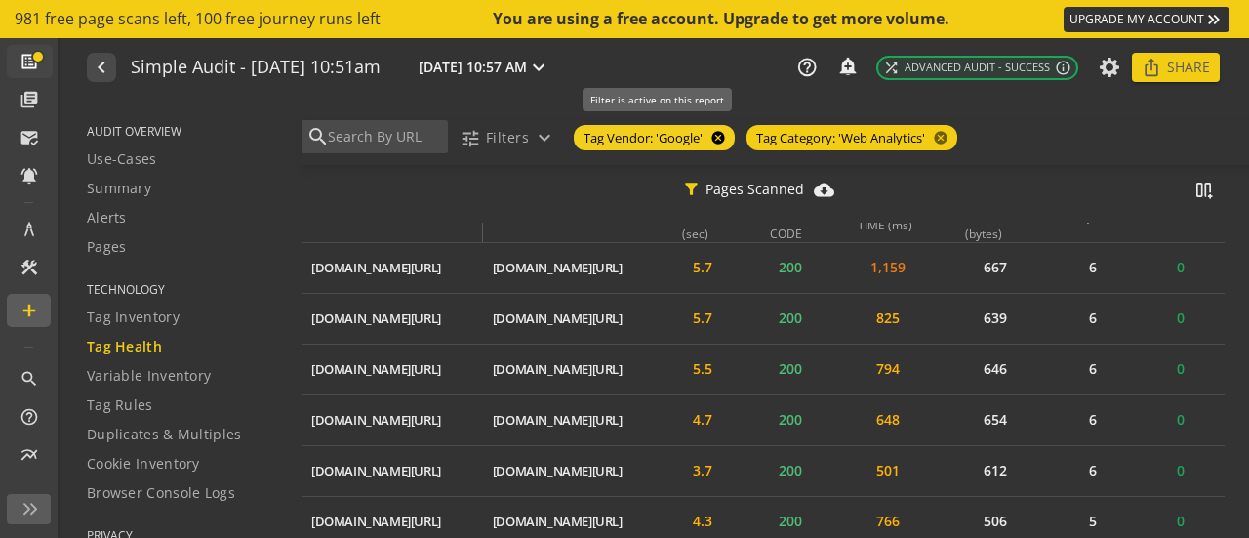
click at [718, 138] on mat-icon "cancel" at bounding box center [715, 138] width 27 height 16
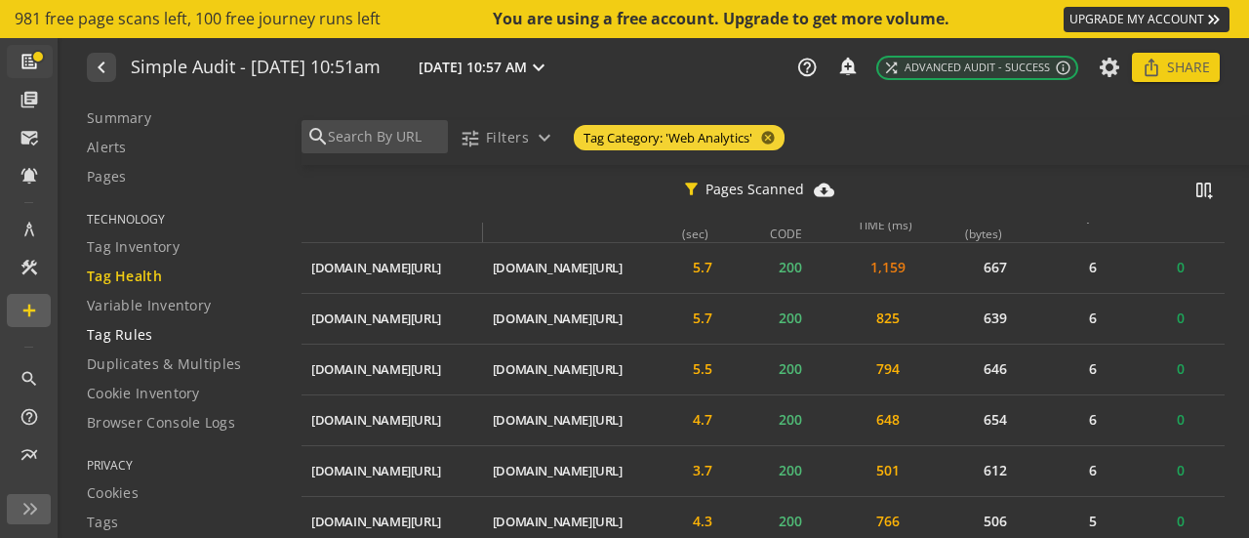
scroll to position [74, 0]
click at [168, 360] on span "Duplicates & Multiples" at bounding box center [164, 360] width 155 height 20
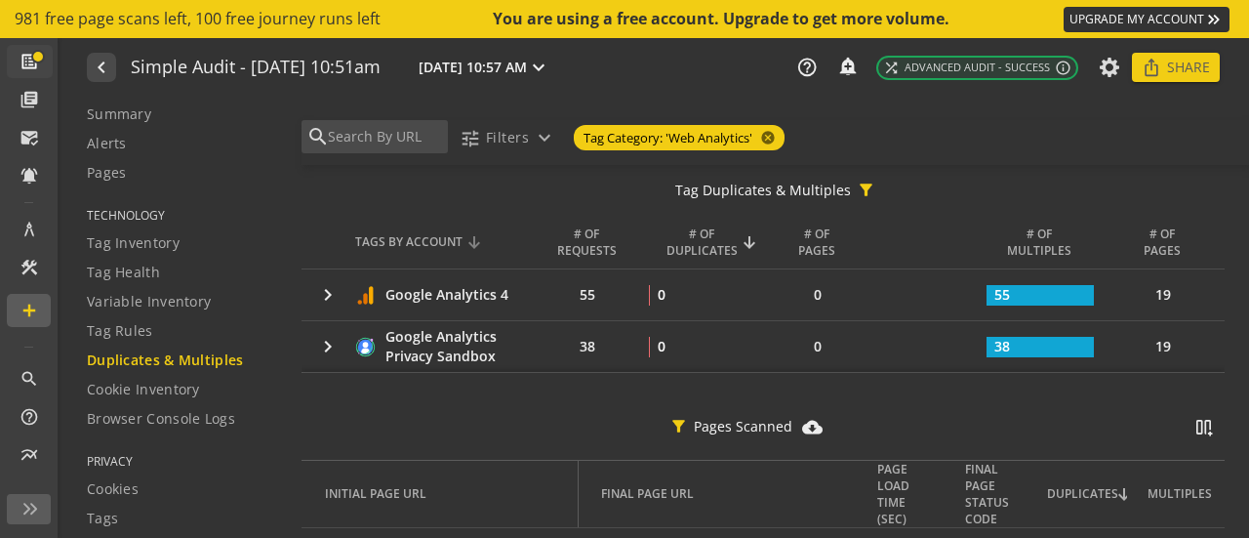
scroll to position [156, 0]
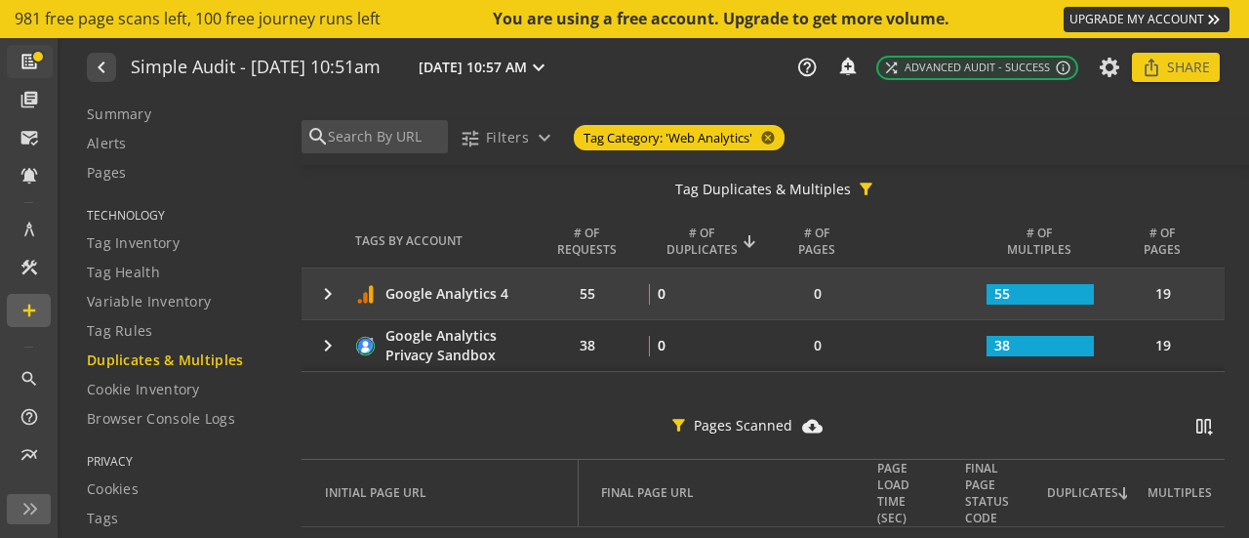
click at [332, 292] on mat-icon "keyboard_arrow_right" at bounding box center [327, 293] width 23 height 23
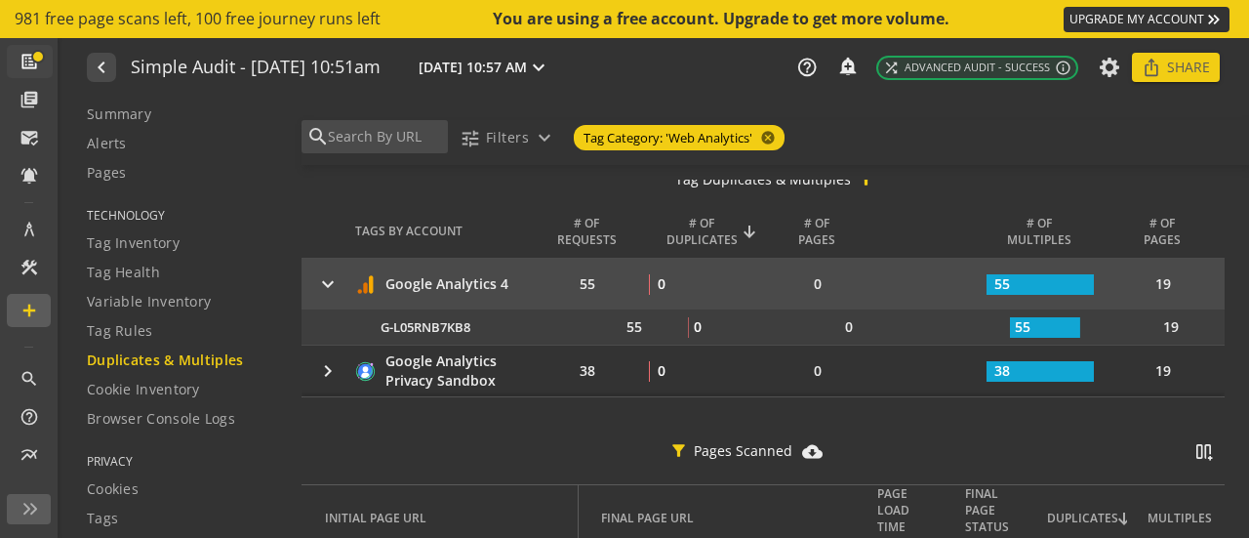
scroll to position [168, 0]
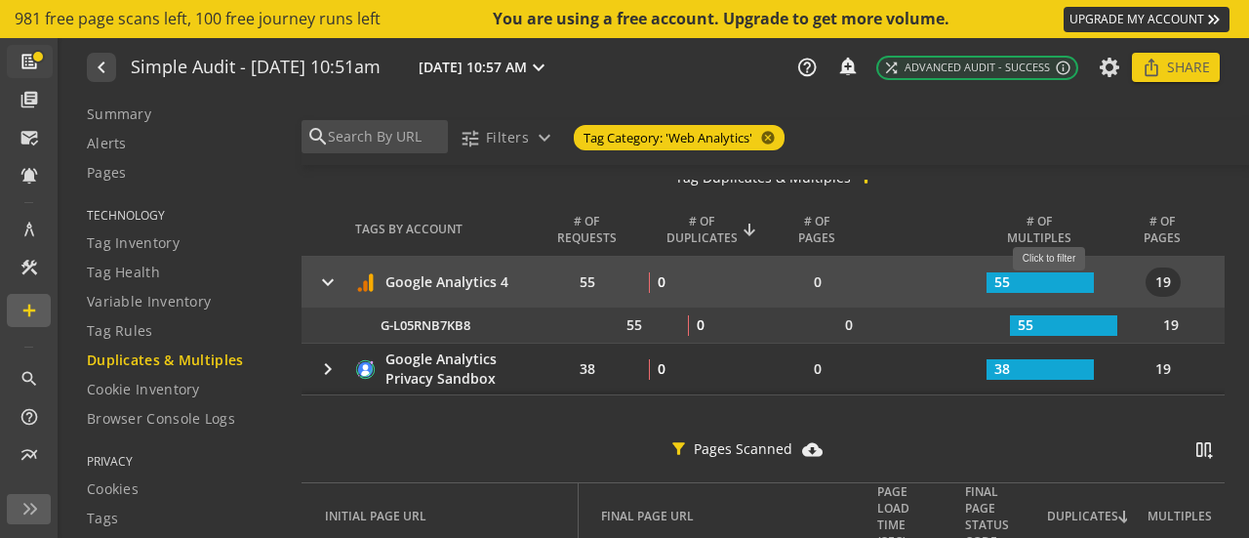
click at [1056, 281] on rect at bounding box center [1039, 282] width 107 height 20
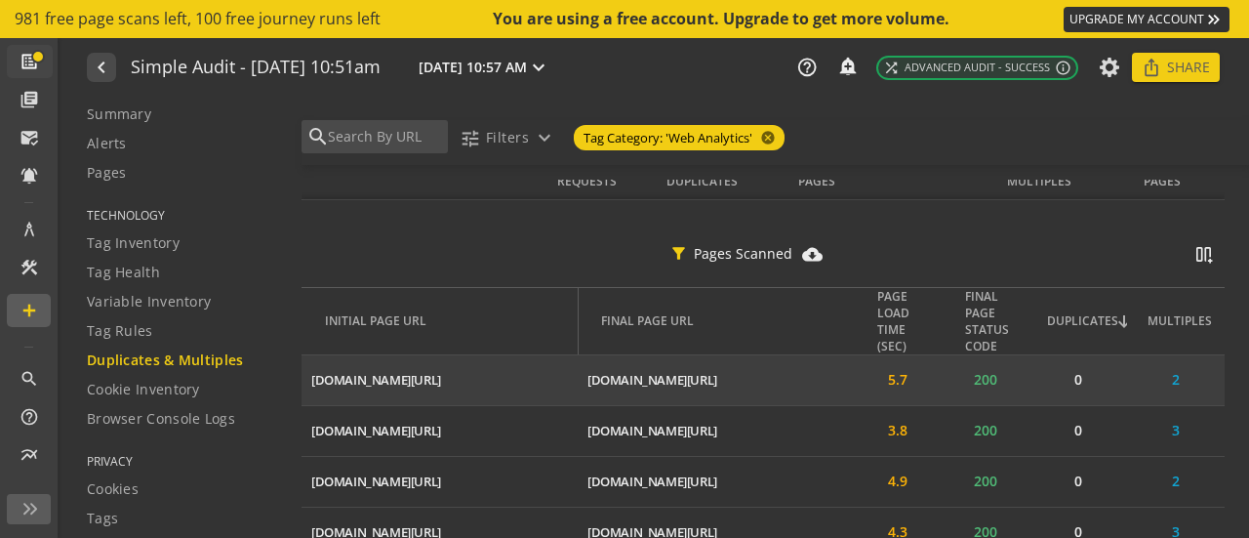
scroll to position [437, 0]
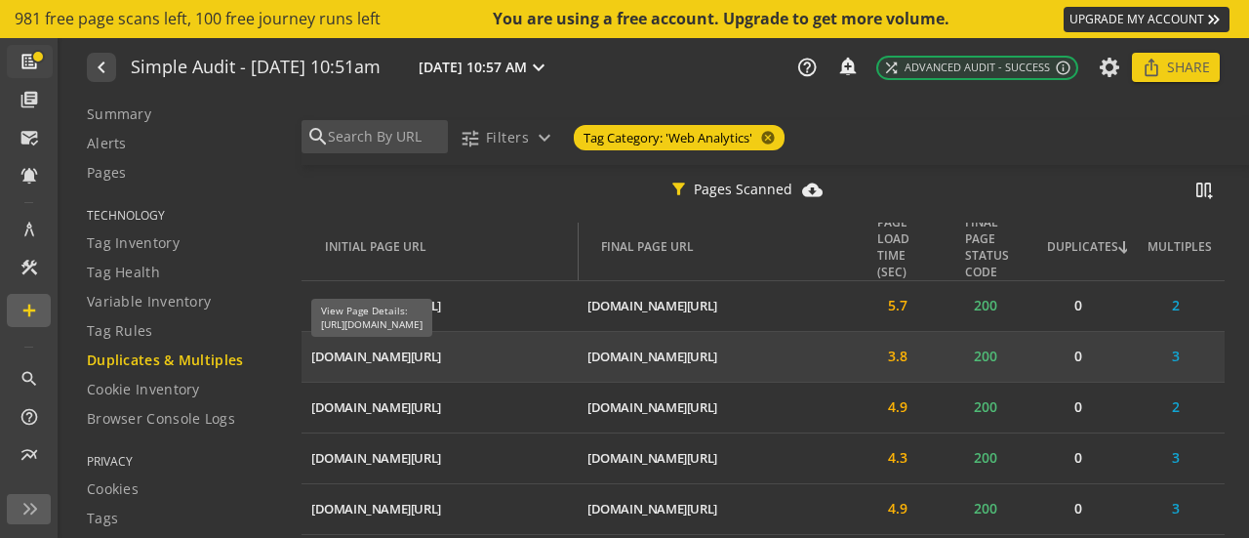
click at [441, 354] on div "[DOMAIN_NAME][URL]" at bounding box center [376, 356] width 130 height 19
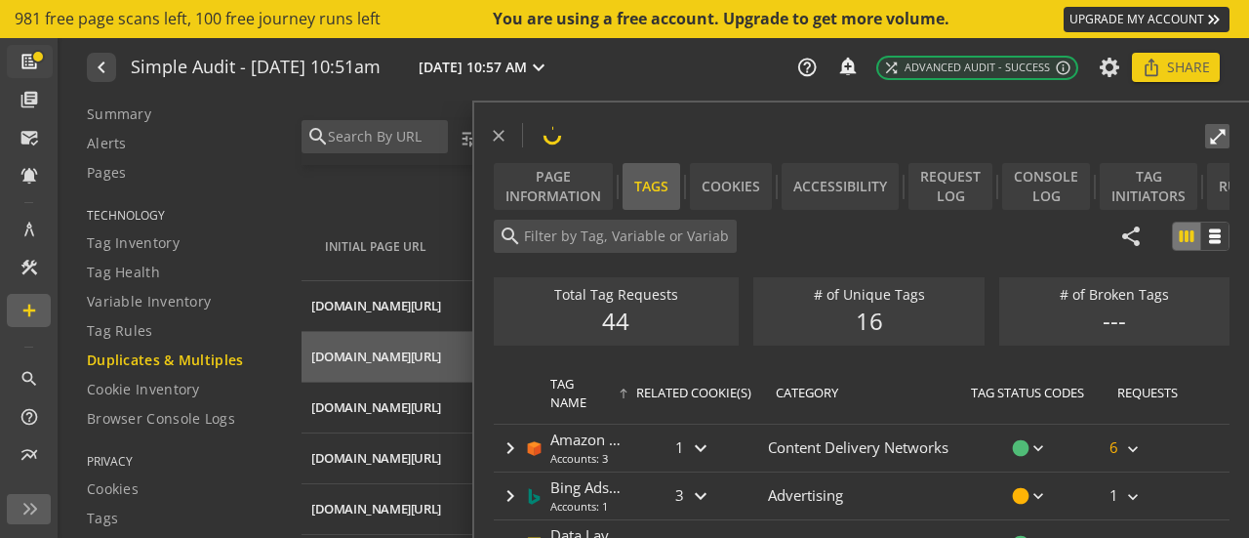
type input "Google Analytics 4"
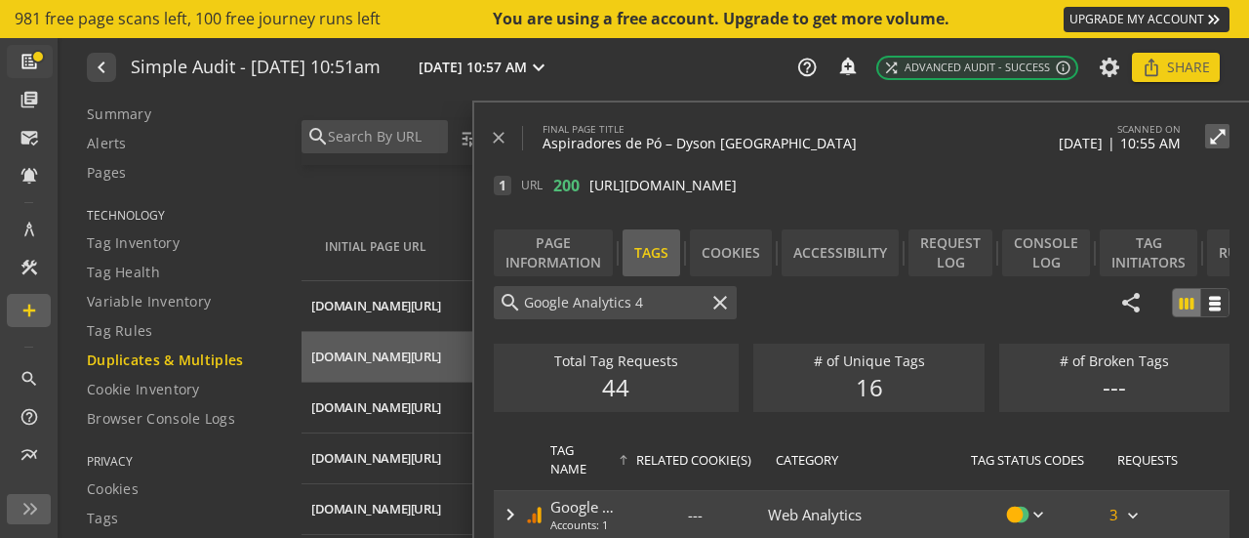
click at [508, 509] on mat-icon "keyboard_arrow_right" at bounding box center [510, 513] width 23 height 23
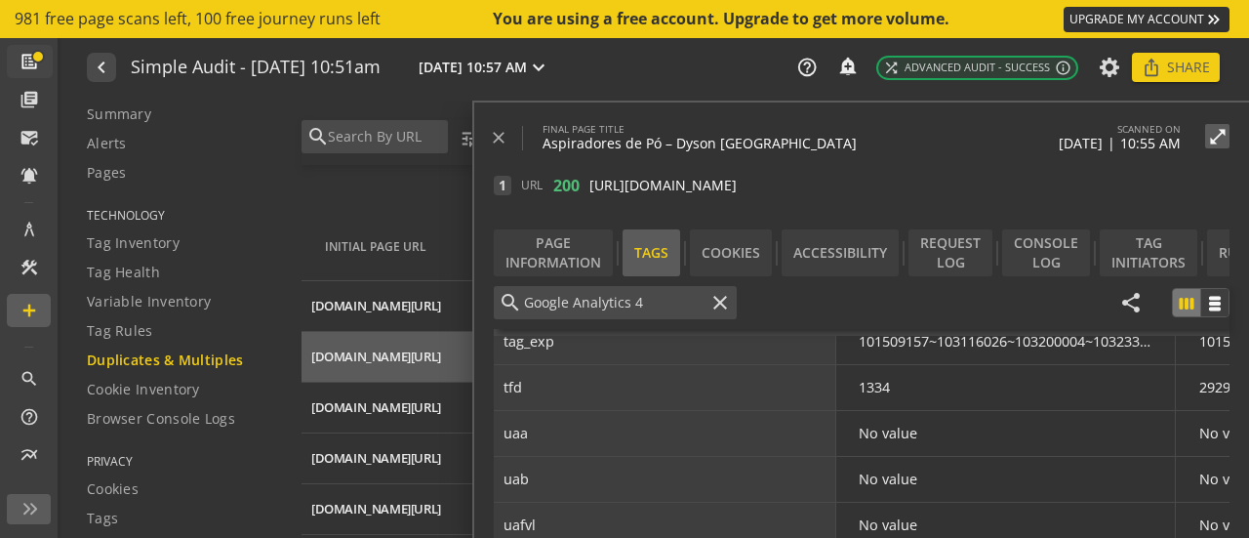
scroll to position [462, 0]
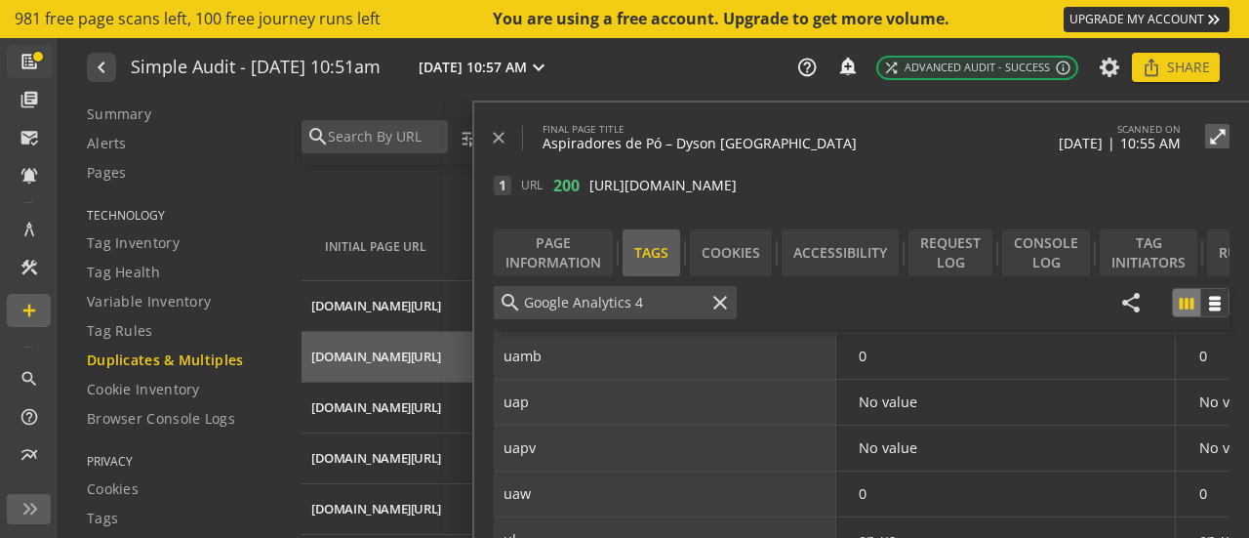
click at [388, 199] on div "filter_alt Pages Scanned cloud_download_filled splitscreen_vertical_add" at bounding box center [762, 194] width 923 height 58
click at [504, 130] on mat-icon "close" at bounding box center [499, 138] width 20 height 20
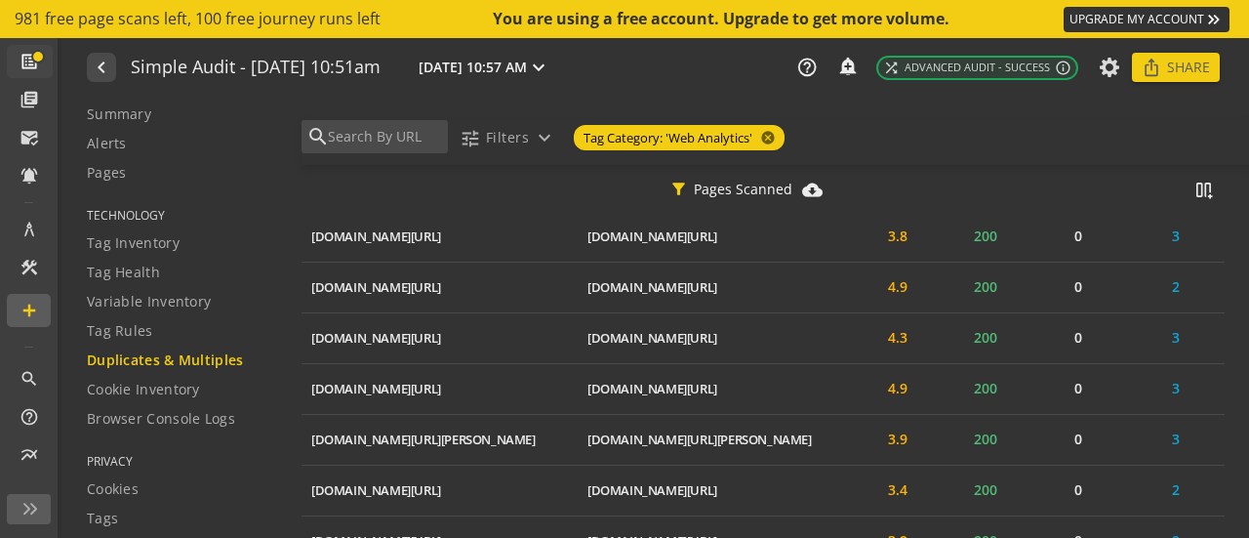
scroll to position [559, 0]
click at [183, 411] on span "Browser Console Logs" at bounding box center [161, 419] width 148 height 20
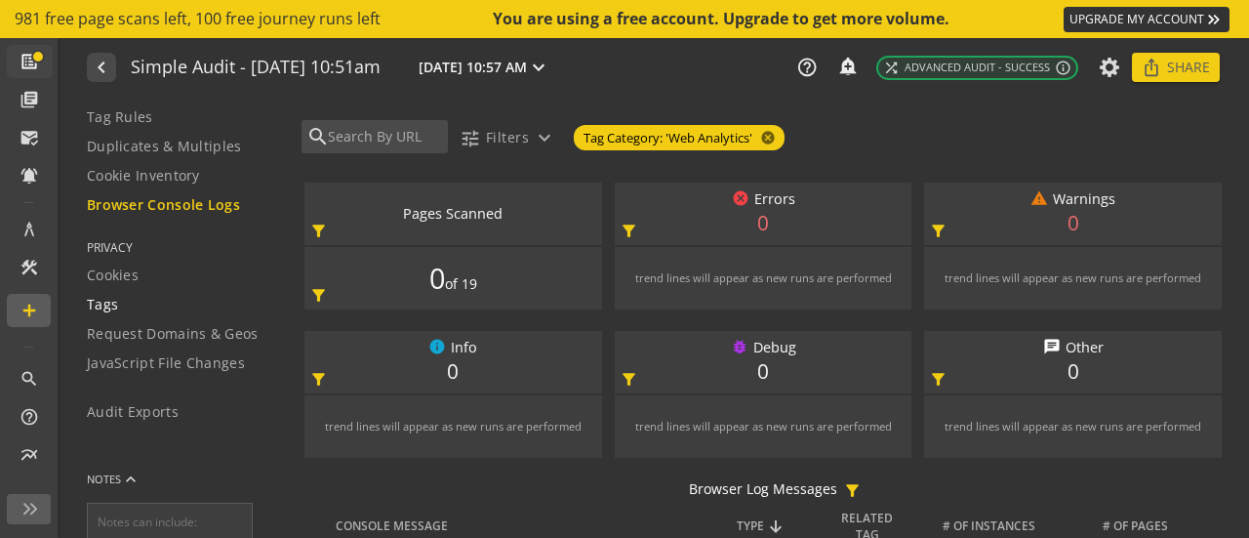
scroll to position [289, 0]
click at [107, 298] on span "Tags" at bounding box center [102, 304] width 31 height 20
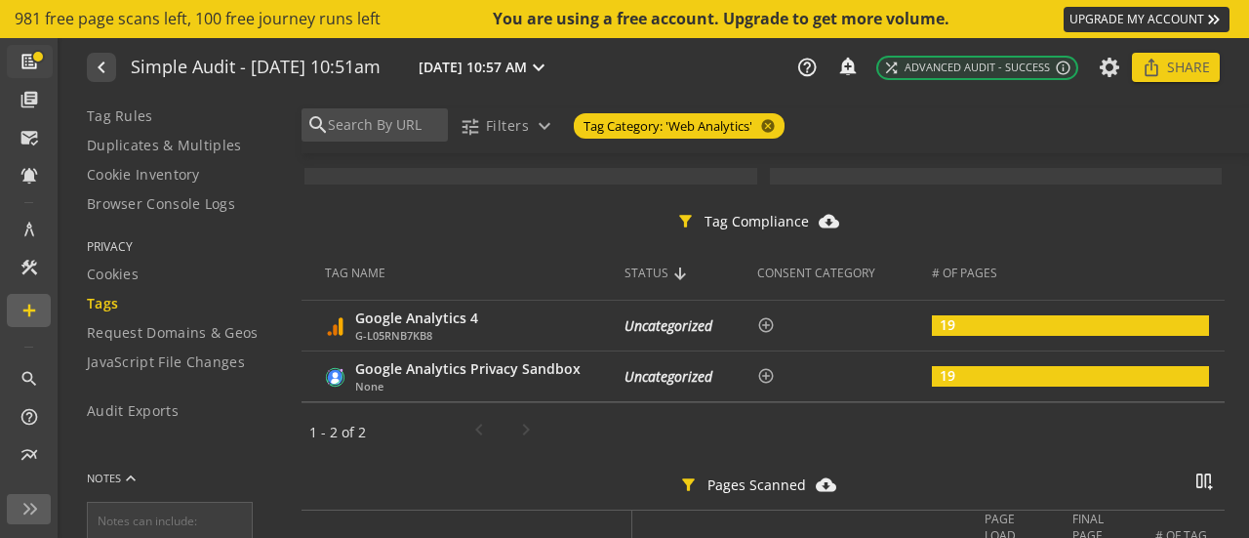
scroll to position [338, 0]
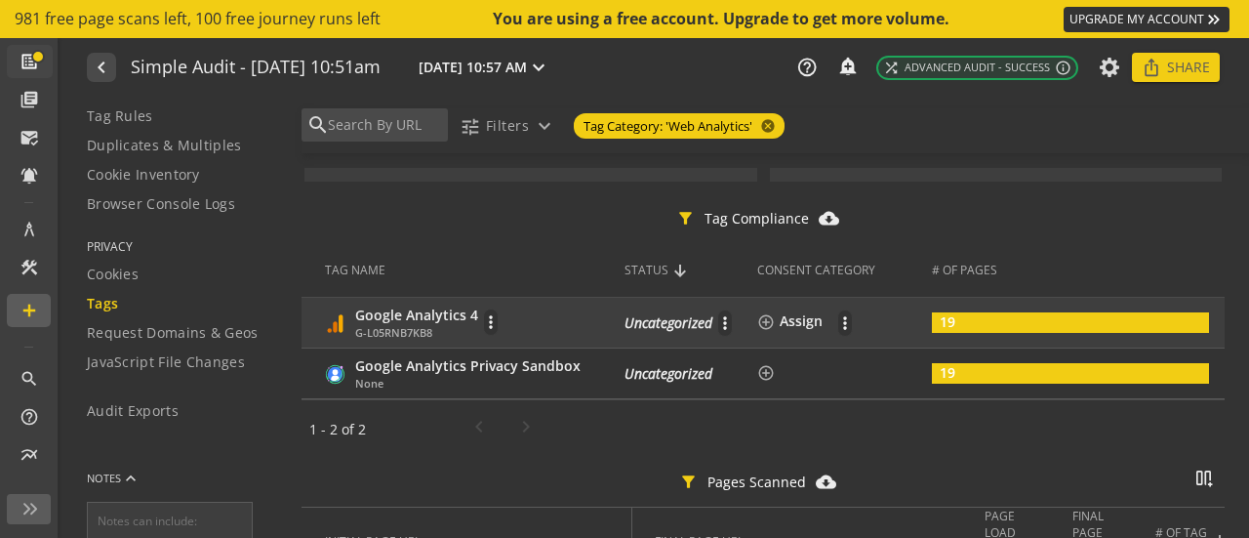
click at [419, 329] on span "G-L05RNB7KB8" at bounding box center [416, 333] width 123 height 16
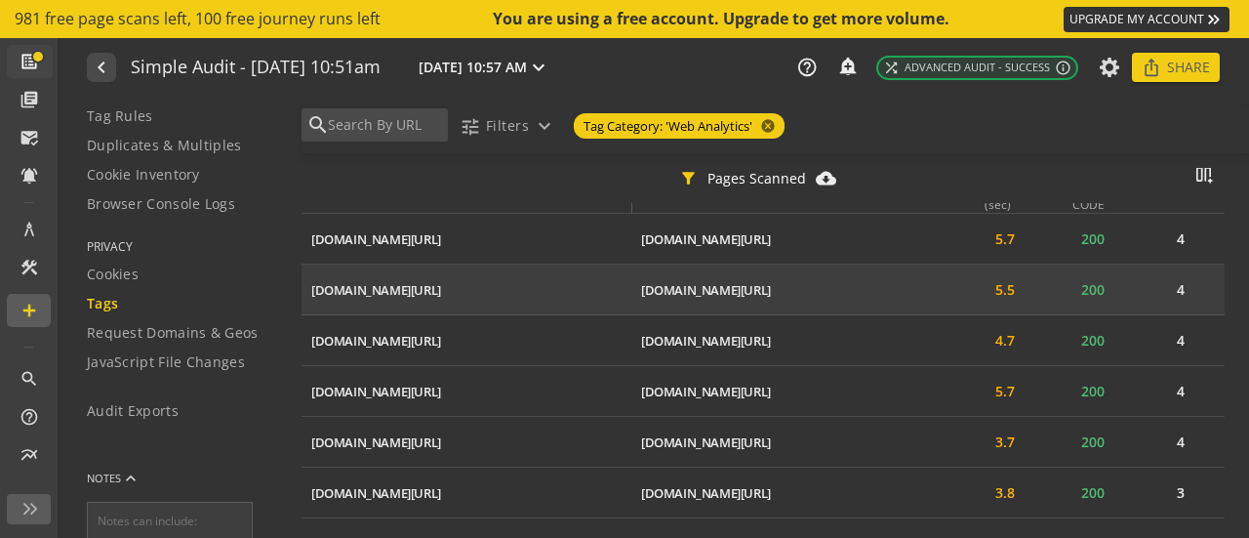
scroll to position [699, 0]
click at [441, 332] on div "[DOMAIN_NAME][URL]" at bounding box center [376, 340] width 130 height 19
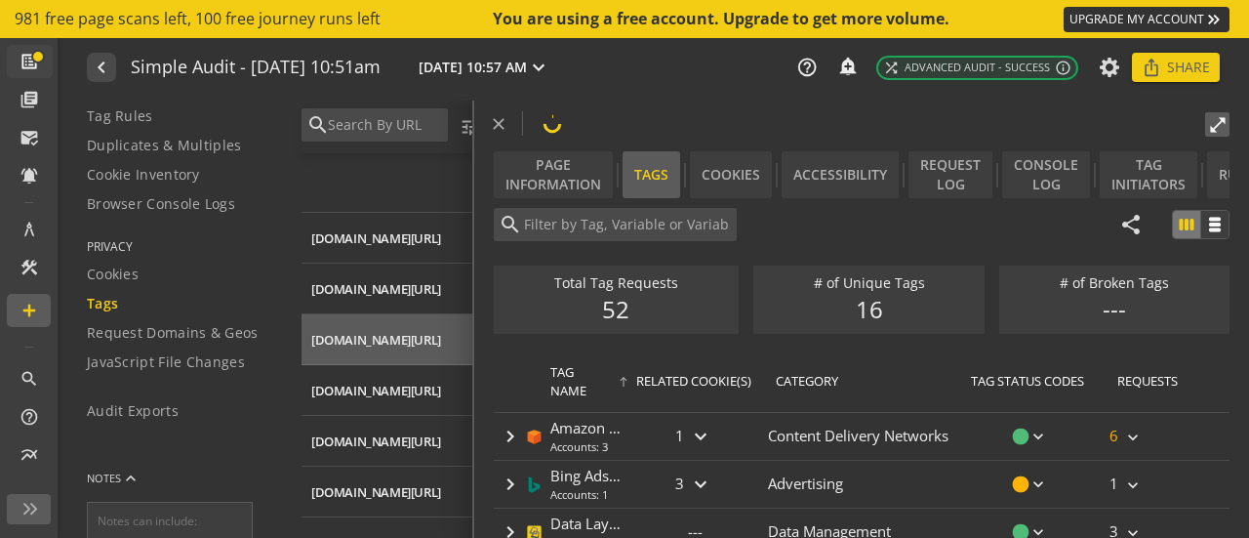
type input "Google Analytics 4"
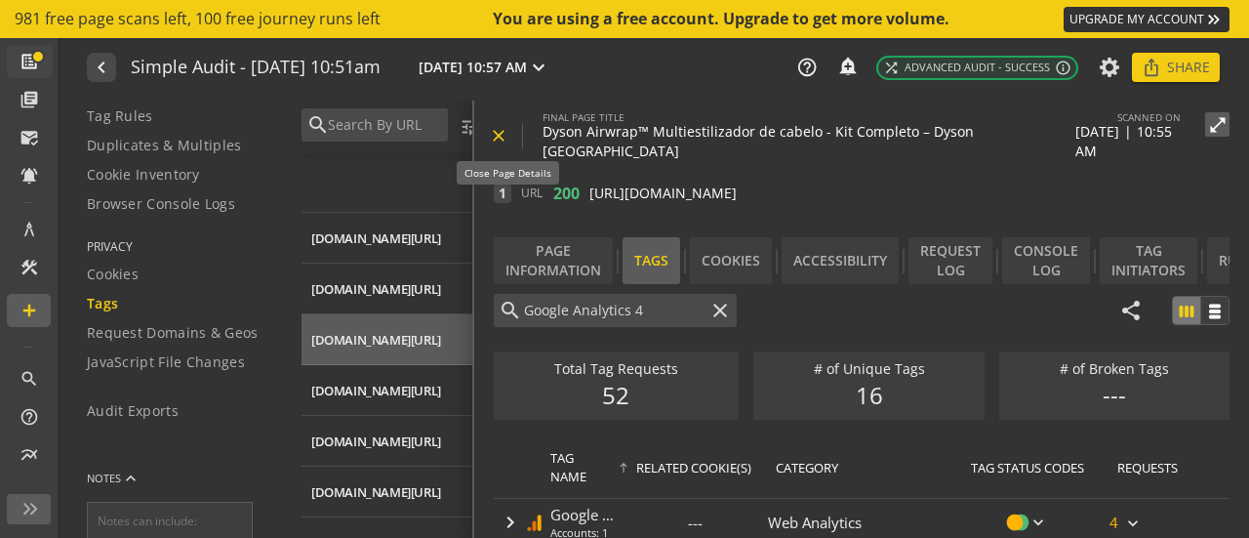
click at [494, 138] on mat-icon "close" at bounding box center [499, 136] width 20 height 20
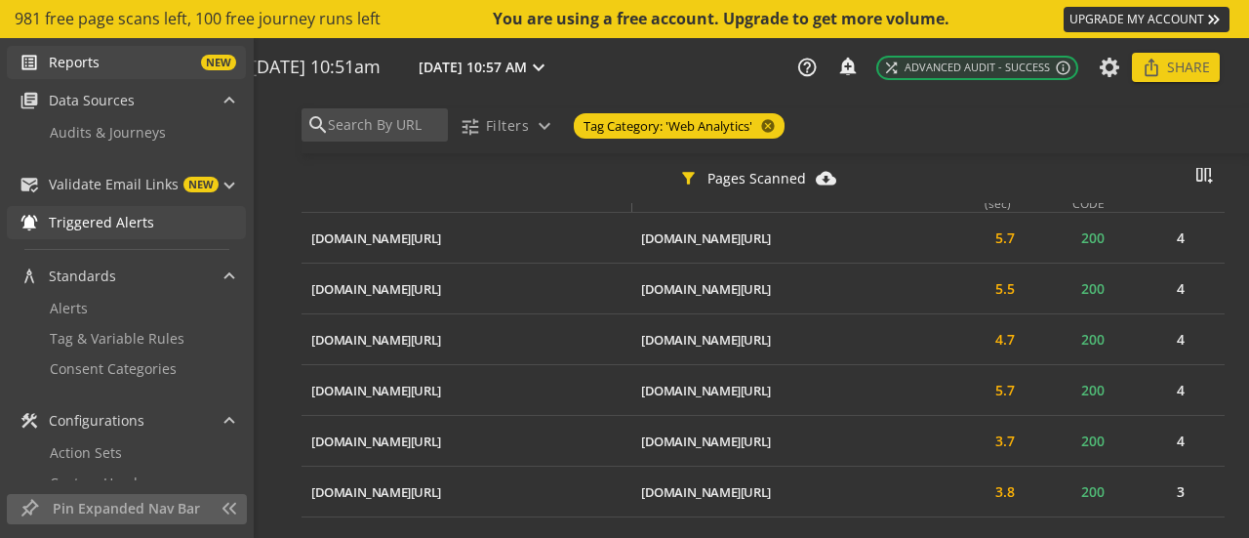
scroll to position [138, 0]
click at [102, 71] on link "list_alt Reports NEW" at bounding box center [126, 61] width 239 height 33
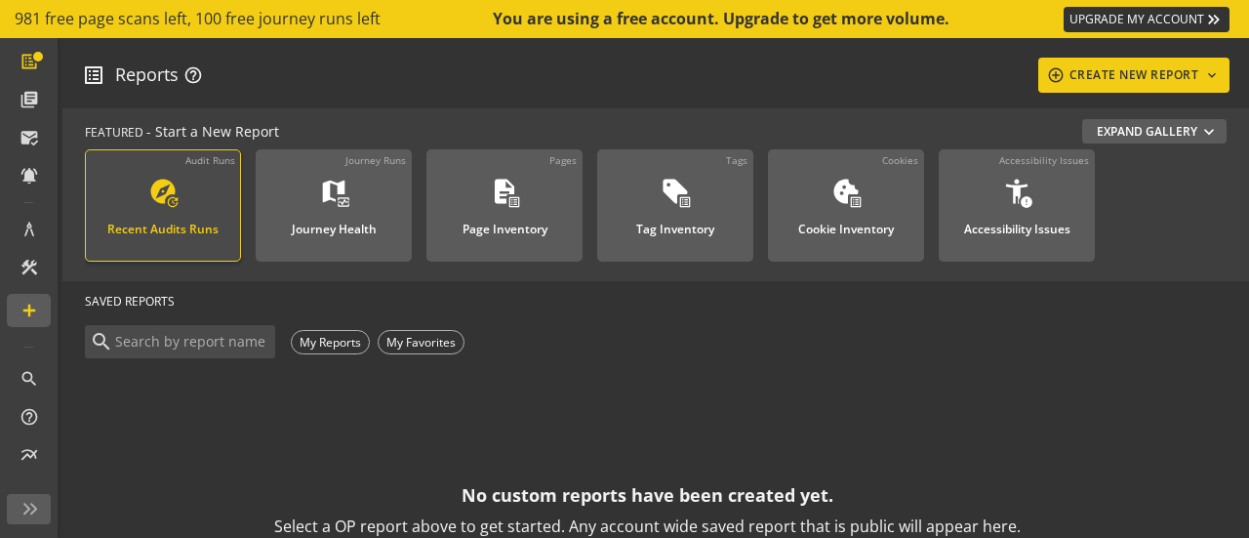
click at [220, 185] on div "explore update Recent Audits Runs" at bounding box center [163, 209] width 131 height 64
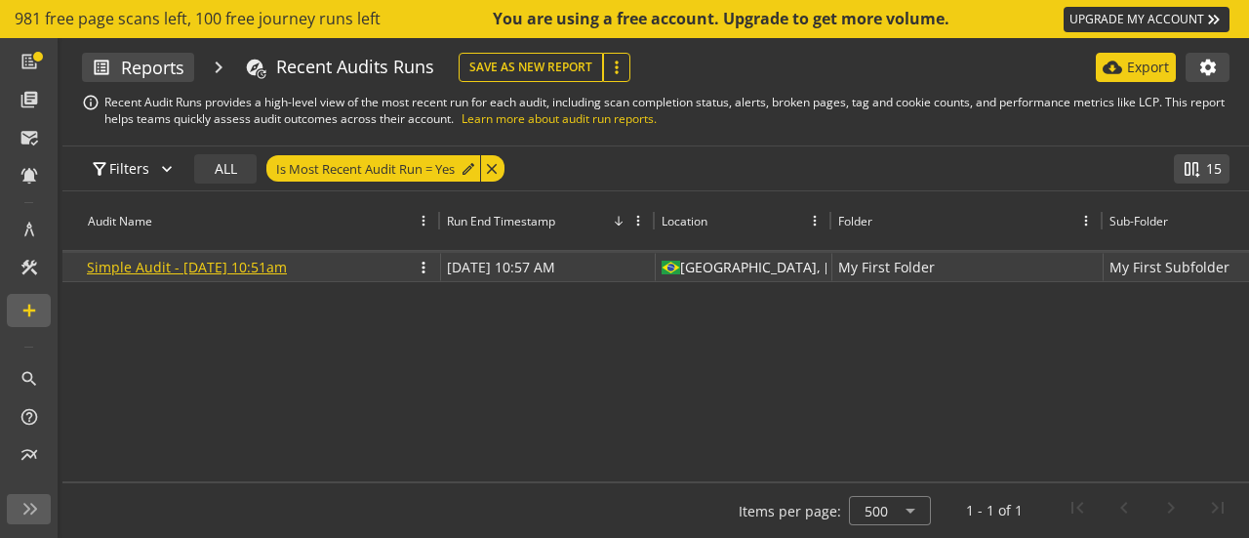
click at [281, 272] on link "Simple Audit - [DATE] 10:51am" at bounding box center [187, 267] width 200 height 19
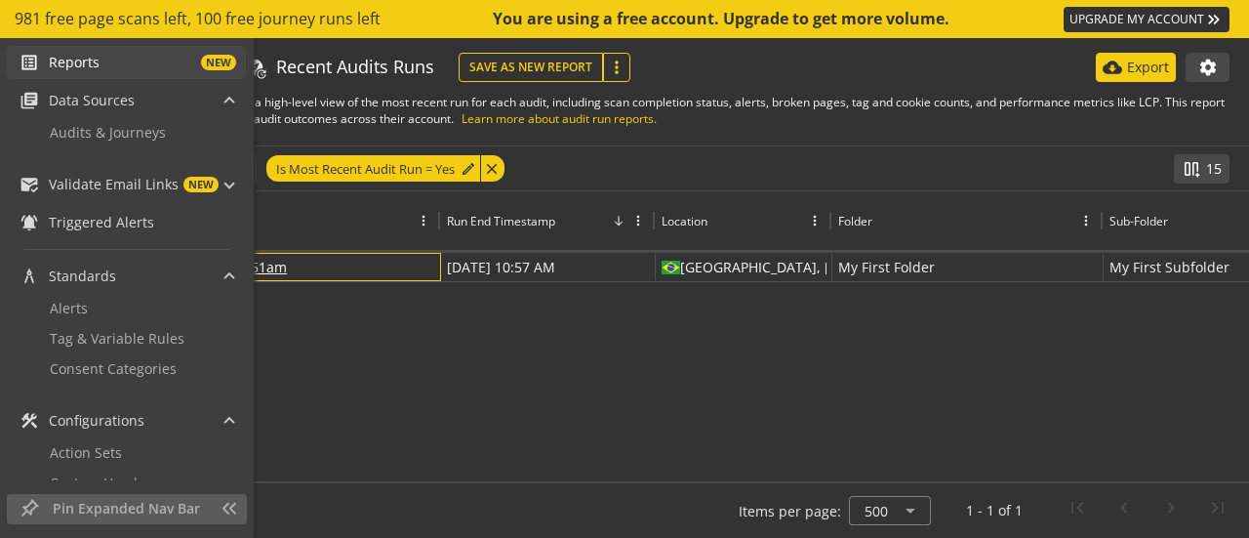
scroll to position [138, 0]
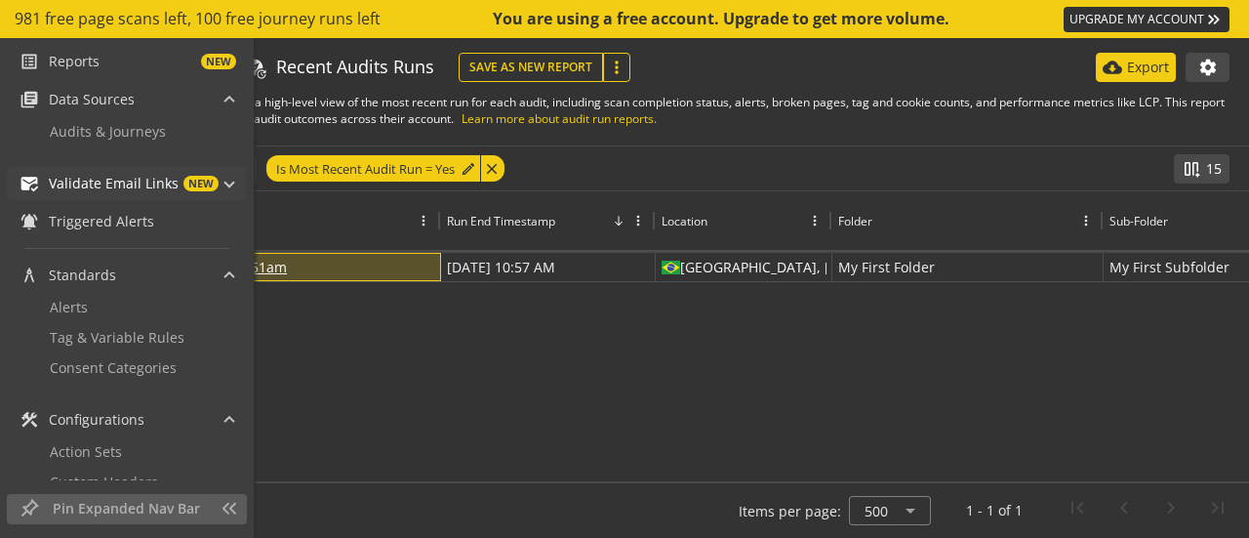
click at [69, 184] on span "Validate Email Links" at bounding box center [114, 184] width 130 height 20
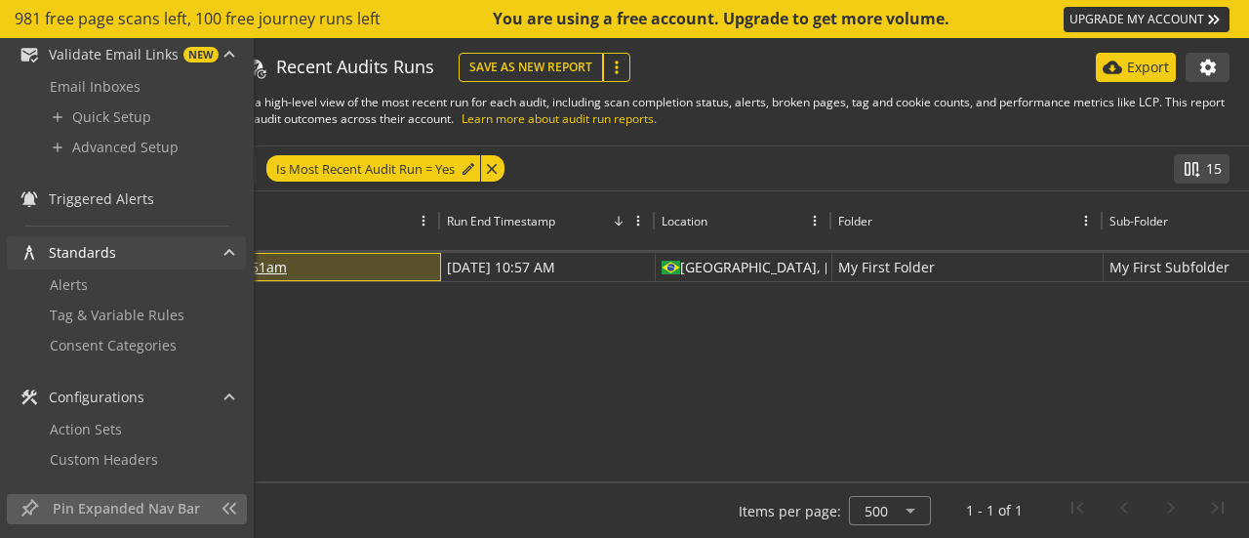
scroll to position [0, 0]
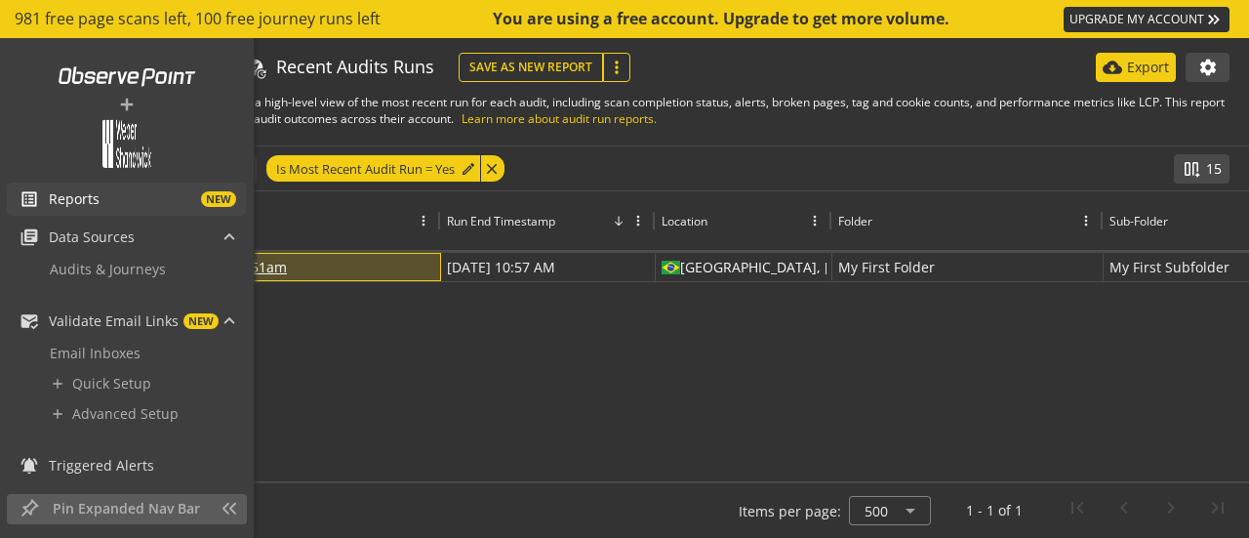
click at [100, 199] on span "NEW" at bounding box center [168, 199] width 137 height 16
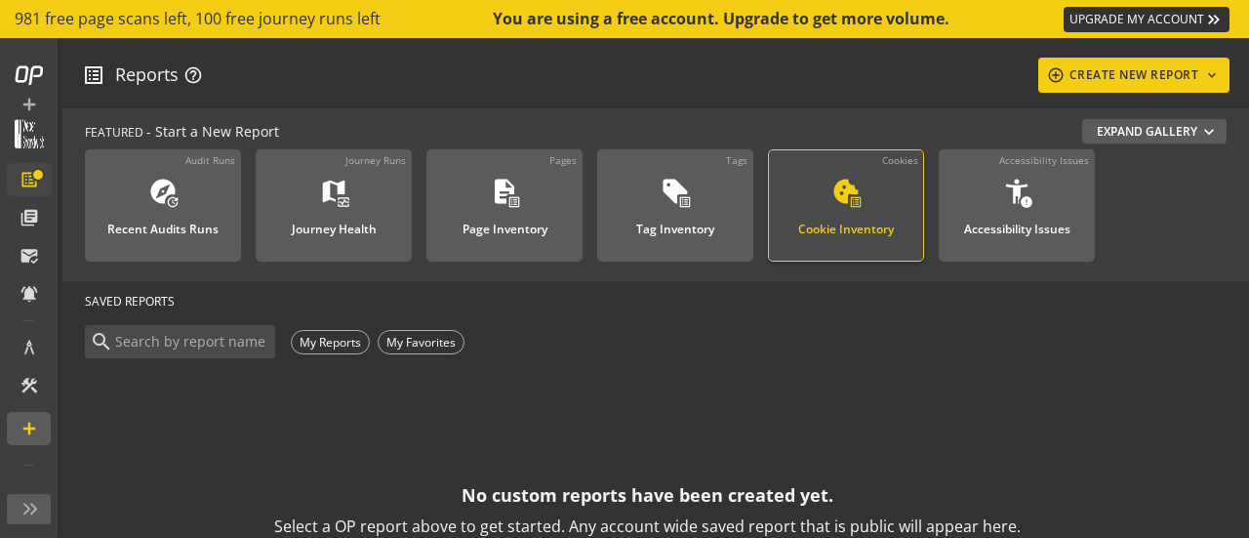
click at [877, 206] on div "cookie list_alt Cookie Inventory" at bounding box center [845, 209] width 115 height 64
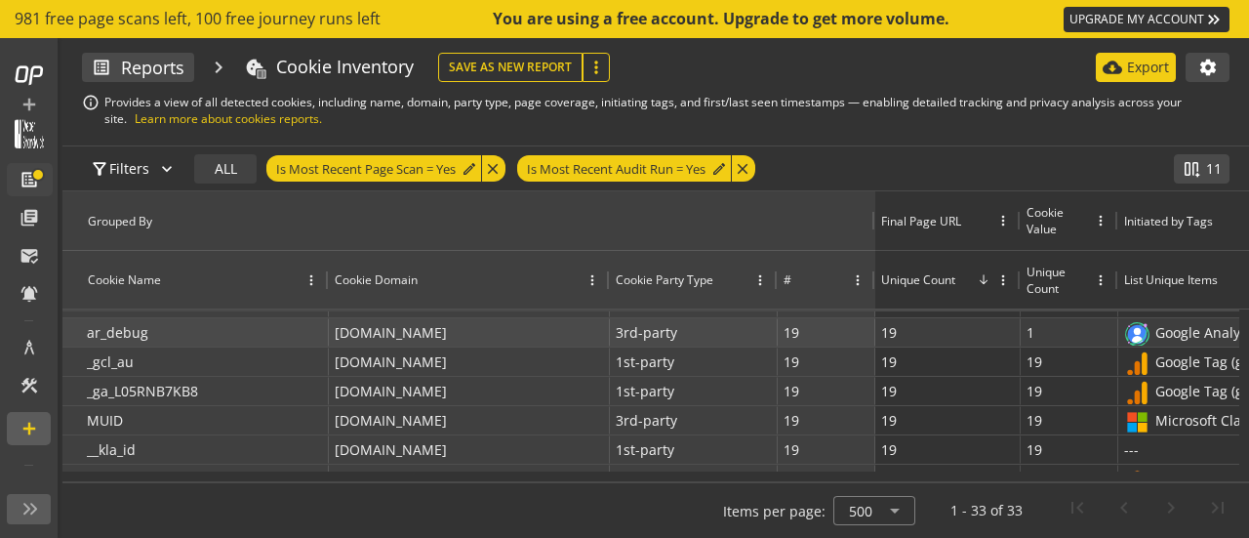
scroll to position [82, 0]
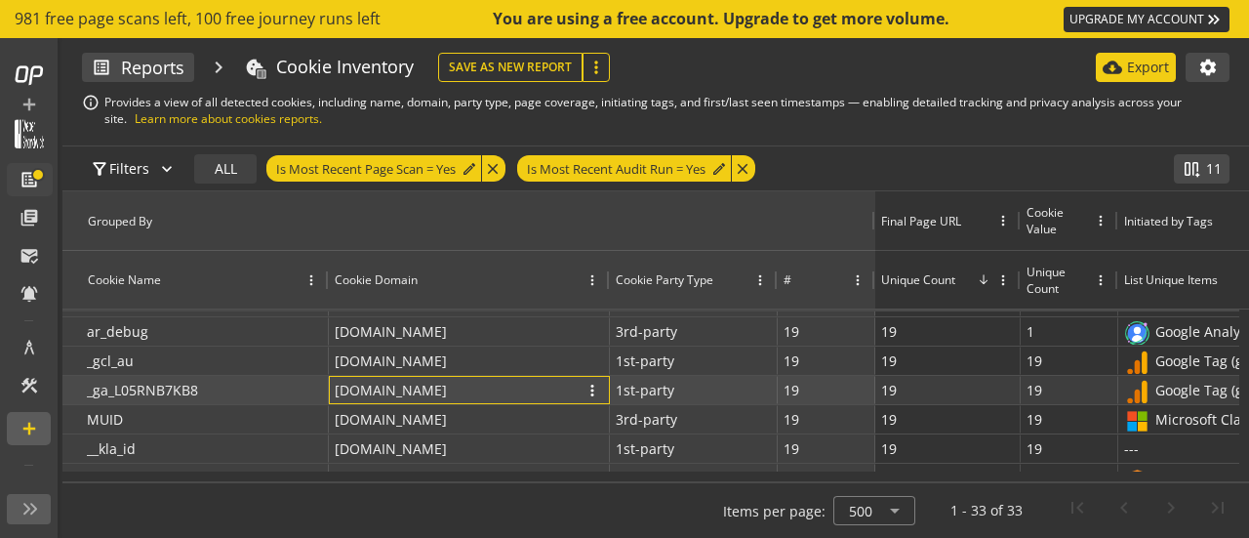
click at [526, 388] on div "[DOMAIN_NAME] more_vert" at bounding box center [469, 390] width 269 height 26
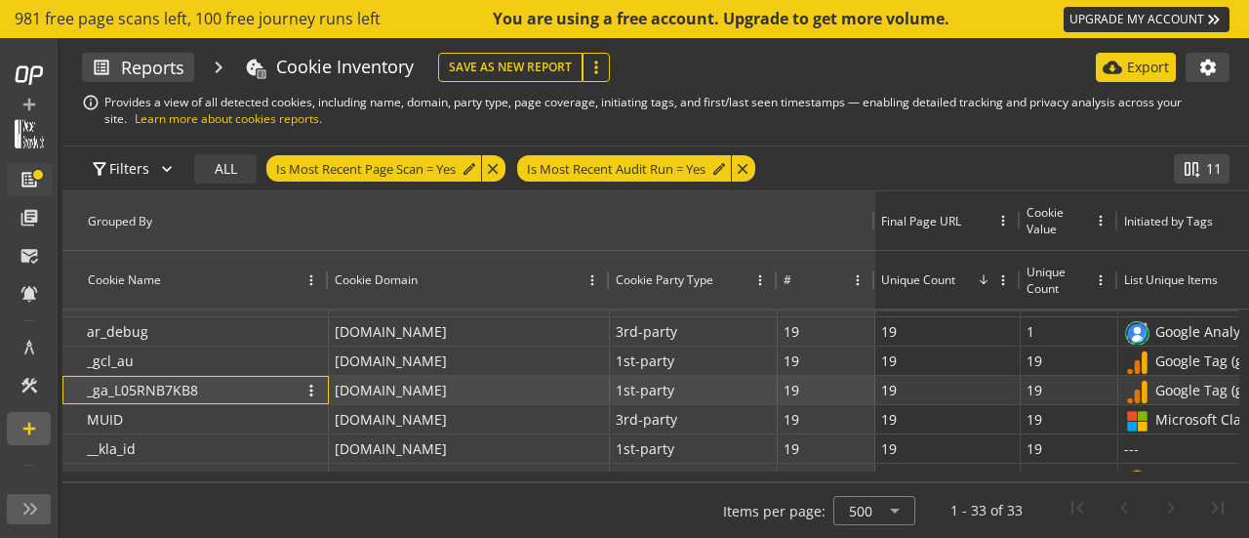
click at [180, 388] on p "_ga_L05RNB7KB8" at bounding box center [142, 390] width 111 height 28
click at [304, 389] on span "more_vert" at bounding box center [311, 390] width 18 height 18
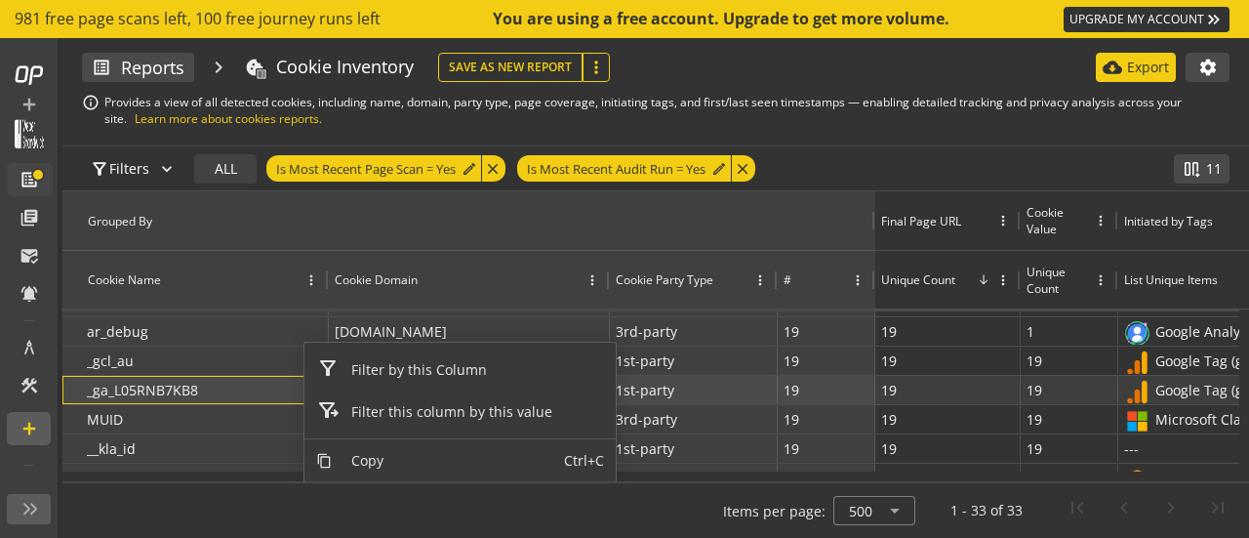
click at [226, 383] on div "_ga_L05RNB7KB8 more_vert" at bounding box center [205, 390] width 236 height 26
